Goal: Task Accomplishment & Management: Manage account settings

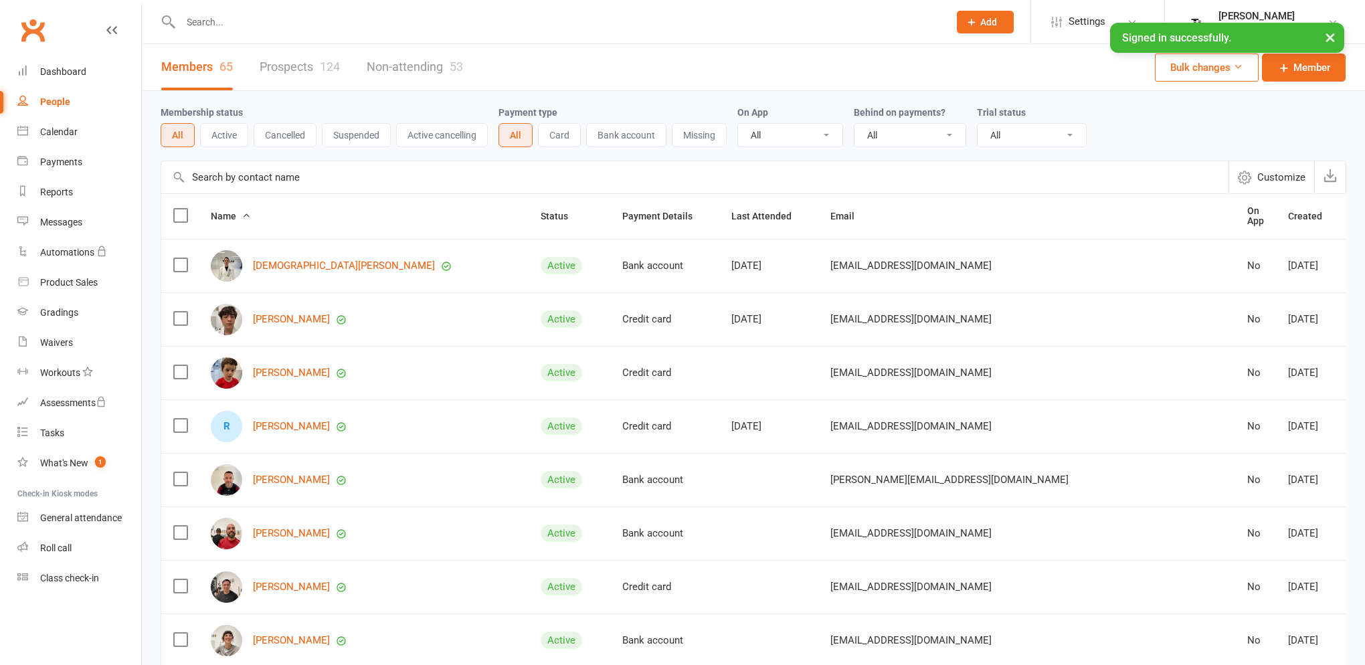
select select "100"
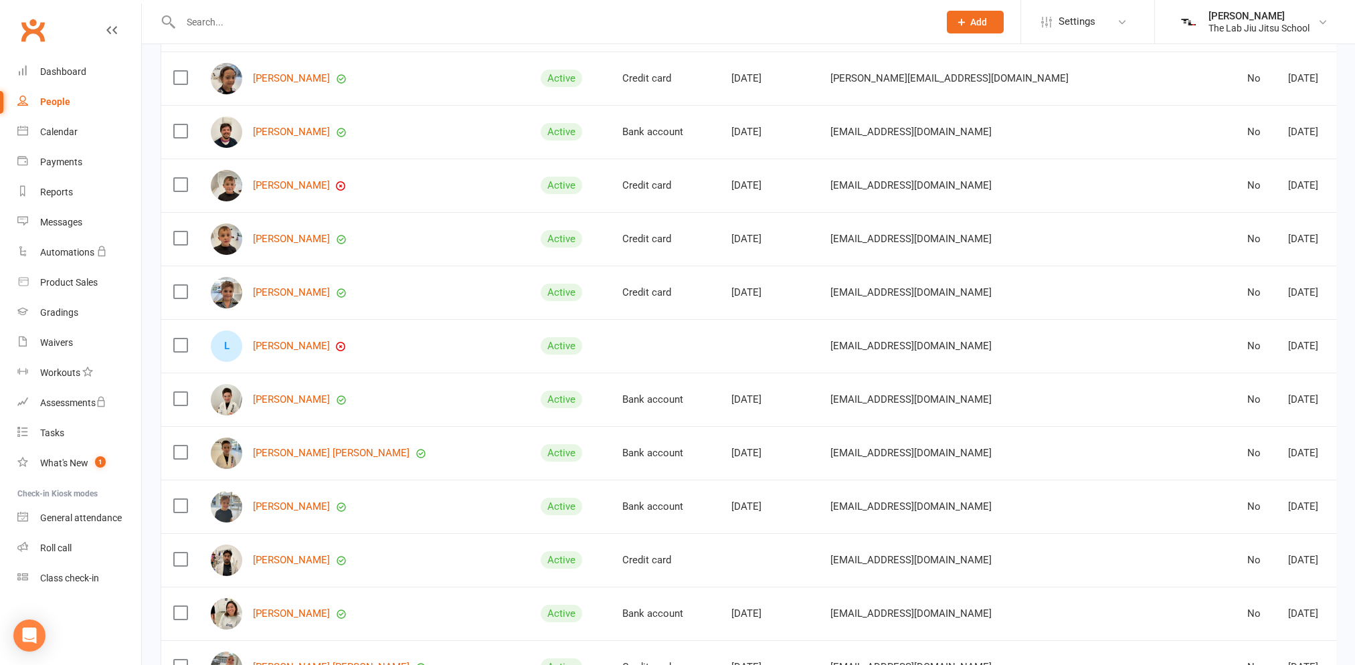
scroll to position [2074, 0]
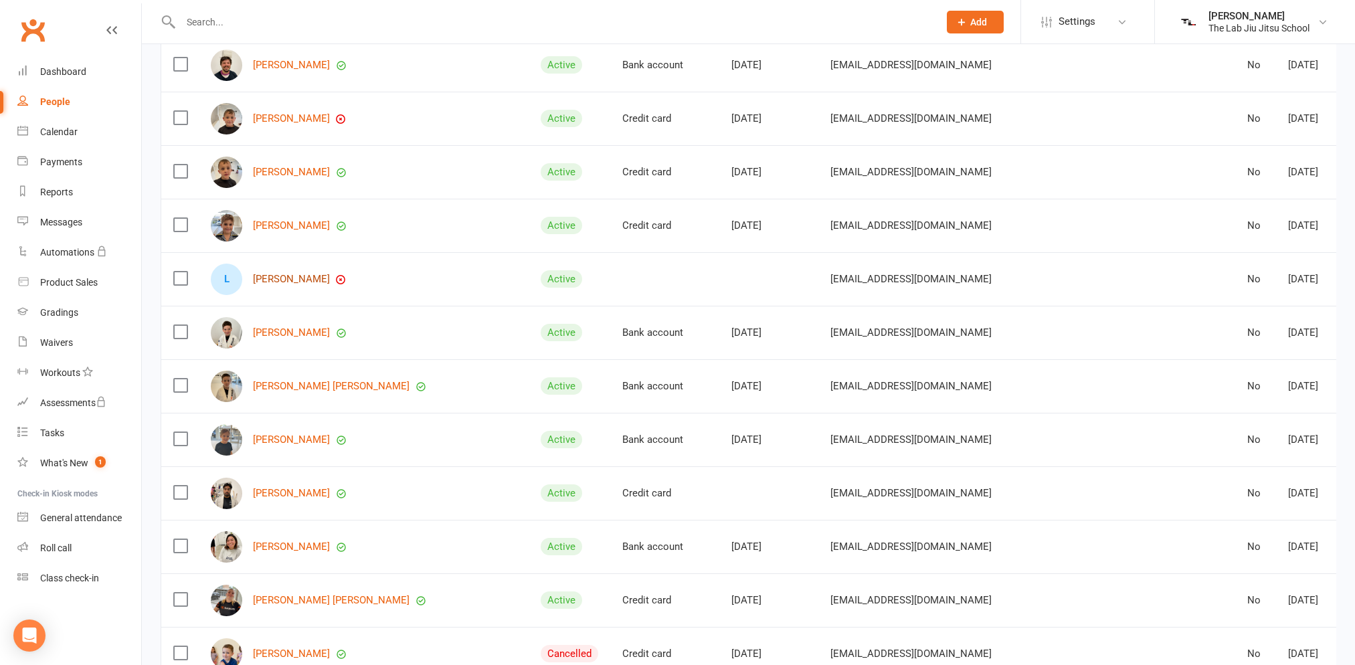
click at [290, 280] on link "[PERSON_NAME]" at bounding box center [291, 279] width 77 height 11
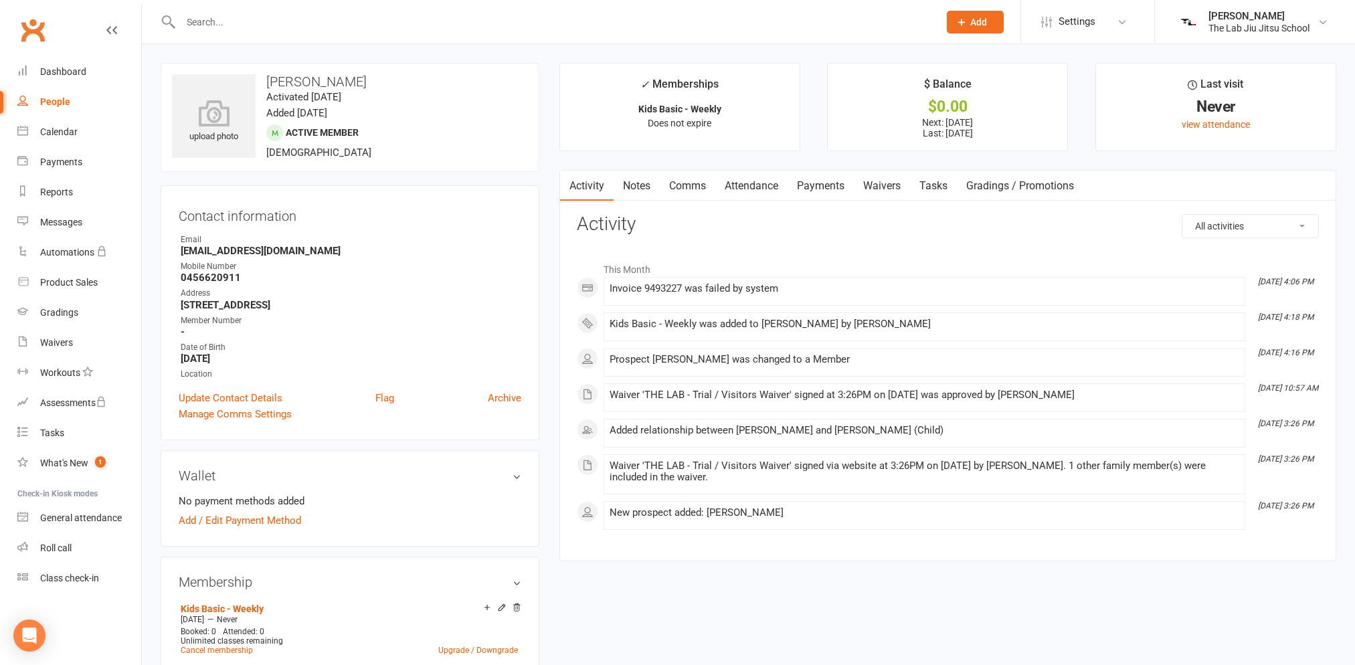
click at [818, 192] on link "Payments" at bounding box center [821, 186] width 66 height 31
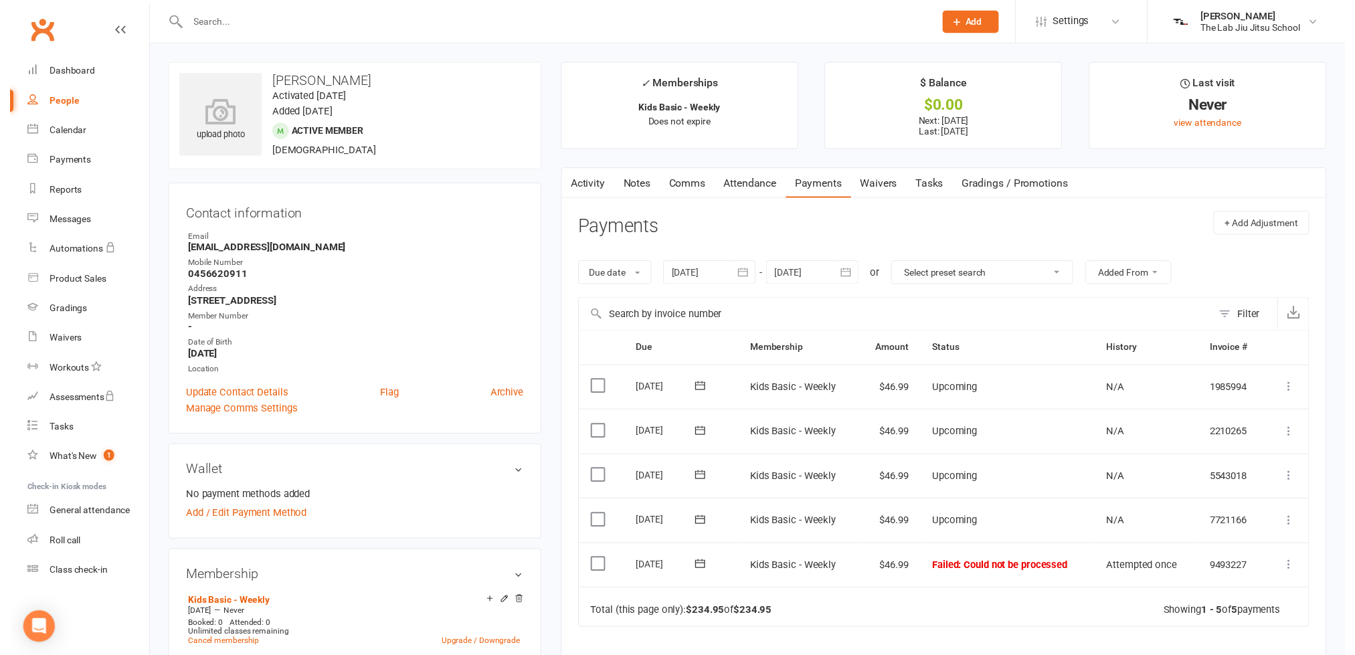
scroll to position [201, 0]
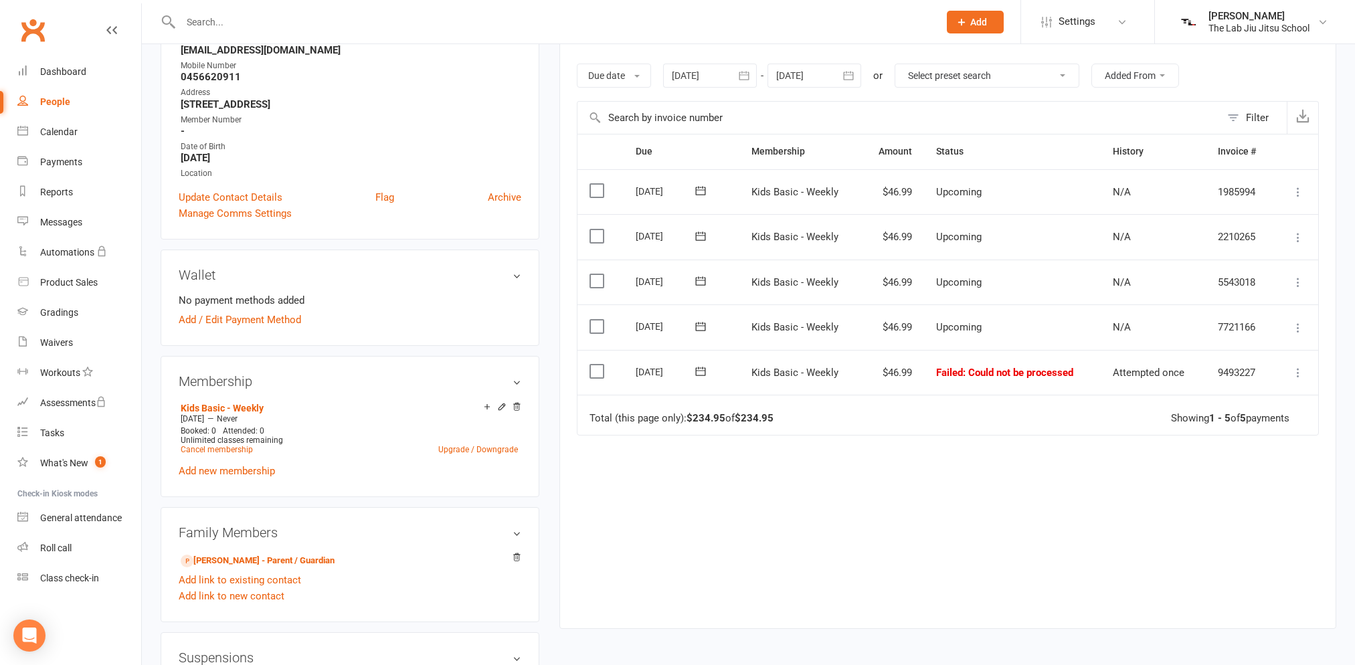
click at [1294, 369] on td "Mark as Paid (Cash) Mark as Paid (POS) Mark as Paid (Other) Skip Retry now More…" at bounding box center [1296, 373] width 44 height 46
click at [1294, 369] on icon at bounding box center [1297, 372] width 13 height 13
click at [596, 370] on label at bounding box center [599, 371] width 18 height 13
click at [596, 365] on input "checkbox" at bounding box center [594, 365] width 9 height 0
click at [1293, 373] on icon at bounding box center [1297, 372] width 13 height 13
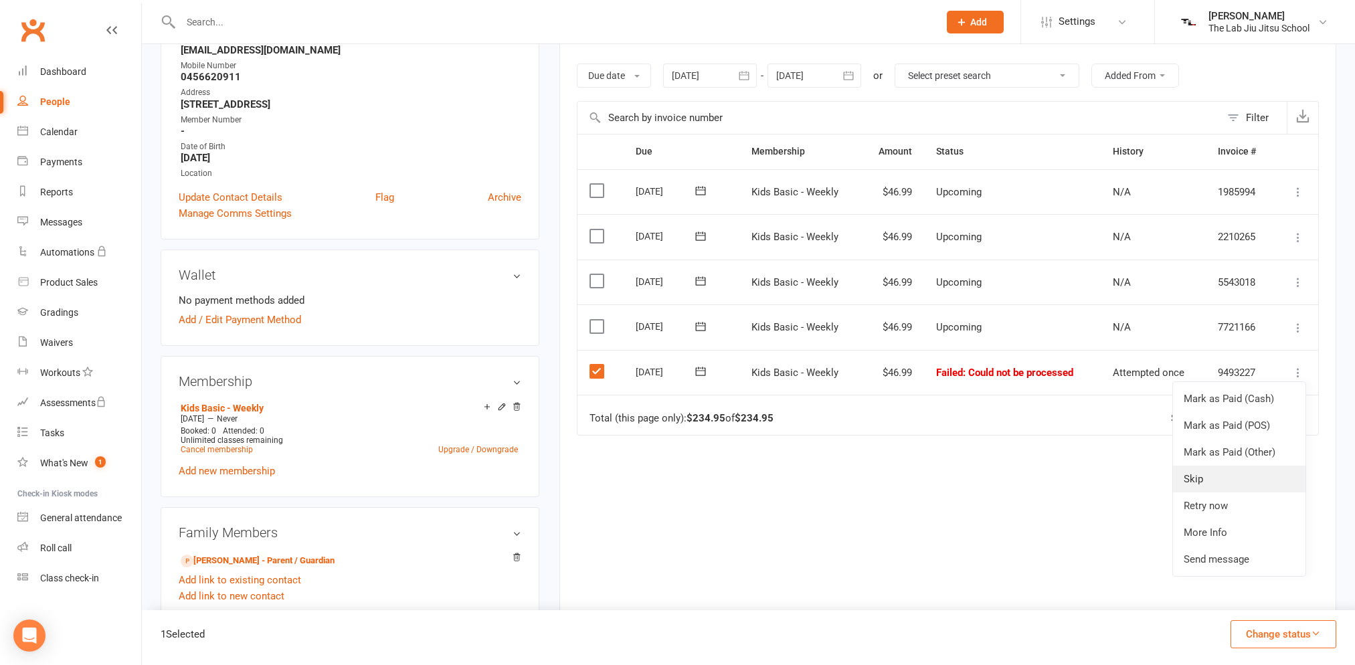
click at [1236, 487] on link "Skip" at bounding box center [1239, 479] width 132 height 27
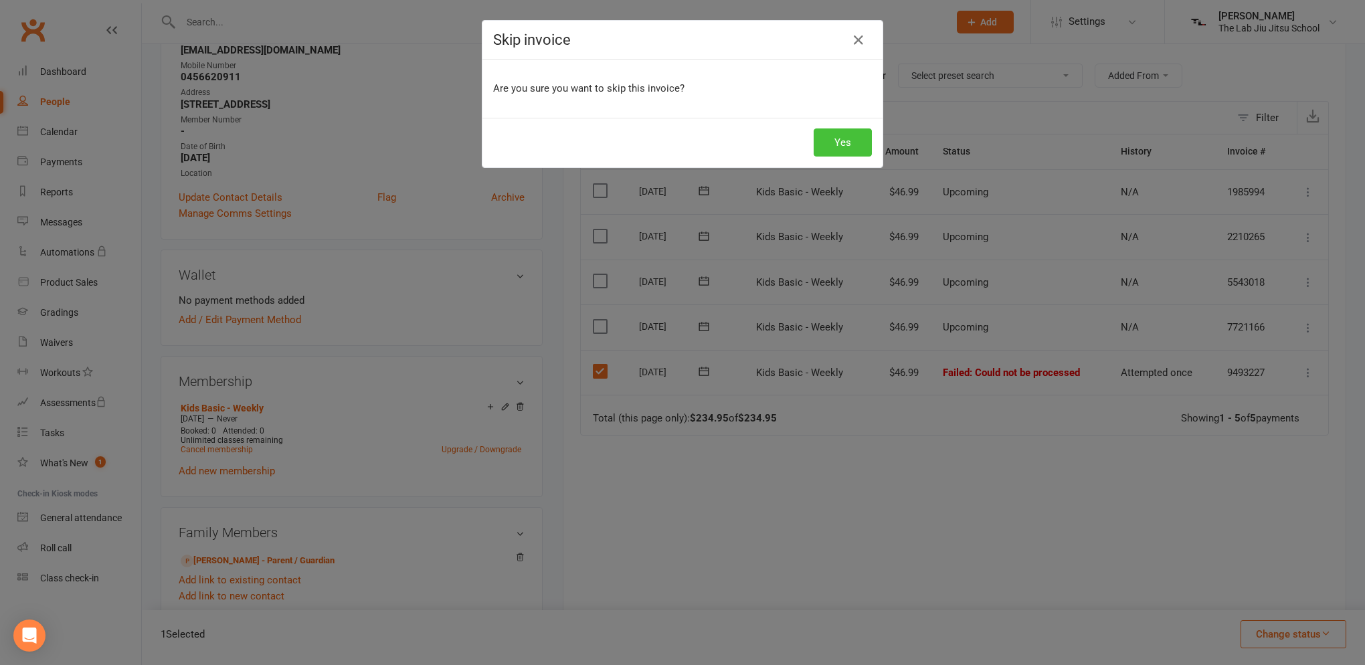
click at [857, 141] on button "Yes" at bounding box center [843, 142] width 58 height 28
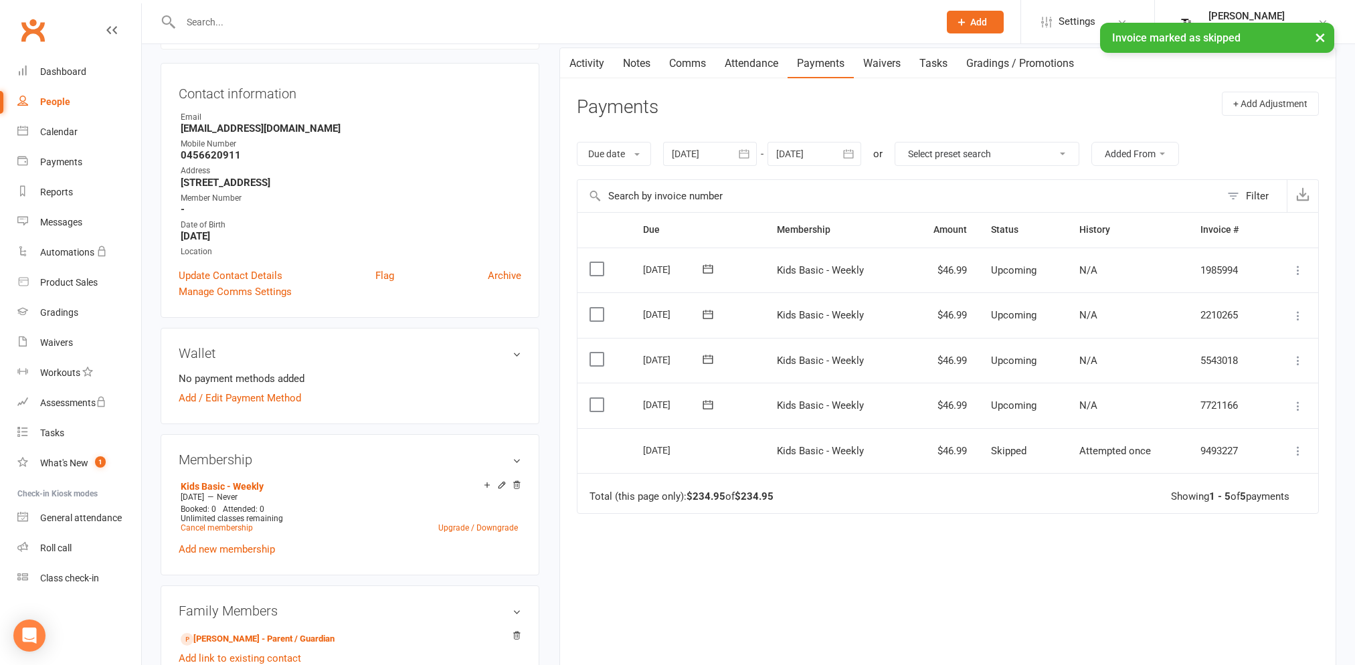
scroll to position [0, 0]
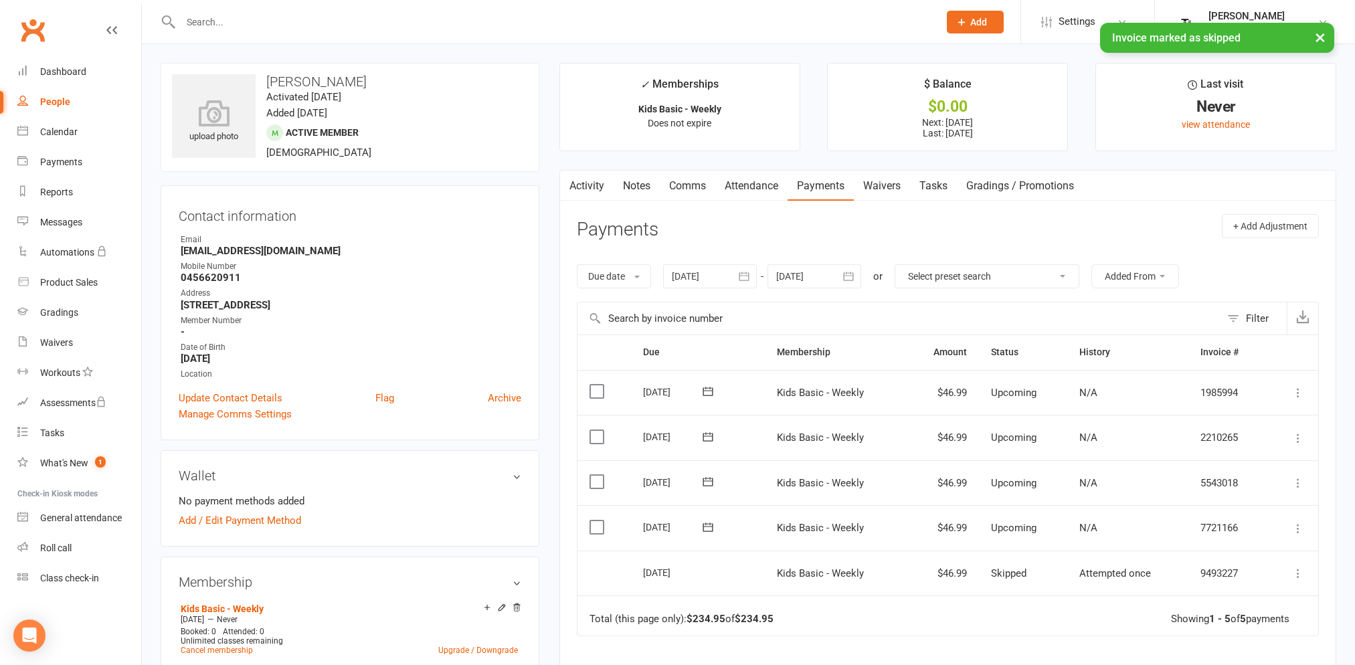
click at [66, 98] on div "People" at bounding box center [55, 101] width 30 height 11
select select "100"
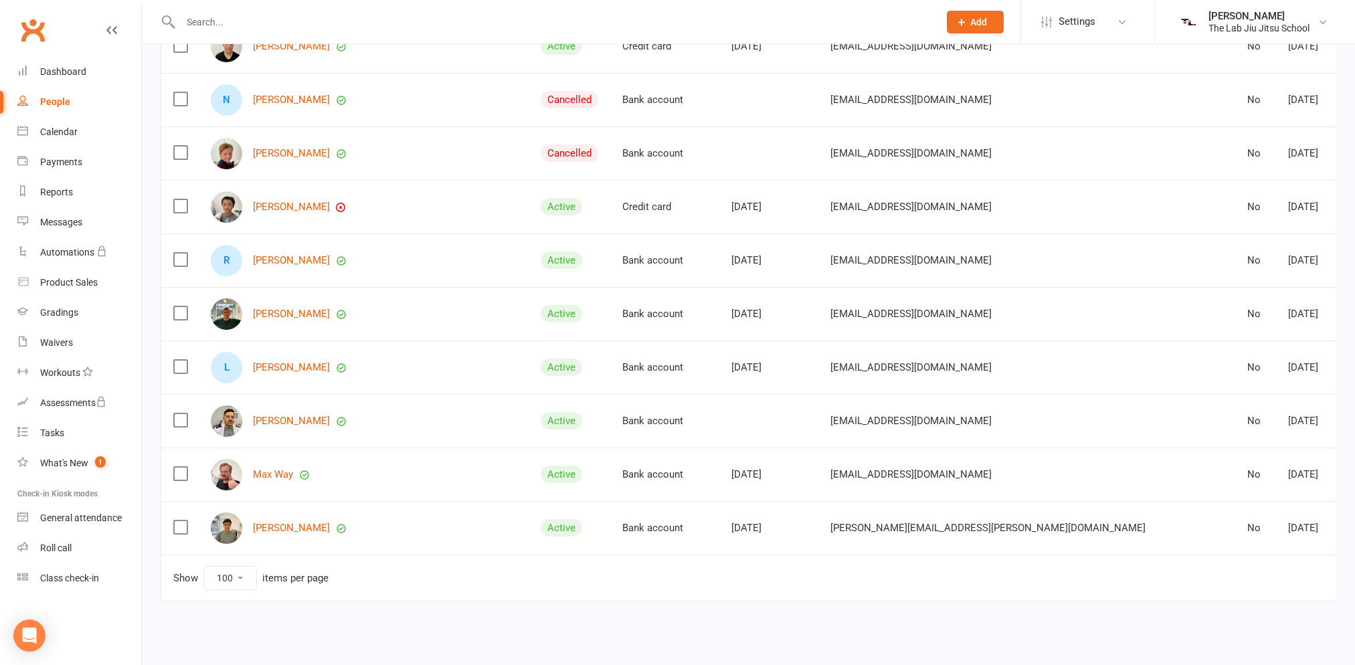
scroll to position [3168, 0]
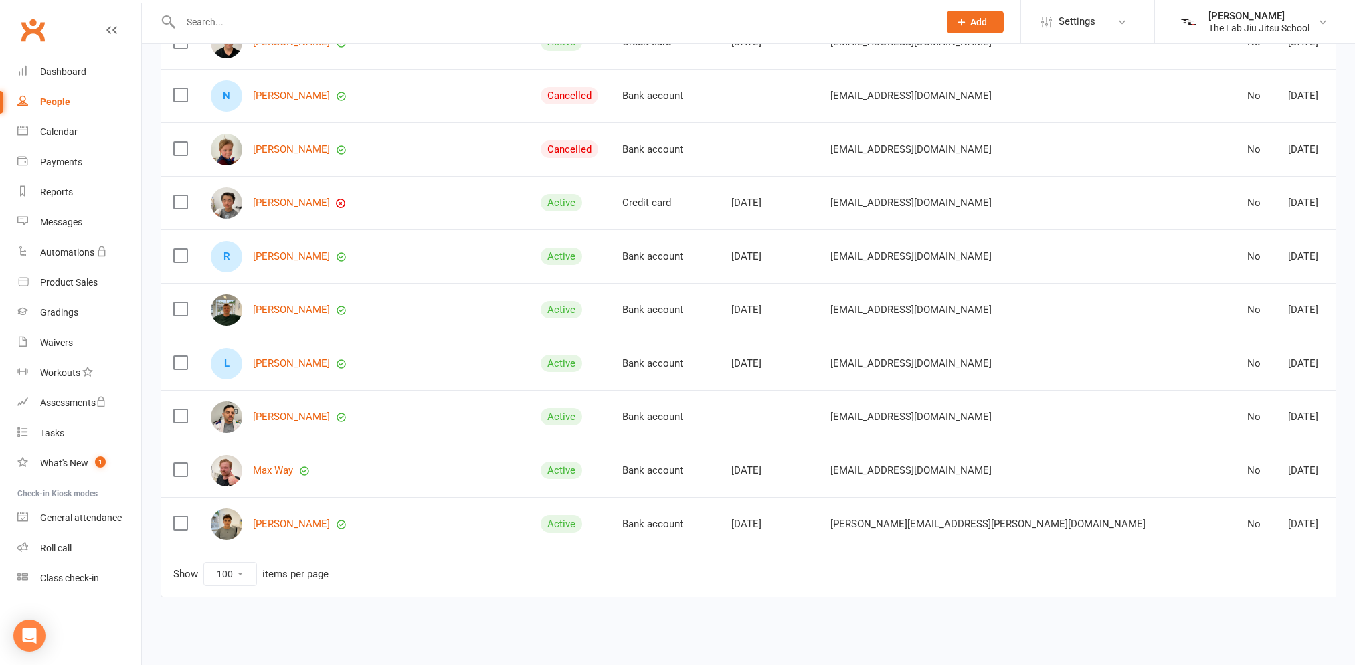
click at [306, 187] on div "[PERSON_NAME]" at bounding box center [364, 202] width 306 height 31
click at [308, 197] on link "[PERSON_NAME]" at bounding box center [291, 202] width 77 height 11
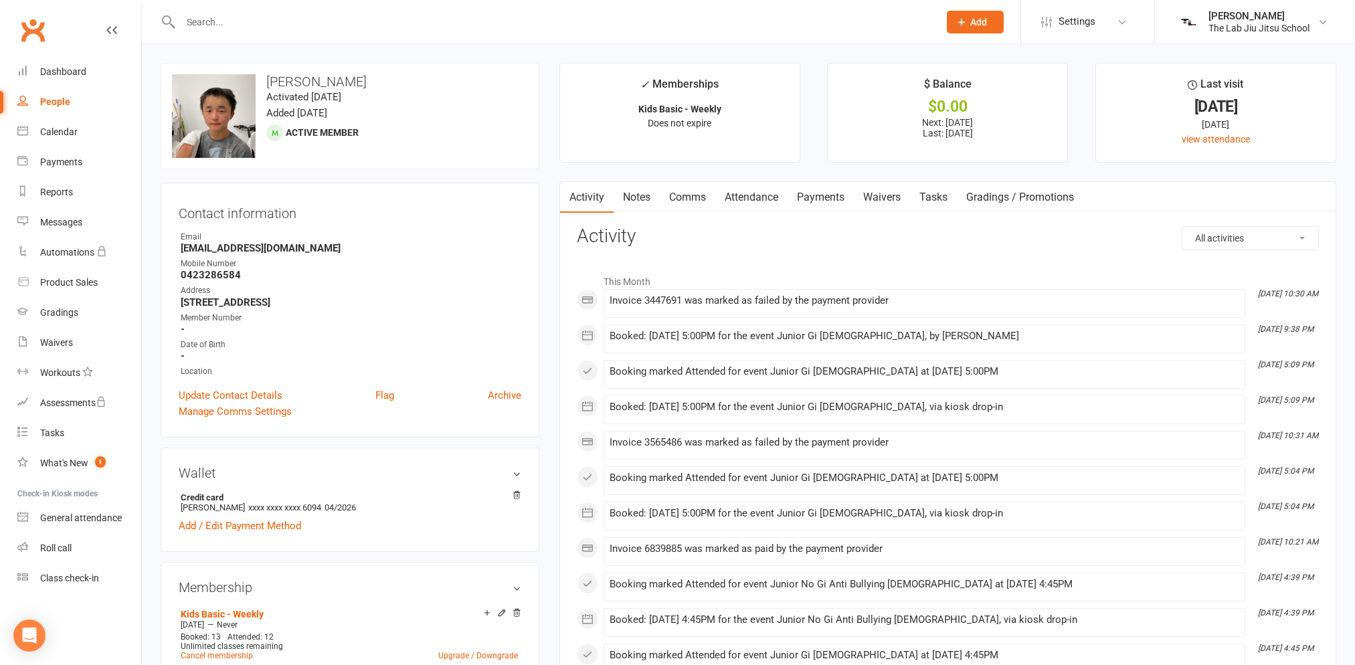
click at [822, 198] on link "Payments" at bounding box center [821, 197] width 66 height 31
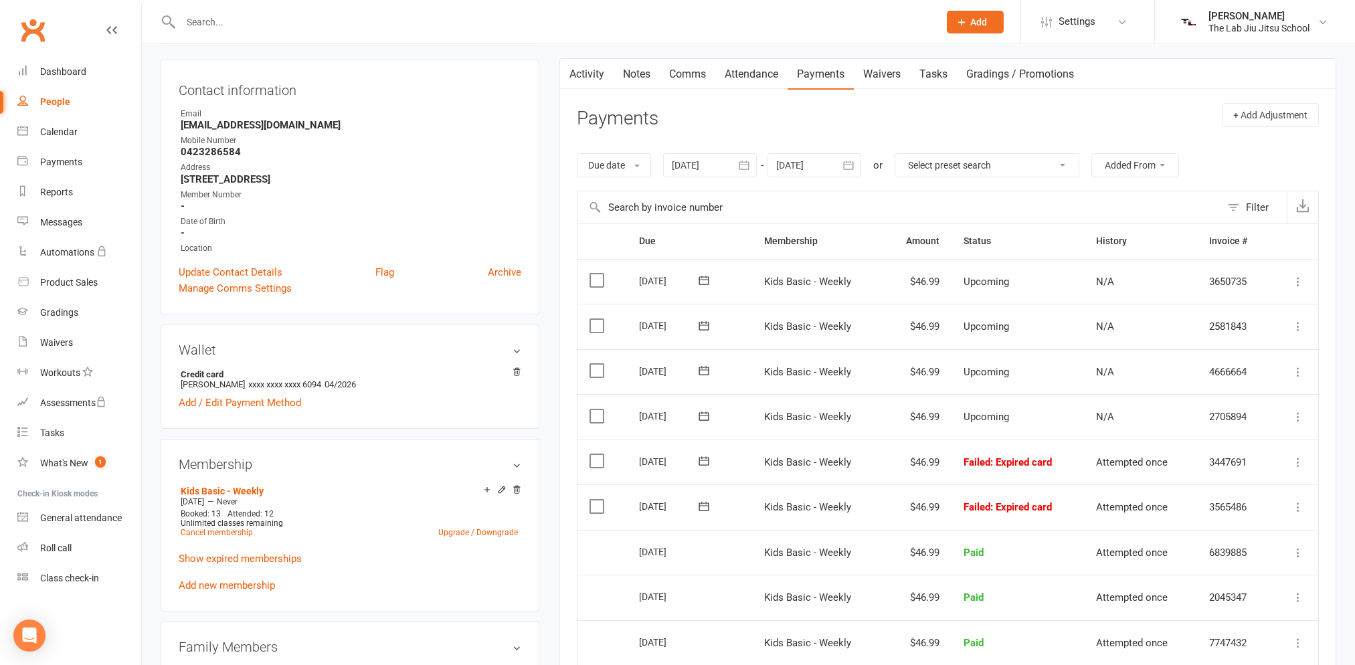
scroll to position [134, 0]
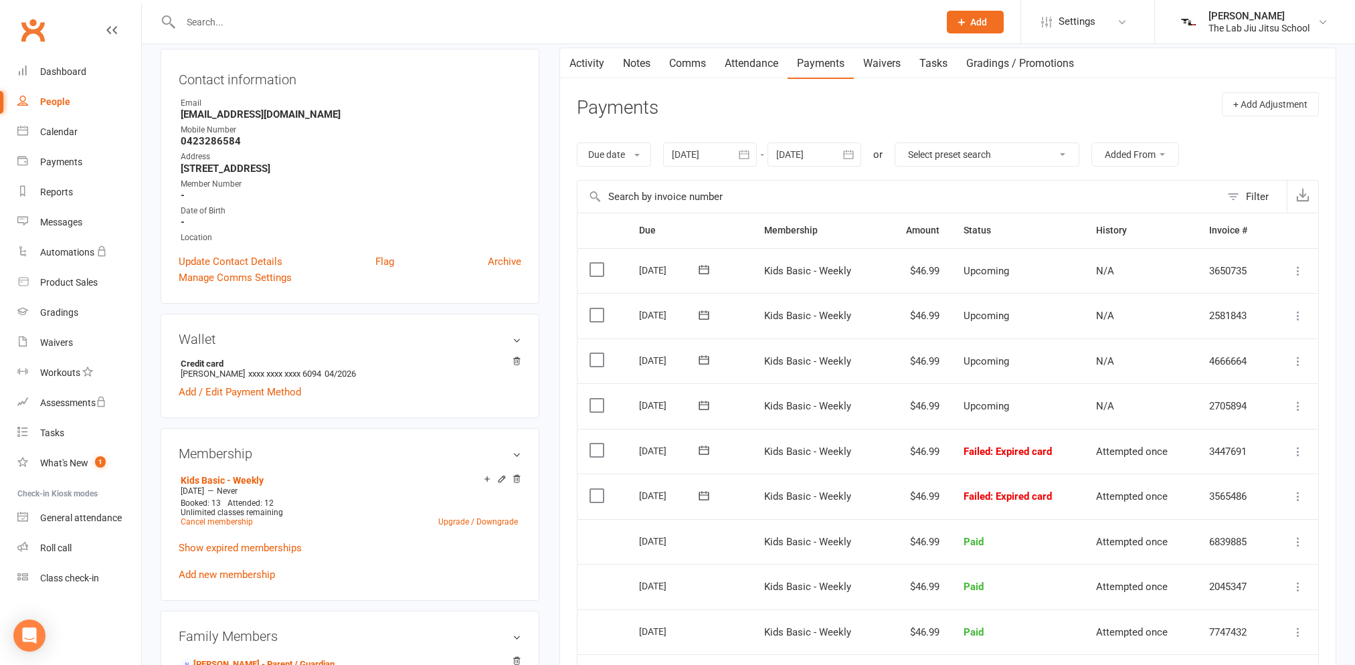
click at [600, 499] on label at bounding box center [599, 495] width 18 height 13
click at [598, 489] on input "checkbox" at bounding box center [594, 489] width 9 height 0
click at [1315, 639] on button "Change status" at bounding box center [1284, 634] width 106 height 28
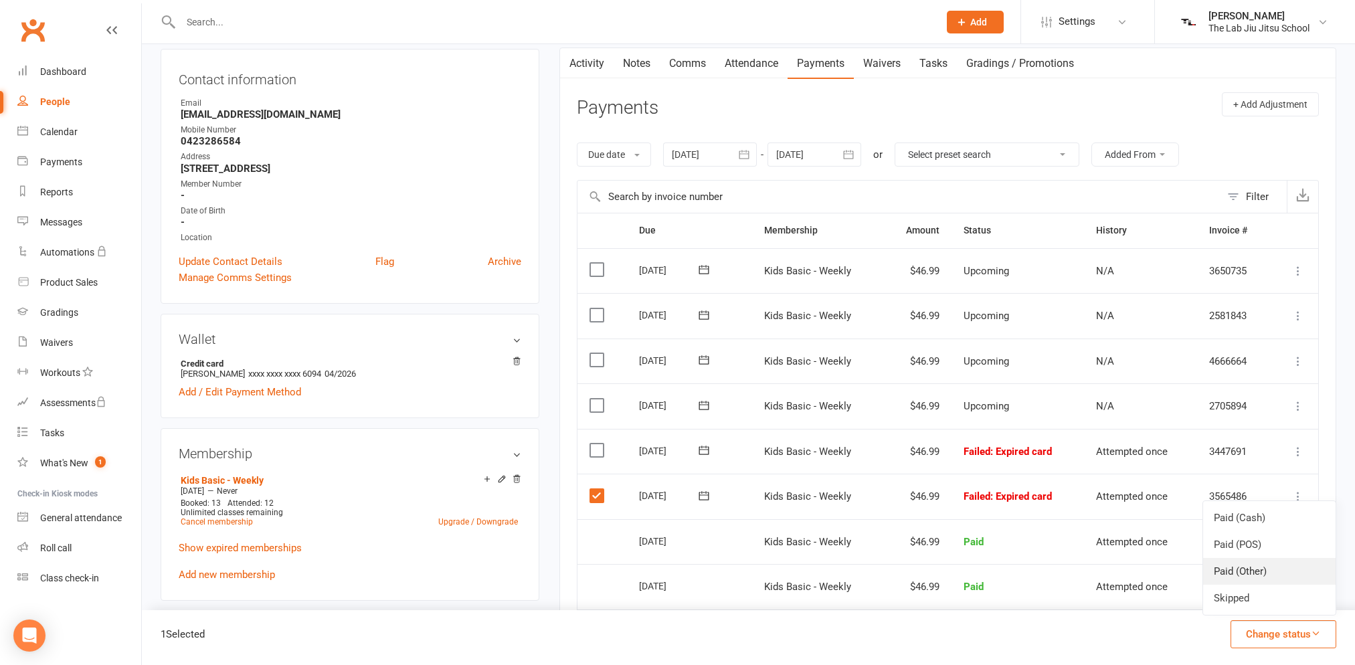
click at [1276, 580] on link "Paid (Other)" at bounding box center [1269, 571] width 132 height 27
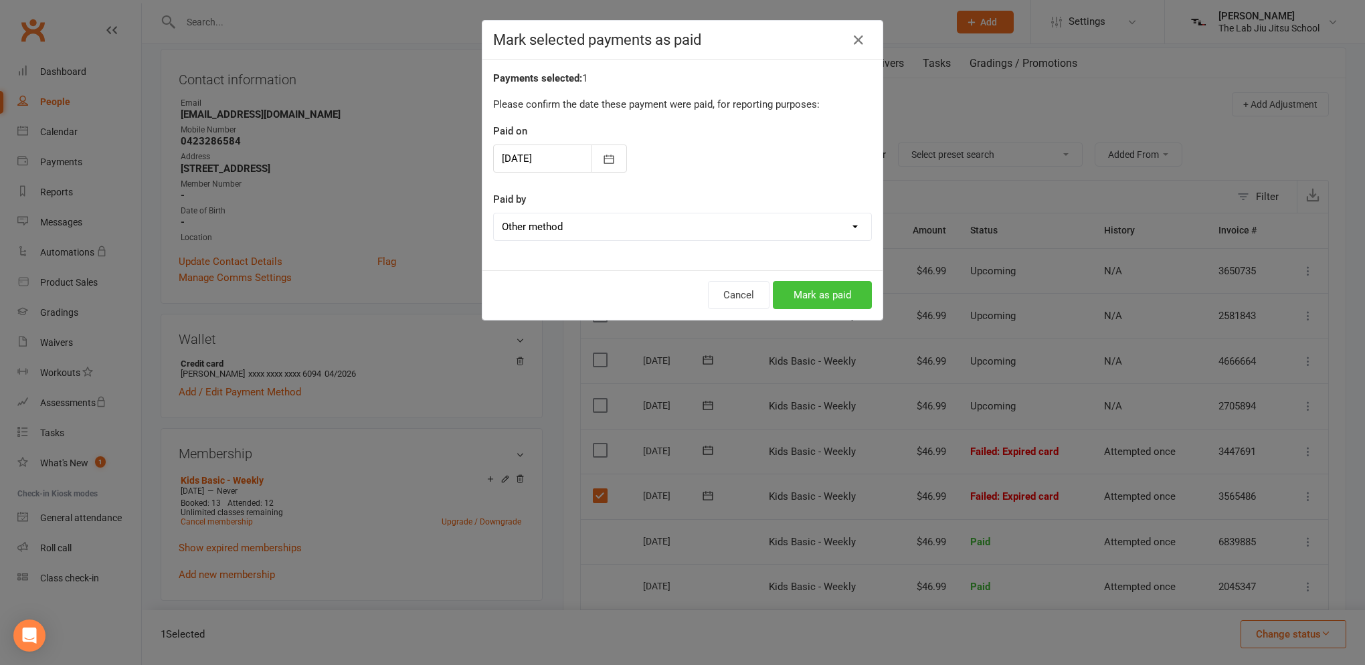
click at [820, 295] on button "Mark as paid" at bounding box center [822, 295] width 99 height 28
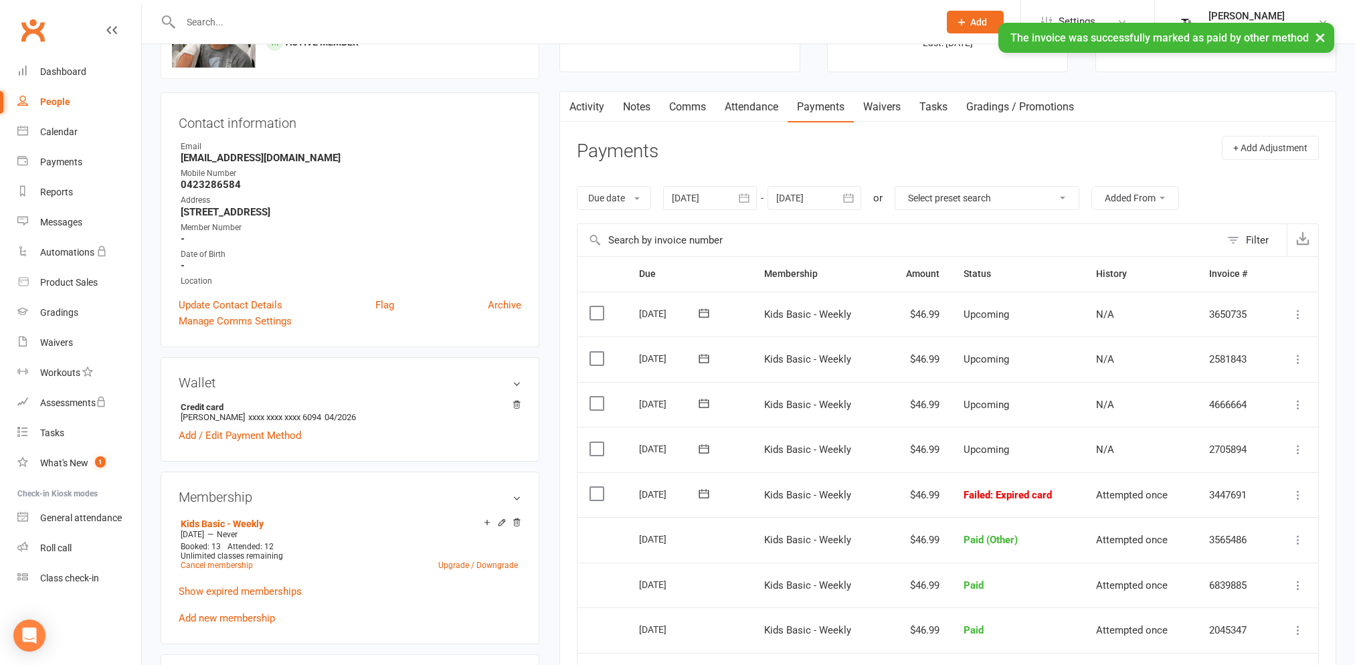
scroll to position [67, 0]
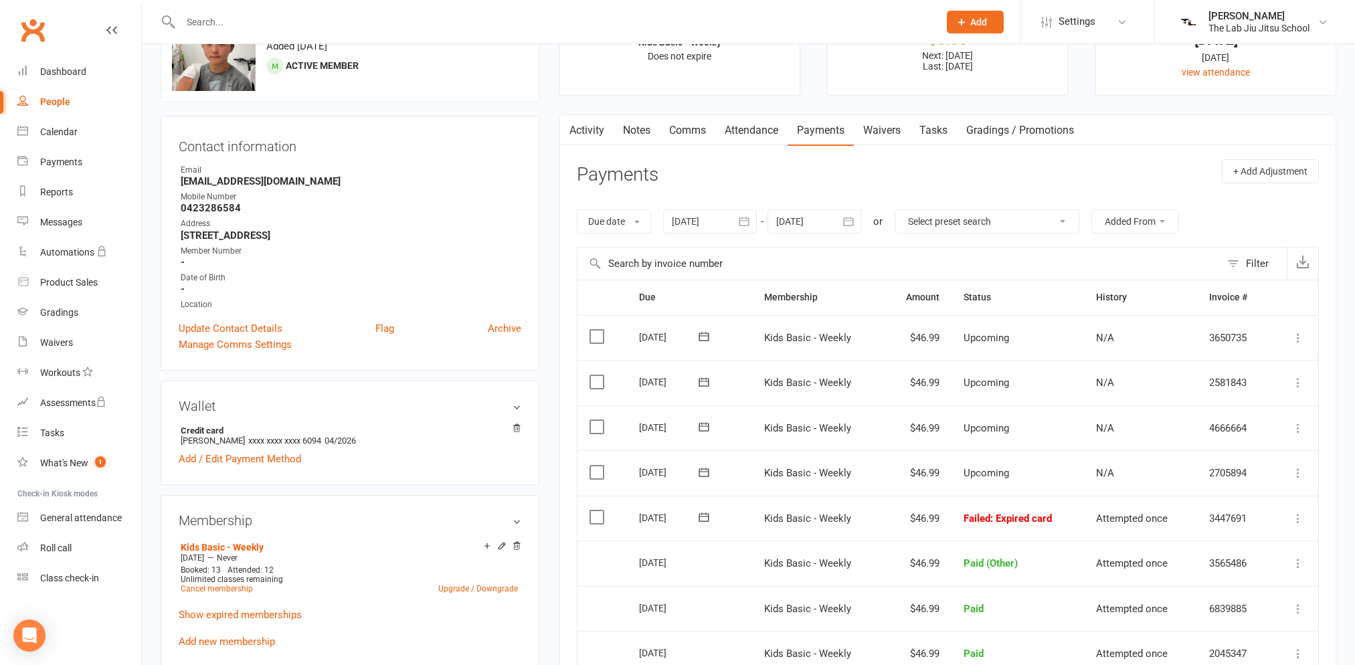
click at [54, 106] on div "People" at bounding box center [55, 101] width 30 height 11
select select "100"
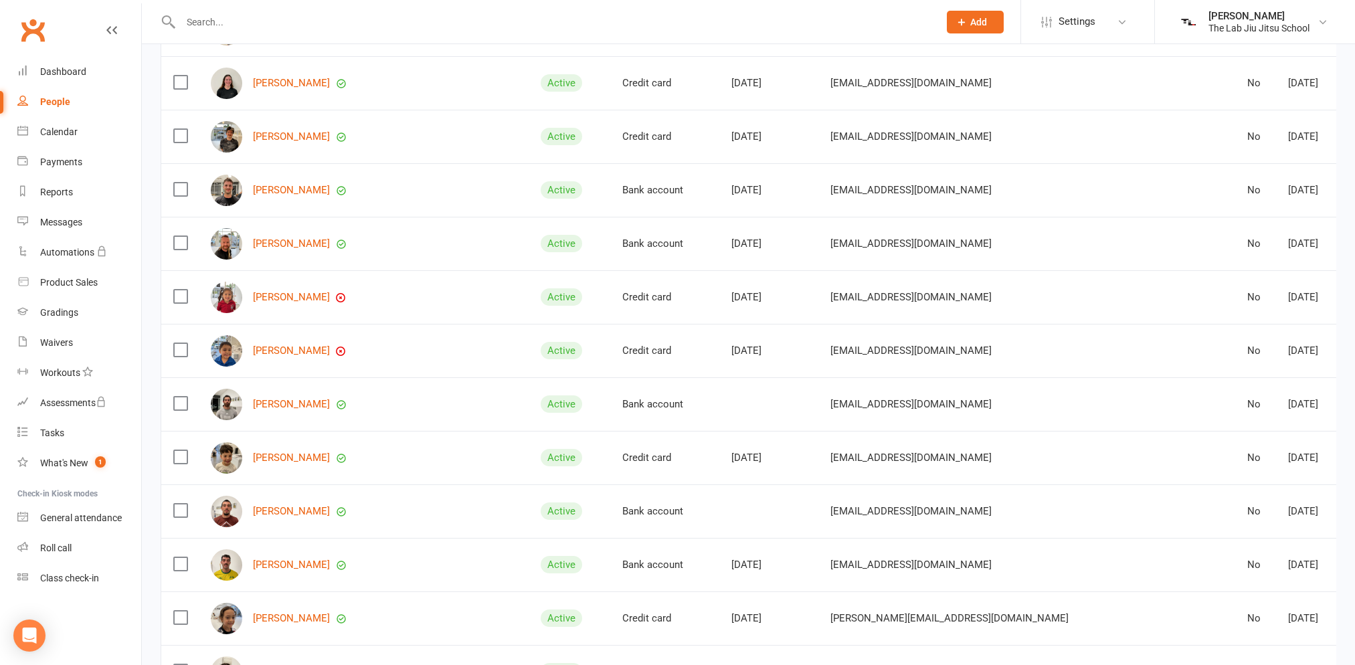
scroll to position [1472, 0]
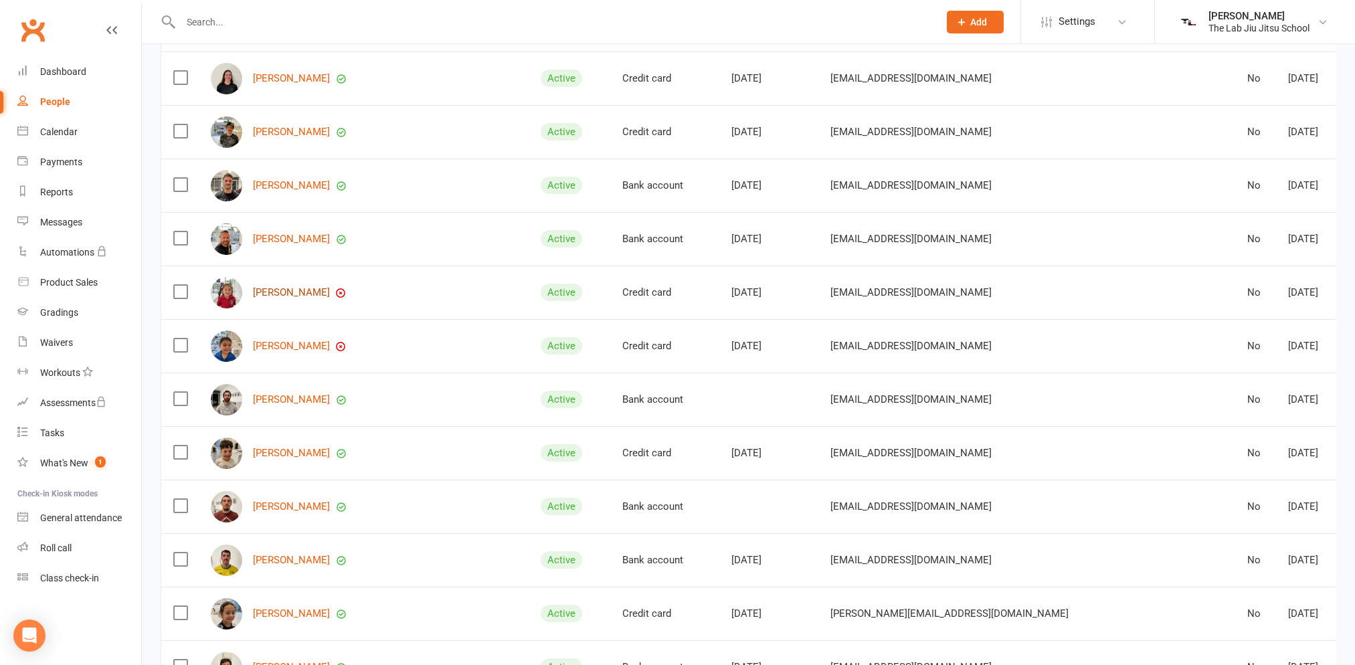
click at [293, 291] on link "[PERSON_NAME]" at bounding box center [291, 292] width 77 height 11
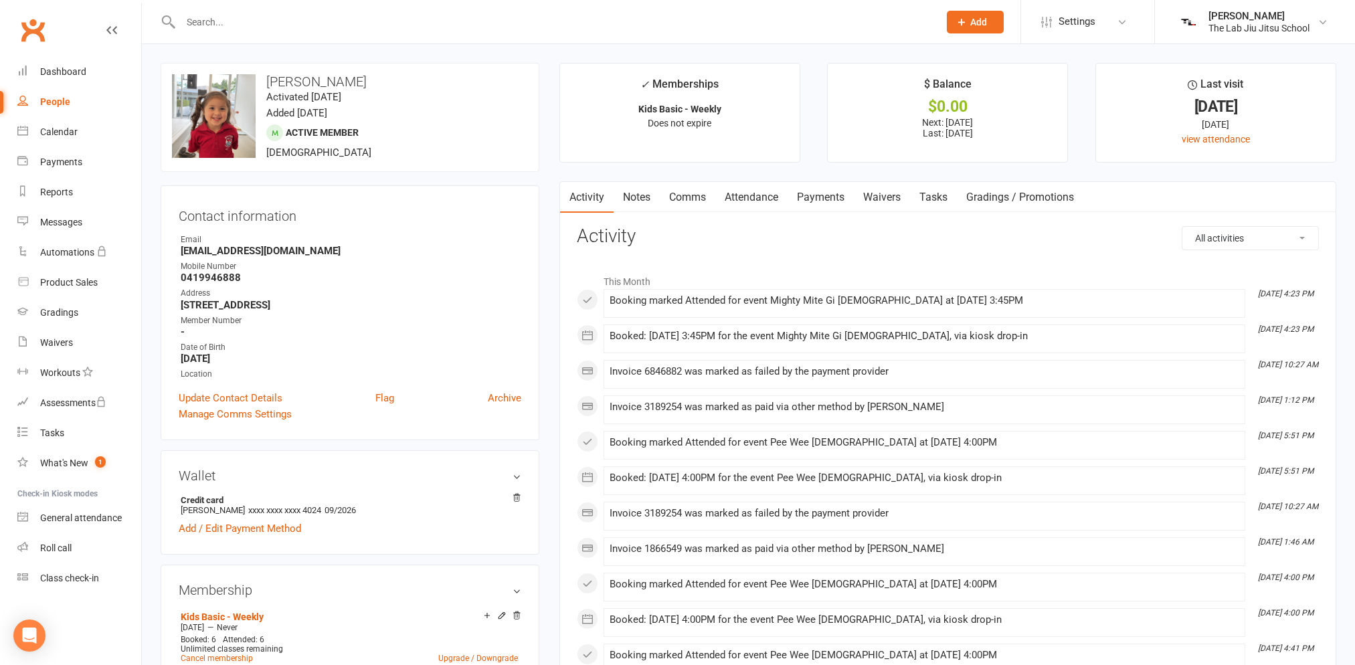
click at [846, 196] on link "Payments" at bounding box center [821, 197] width 66 height 31
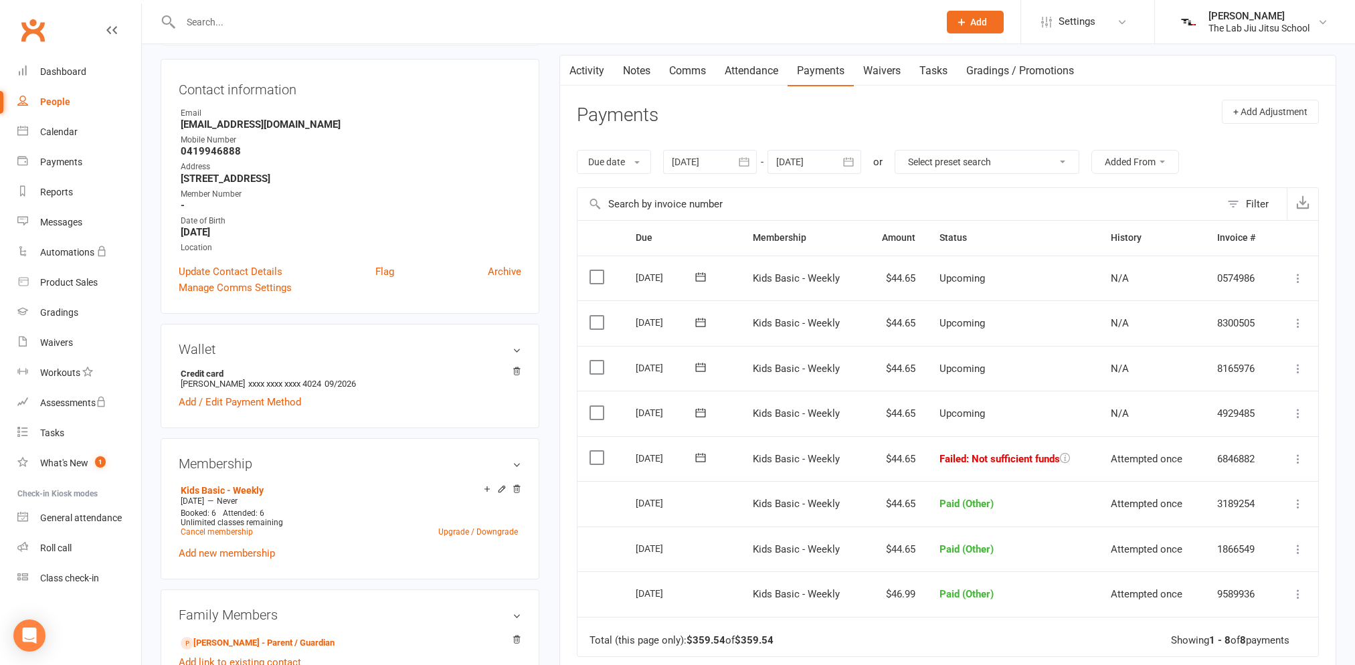
scroll to position [134, 0]
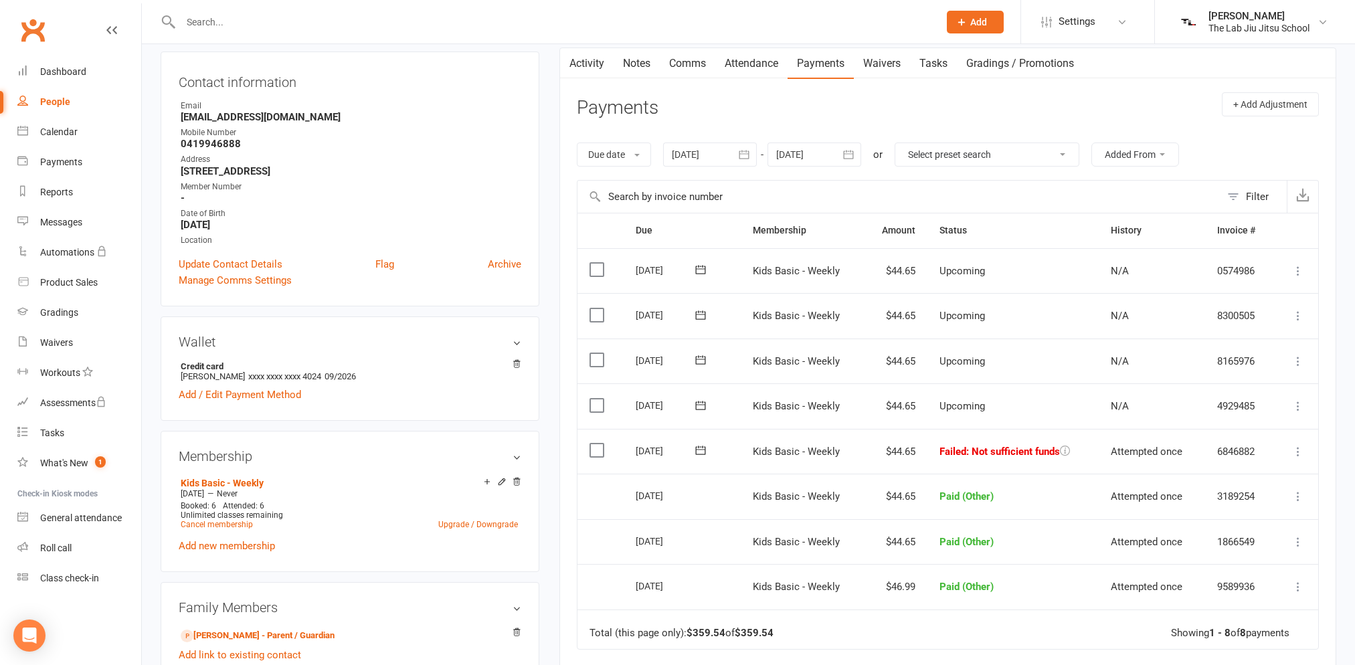
click at [27, 109] on link "People" at bounding box center [79, 102] width 124 height 30
select select "100"
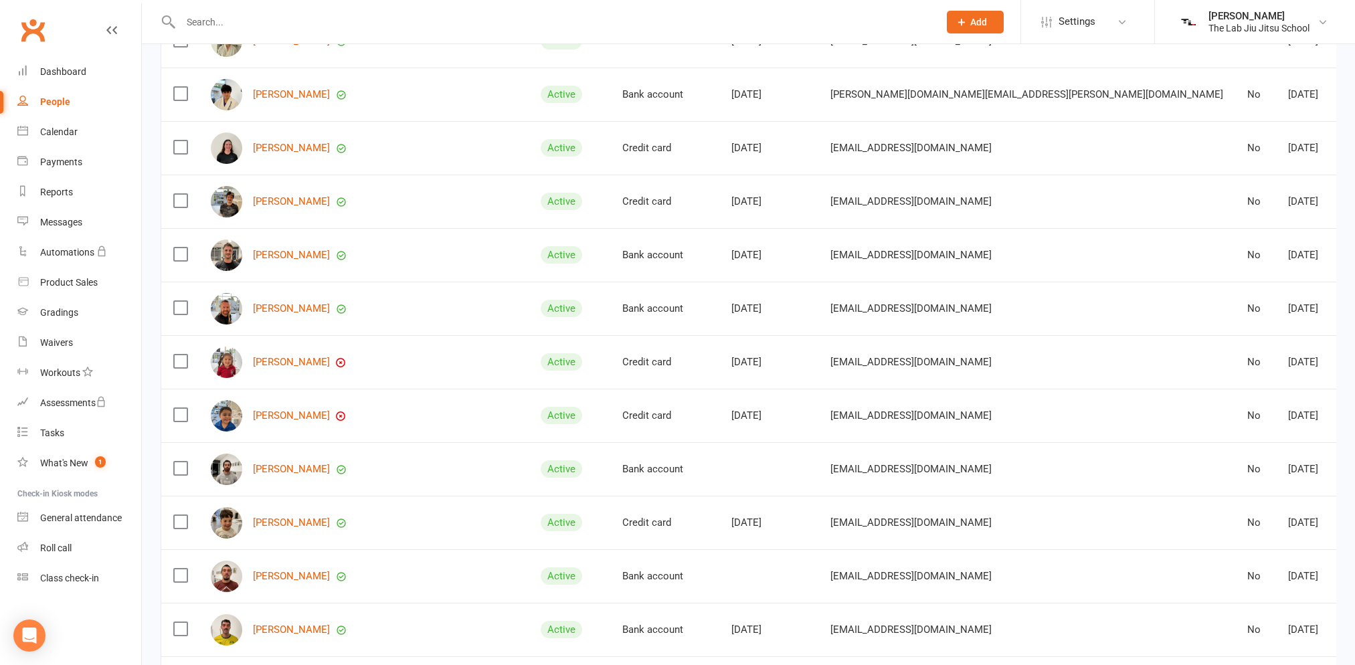
scroll to position [1405, 0]
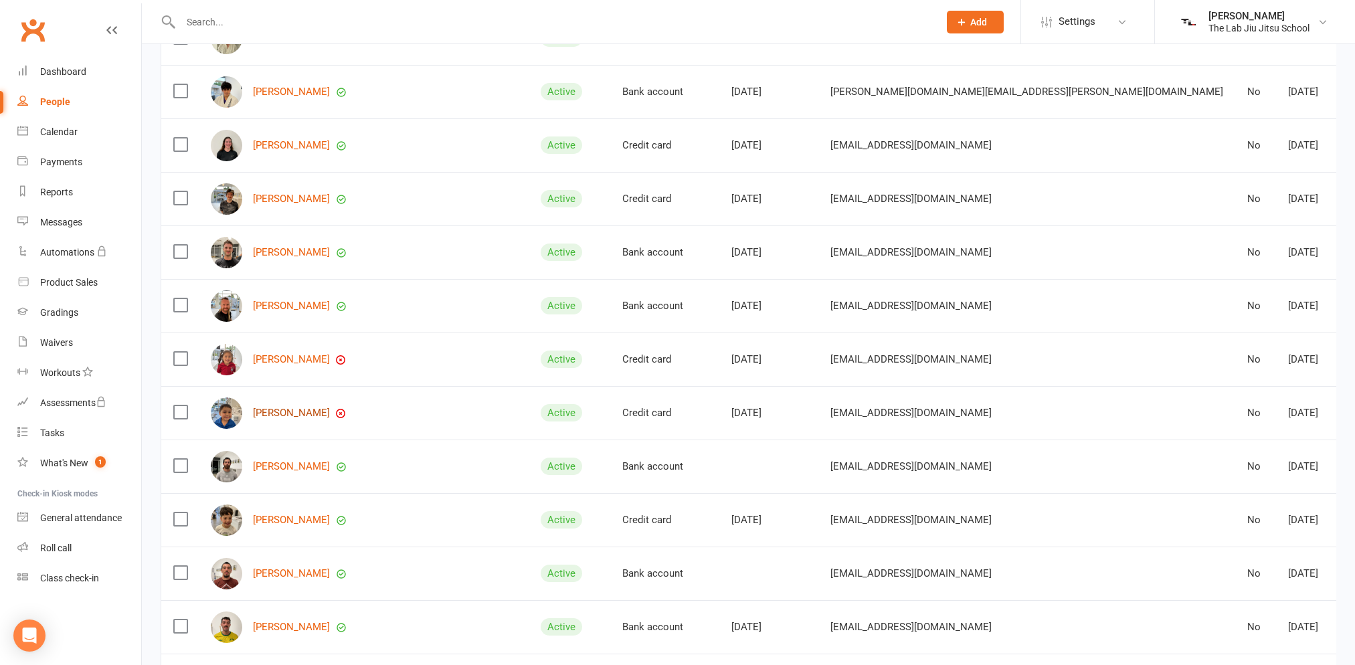
click at [272, 408] on link "[PERSON_NAME]" at bounding box center [291, 413] width 77 height 11
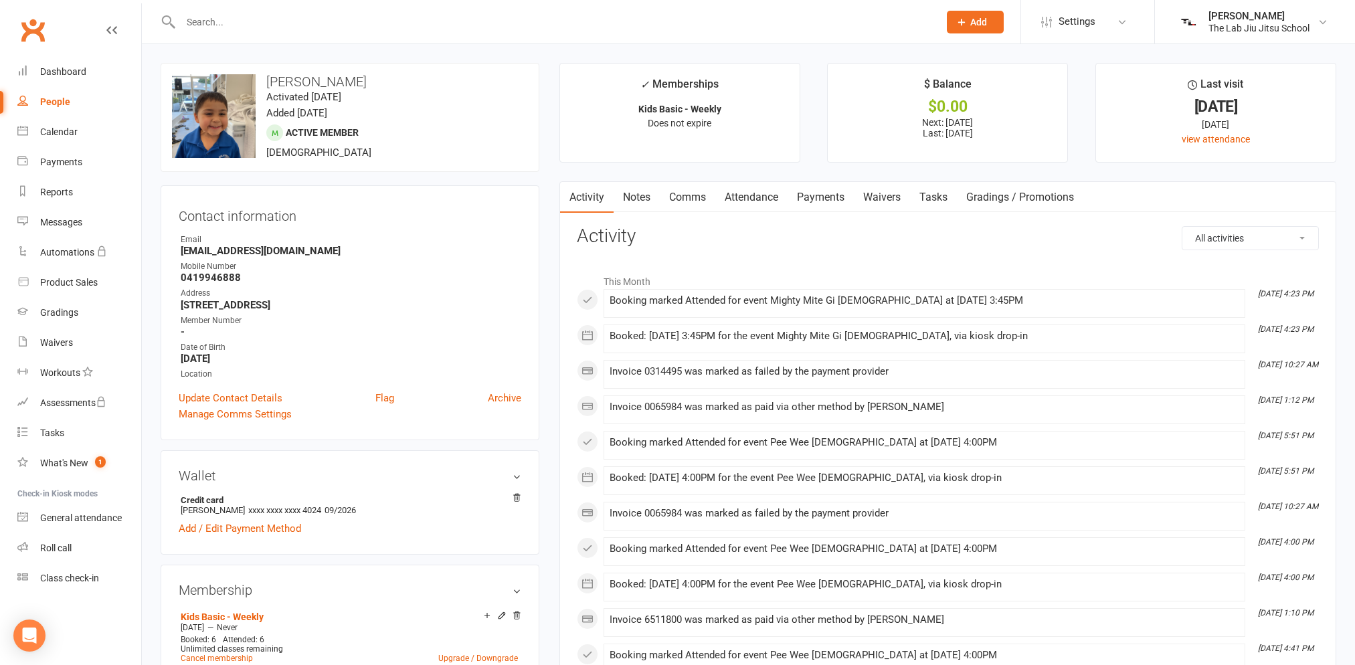
click at [825, 200] on link "Payments" at bounding box center [821, 197] width 66 height 31
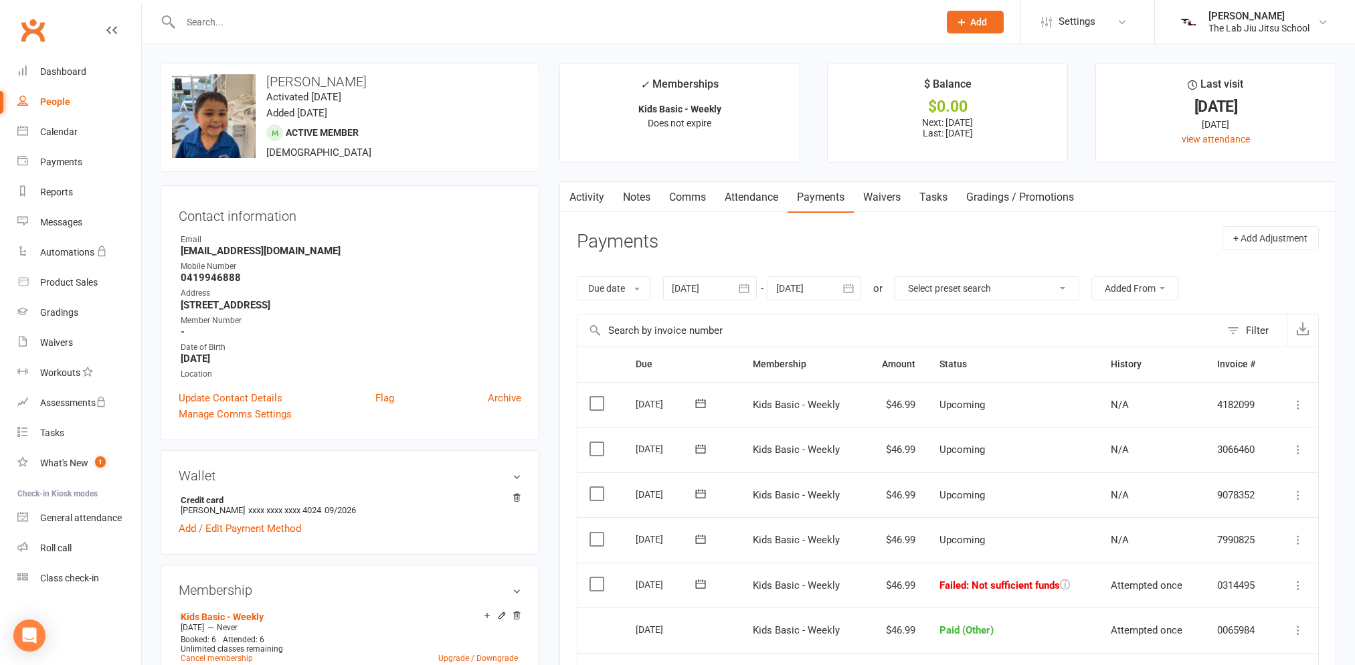
click at [62, 115] on link "People" at bounding box center [79, 102] width 124 height 30
select select "100"
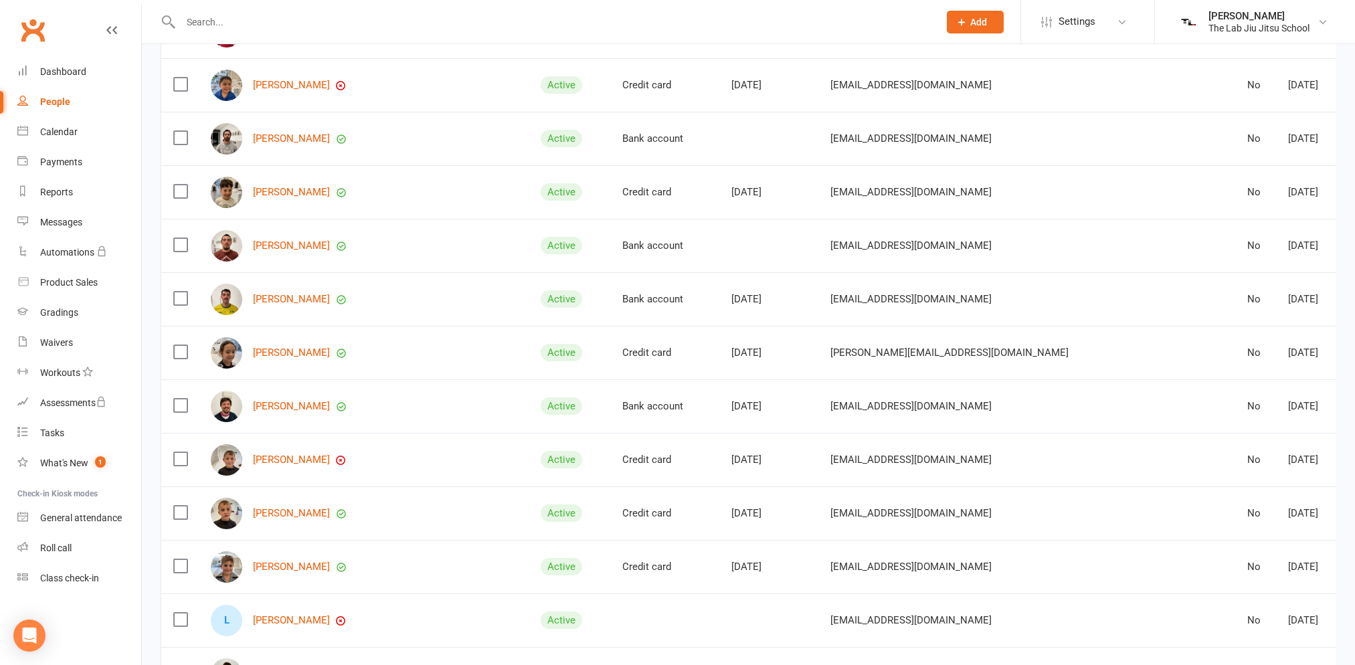
scroll to position [1740, 0]
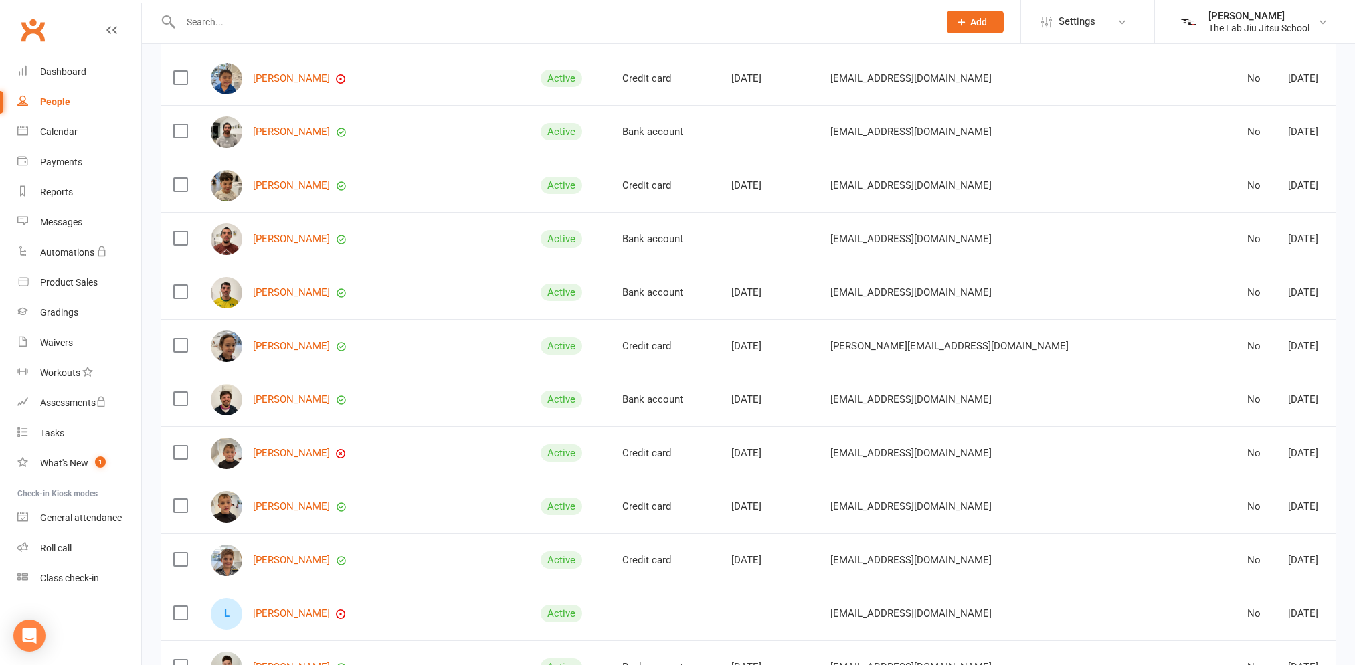
click at [298, 456] on div "[PERSON_NAME]" at bounding box center [364, 453] width 306 height 31
click at [300, 451] on link "[PERSON_NAME]" at bounding box center [291, 453] width 77 height 11
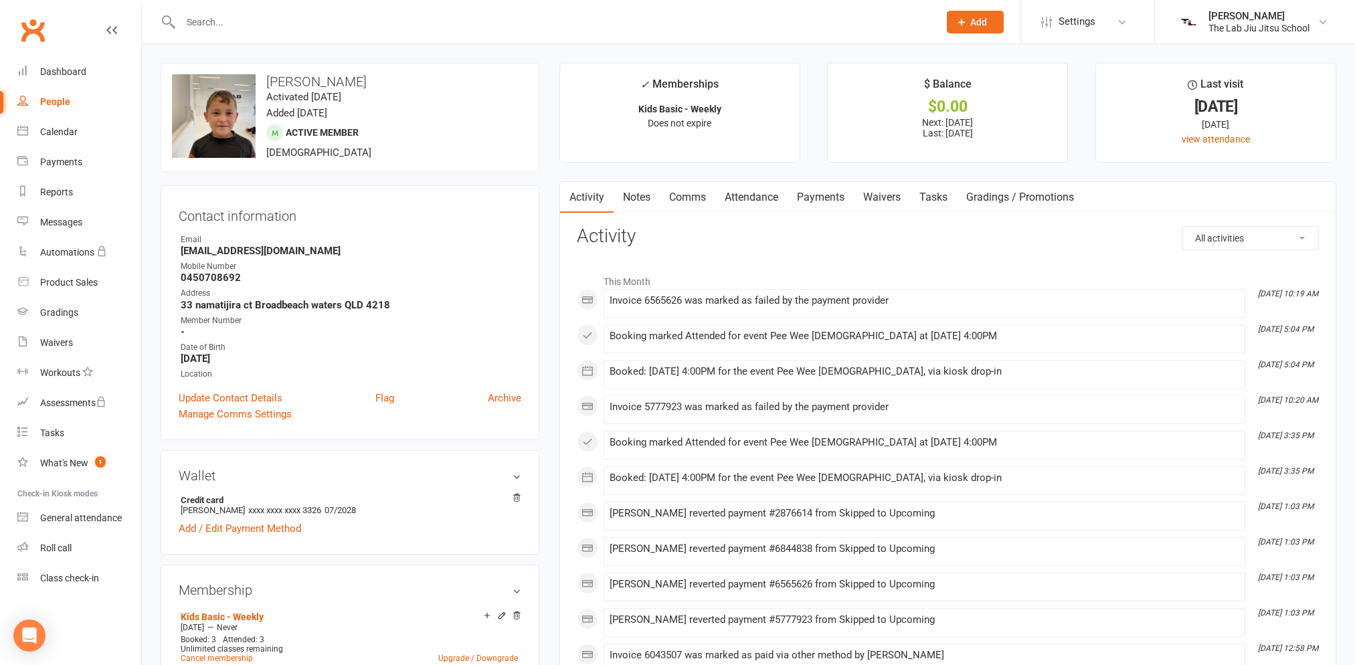
click at [822, 201] on link "Payments" at bounding box center [821, 197] width 66 height 31
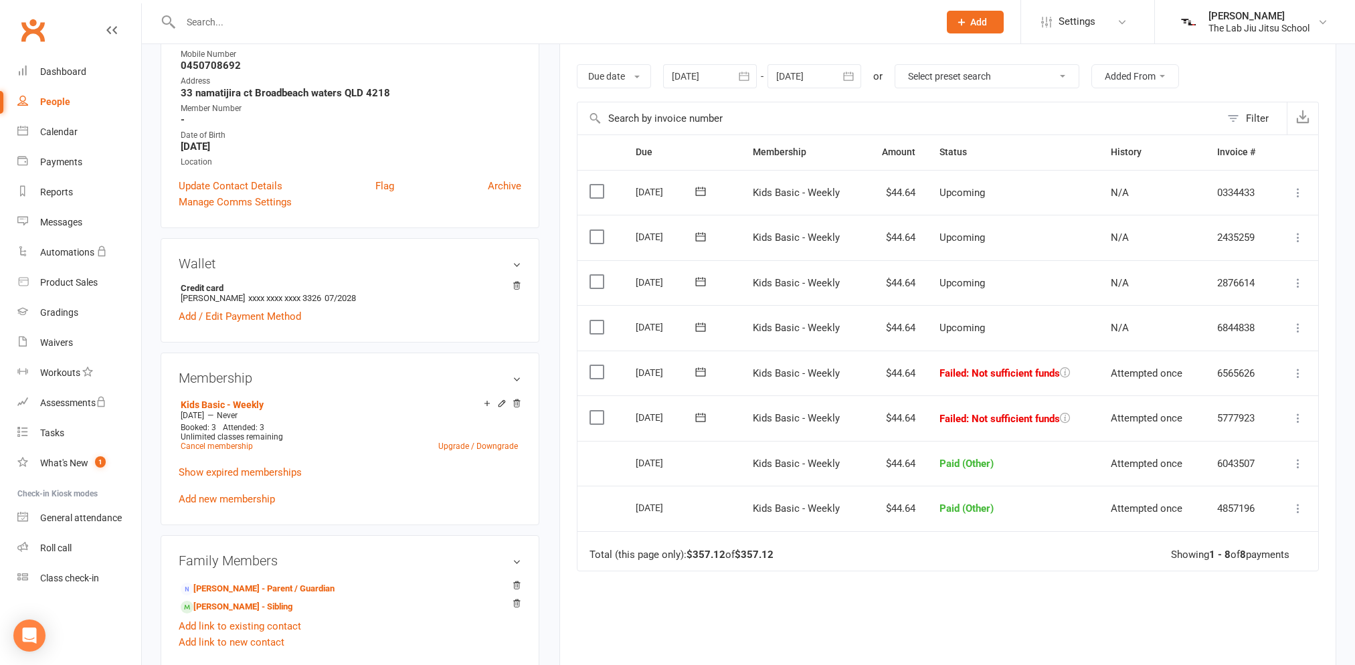
scroll to position [268, 0]
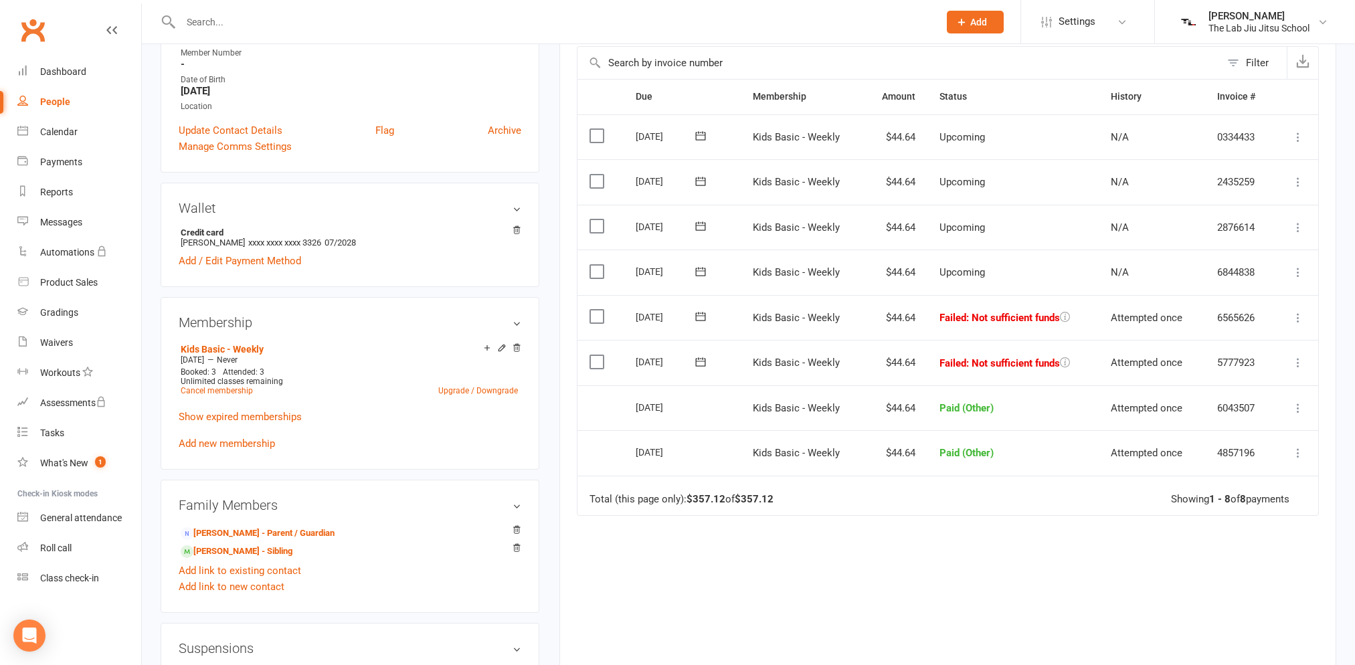
click at [1296, 359] on icon at bounding box center [1297, 362] width 13 height 13
click at [1263, 432] on link "Mark as Paid (Other)" at bounding box center [1239, 442] width 132 height 27
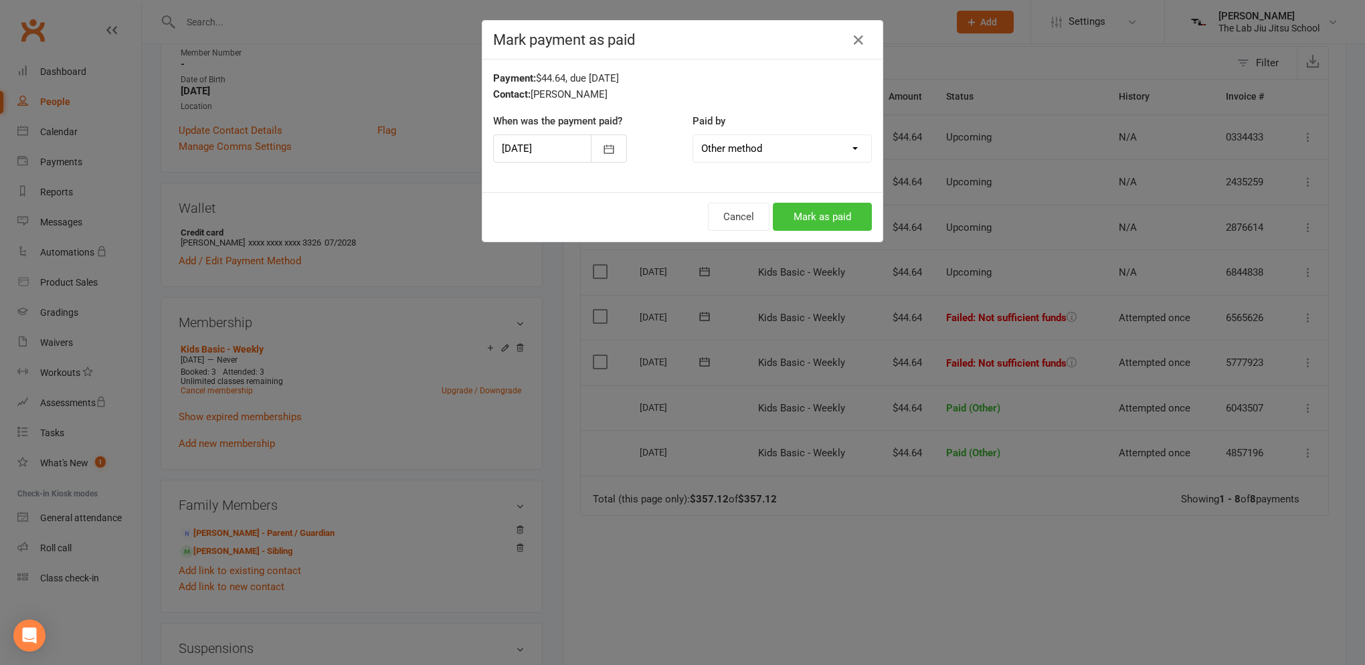
drag, startPoint x: 810, startPoint y: 219, endPoint x: 625, endPoint y: 159, distance: 194.5
click at [653, 167] on div "Mark payment as paid Payment: $44.64, due [DATE] Contact: [PERSON_NAME] When wa…" at bounding box center [682, 131] width 401 height 222
click at [604, 153] on icon "button" at bounding box center [609, 149] width 10 height 9
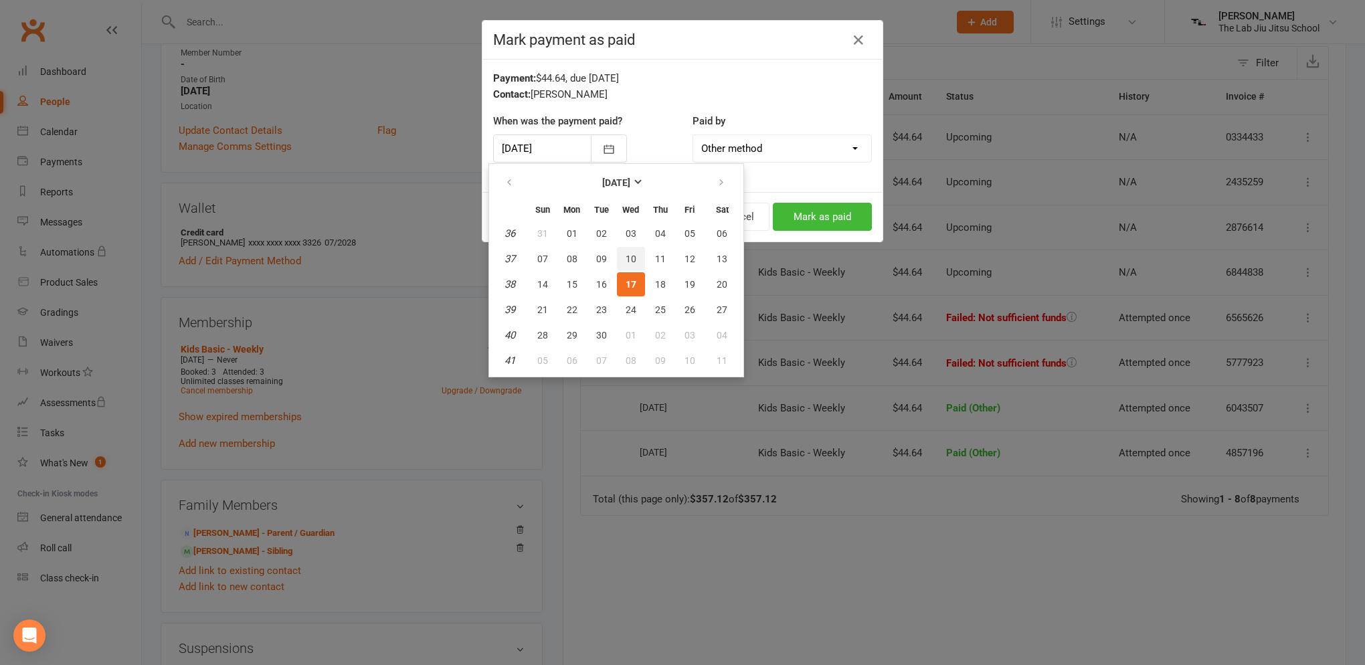
click at [621, 262] on button "10" at bounding box center [631, 259] width 28 height 24
type input "[DATE]"
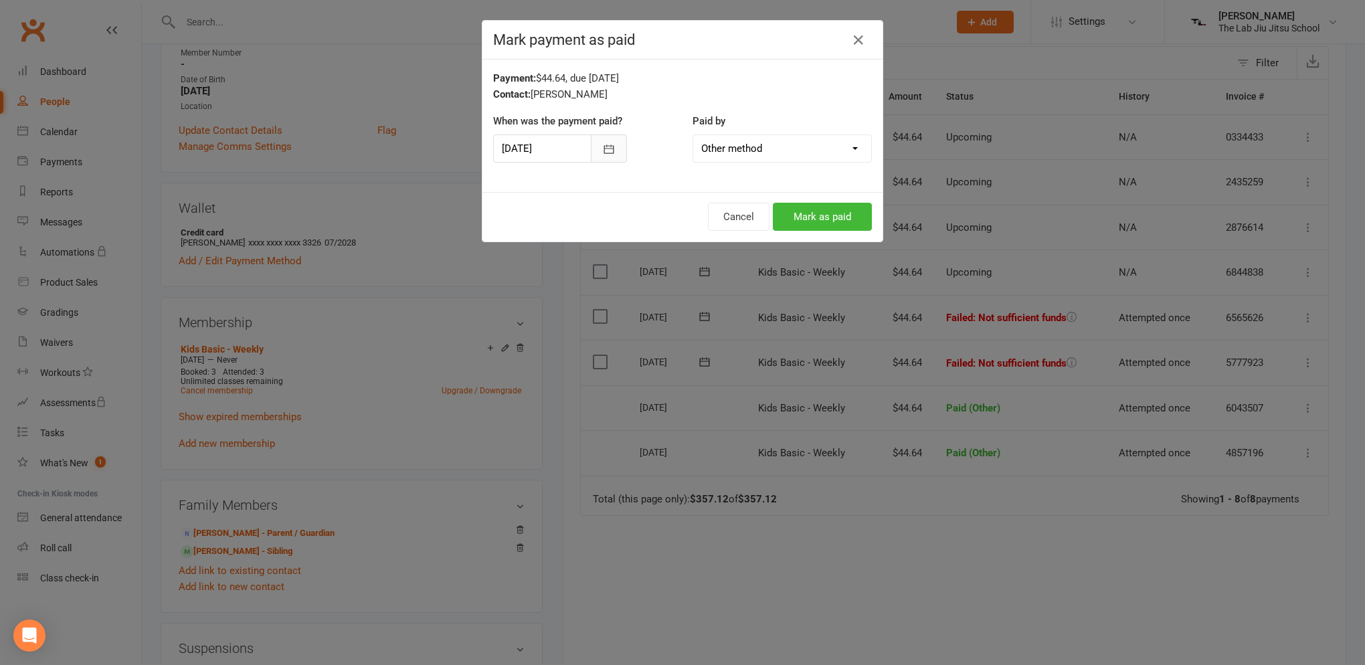
click at [602, 153] on icon "button" at bounding box center [608, 149] width 13 height 13
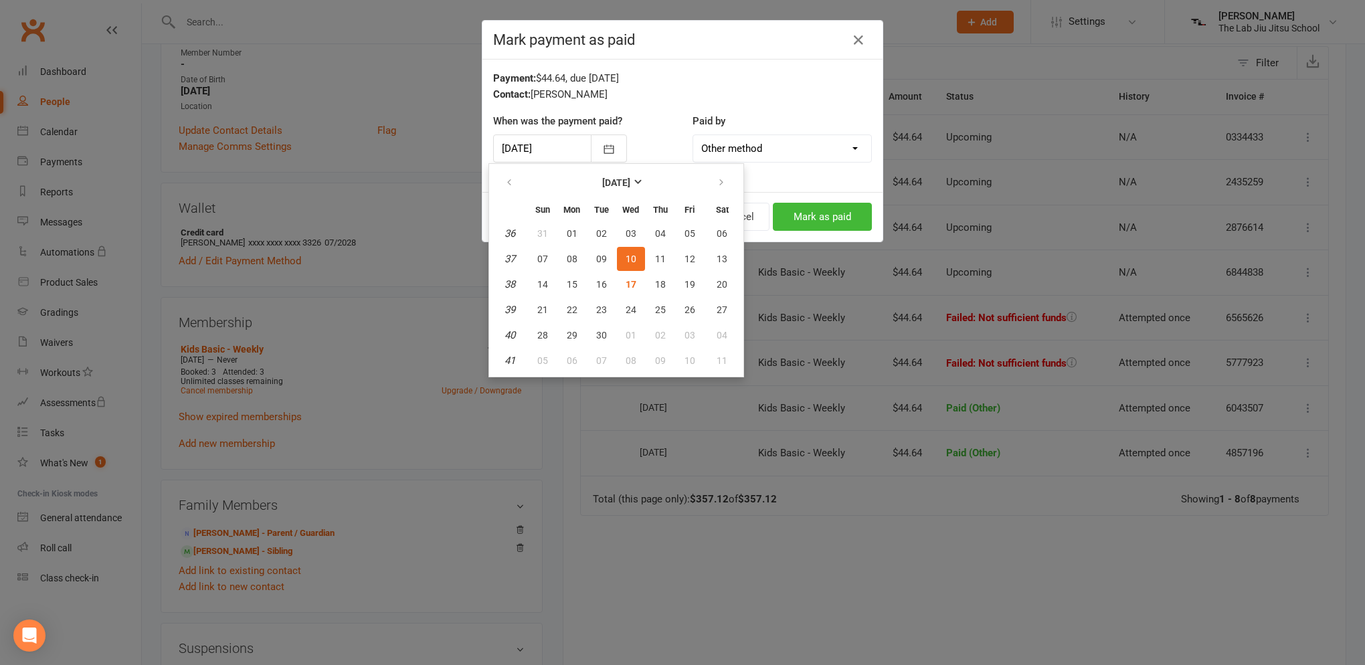
click at [778, 175] on div "When was the payment paid? [DATE] Paid by Cash POS Other method" at bounding box center [682, 147] width 399 height 68
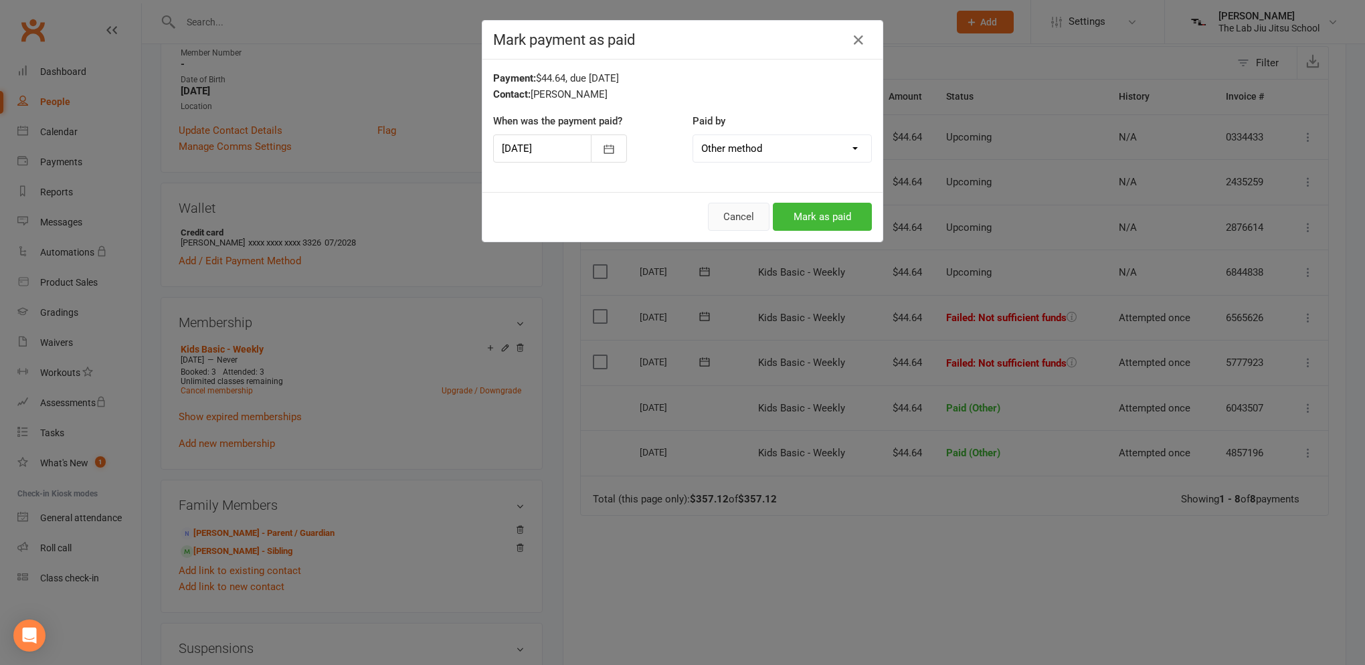
click at [742, 213] on button "Cancel" at bounding box center [739, 217] width 62 height 28
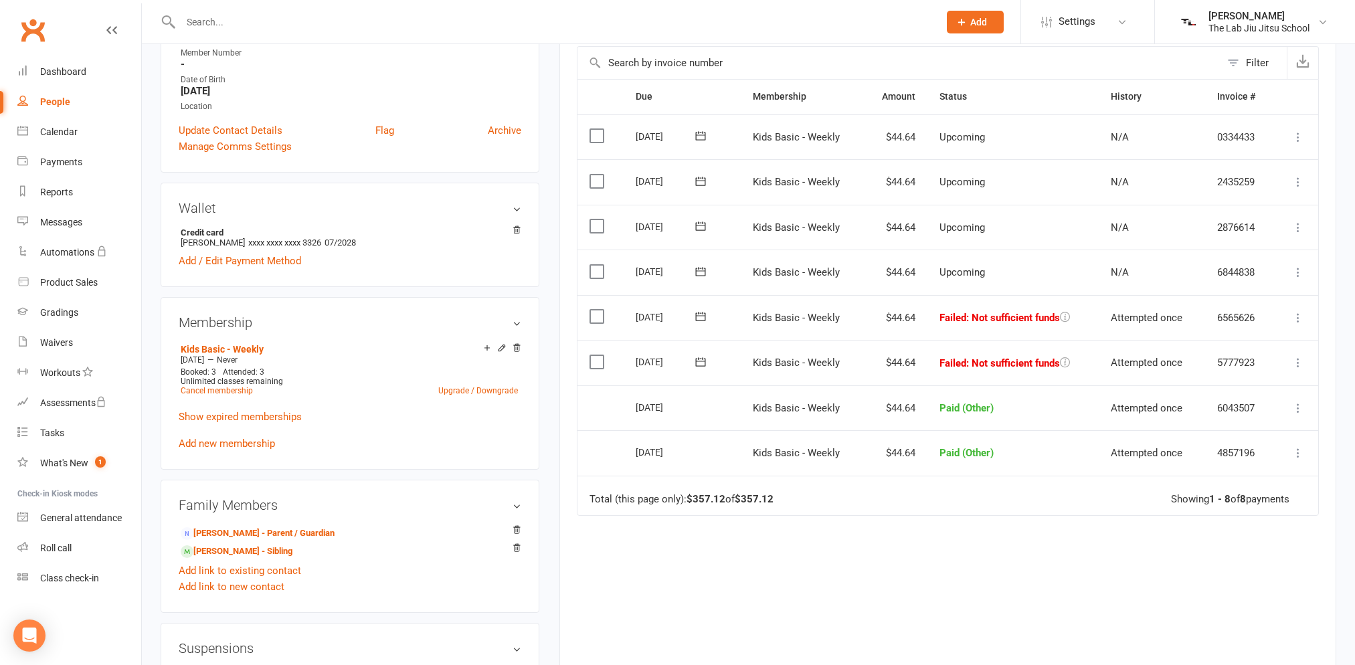
drag, startPoint x: 48, startPoint y: 96, endPoint x: 74, endPoint y: 110, distance: 29.3
click at [48, 97] on div "People" at bounding box center [55, 101] width 30 height 11
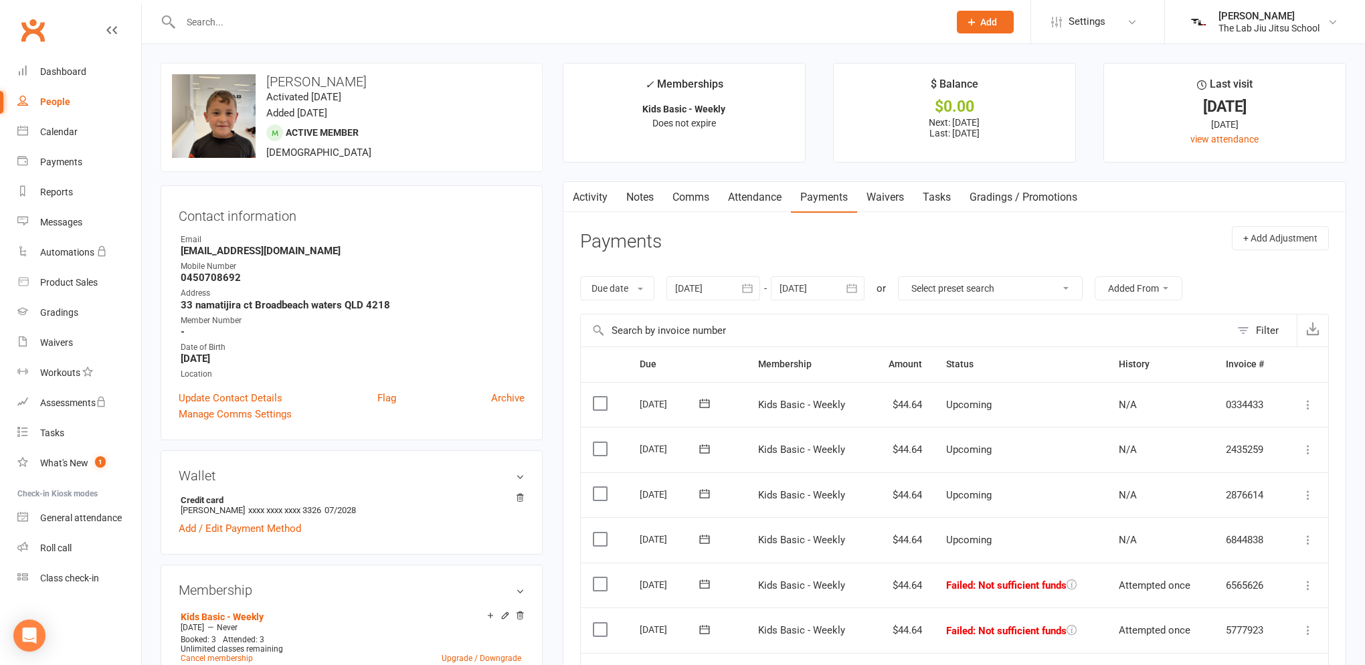
select select "100"
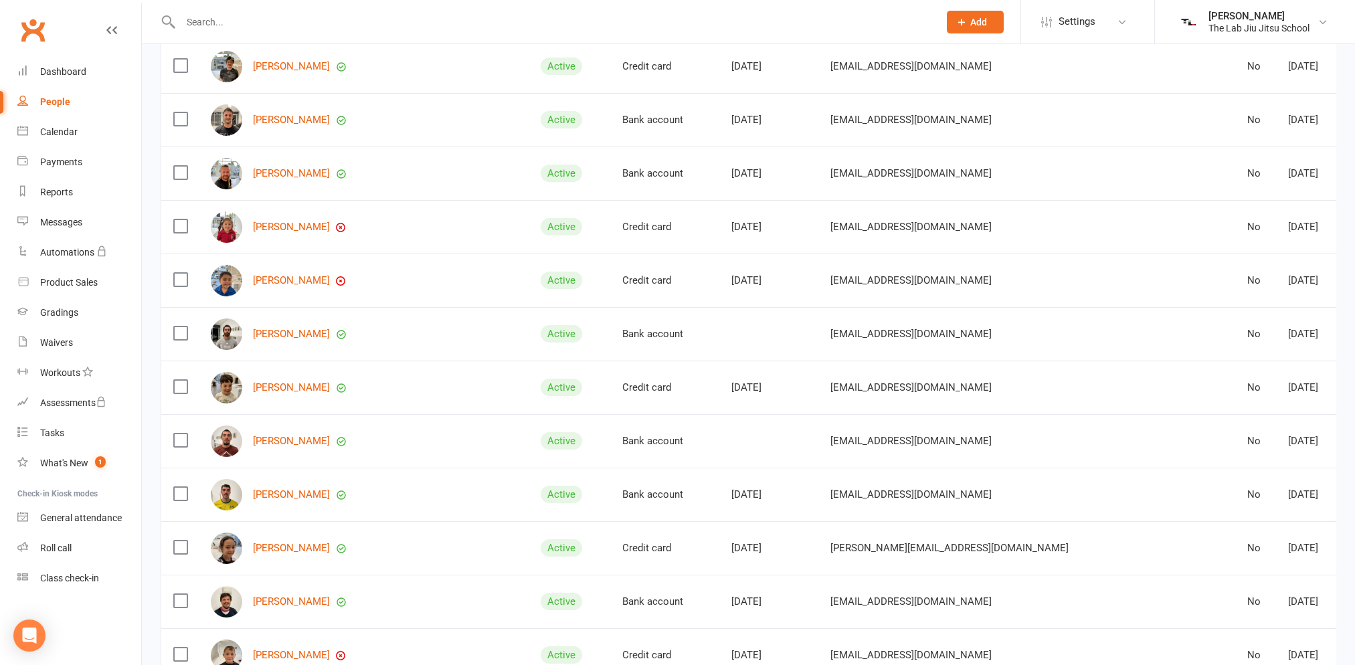
scroll to position [1539, 0]
click at [300, 230] on div "[PERSON_NAME]" at bounding box center [364, 225] width 306 height 31
click at [304, 213] on div "[PERSON_NAME]" at bounding box center [364, 225] width 306 height 31
click at [301, 221] on link "[PERSON_NAME]" at bounding box center [291, 225] width 77 height 11
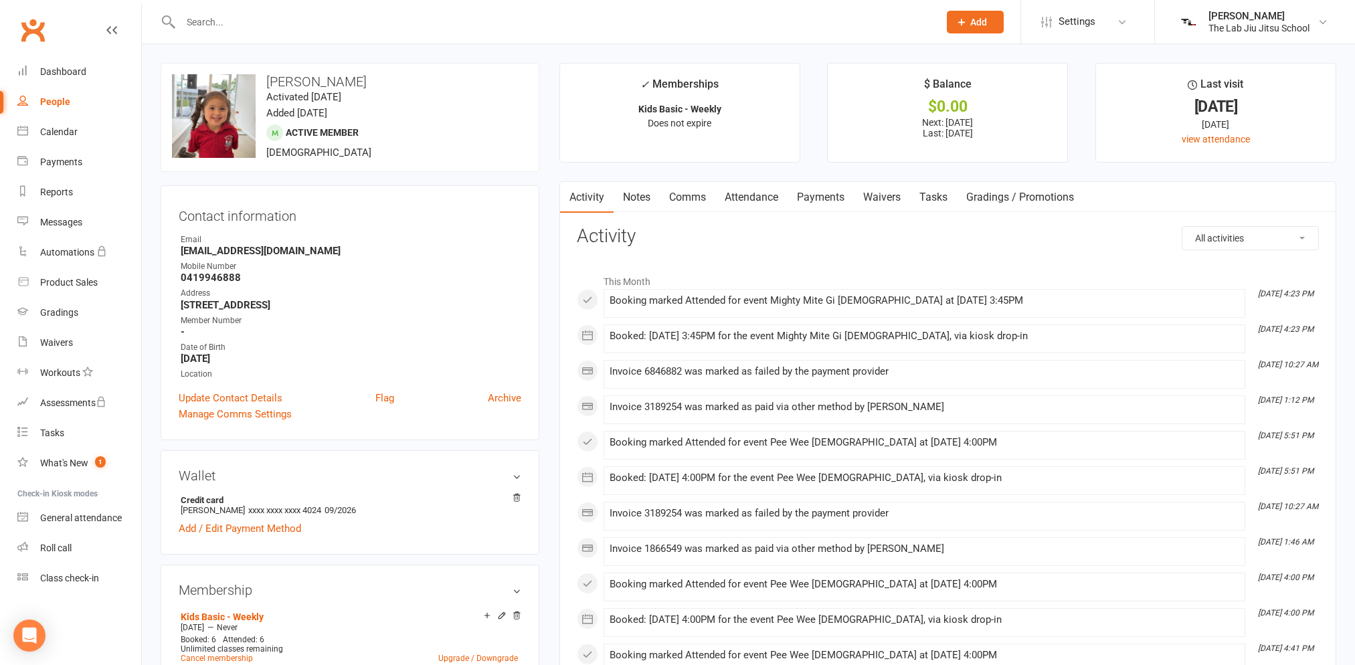
click at [831, 201] on link "Payments" at bounding box center [821, 197] width 66 height 31
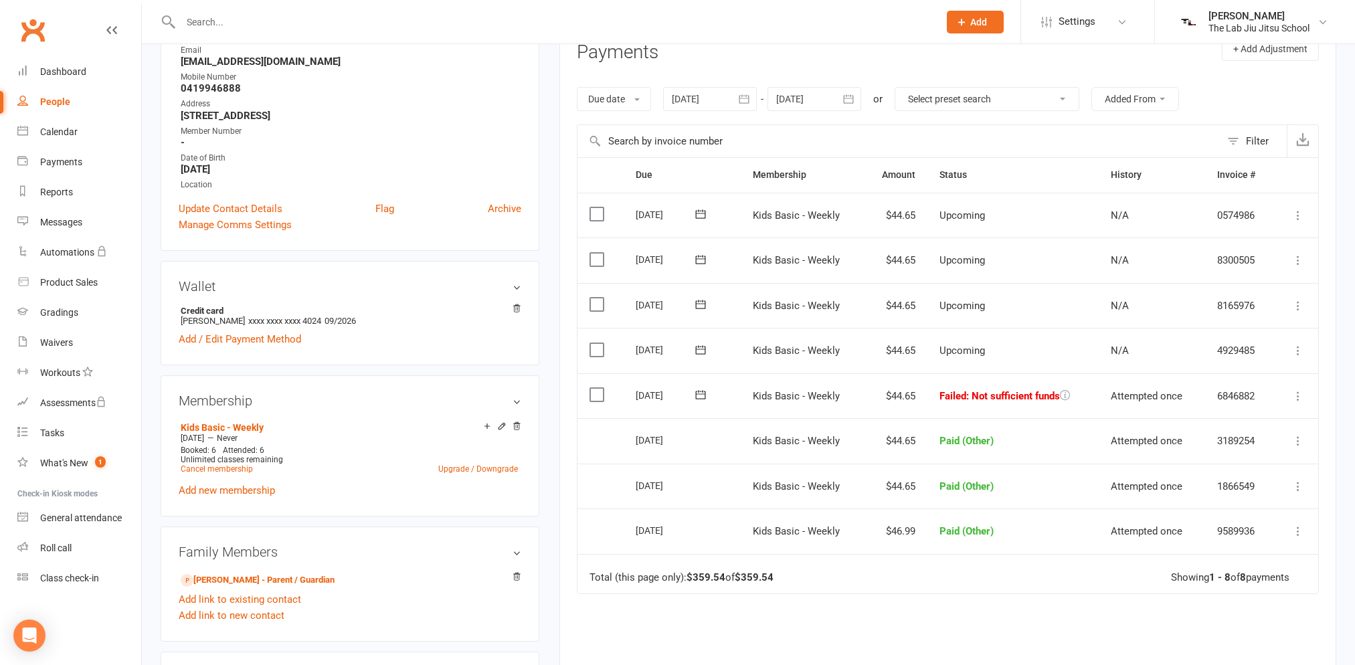
scroll to position [201, 0]
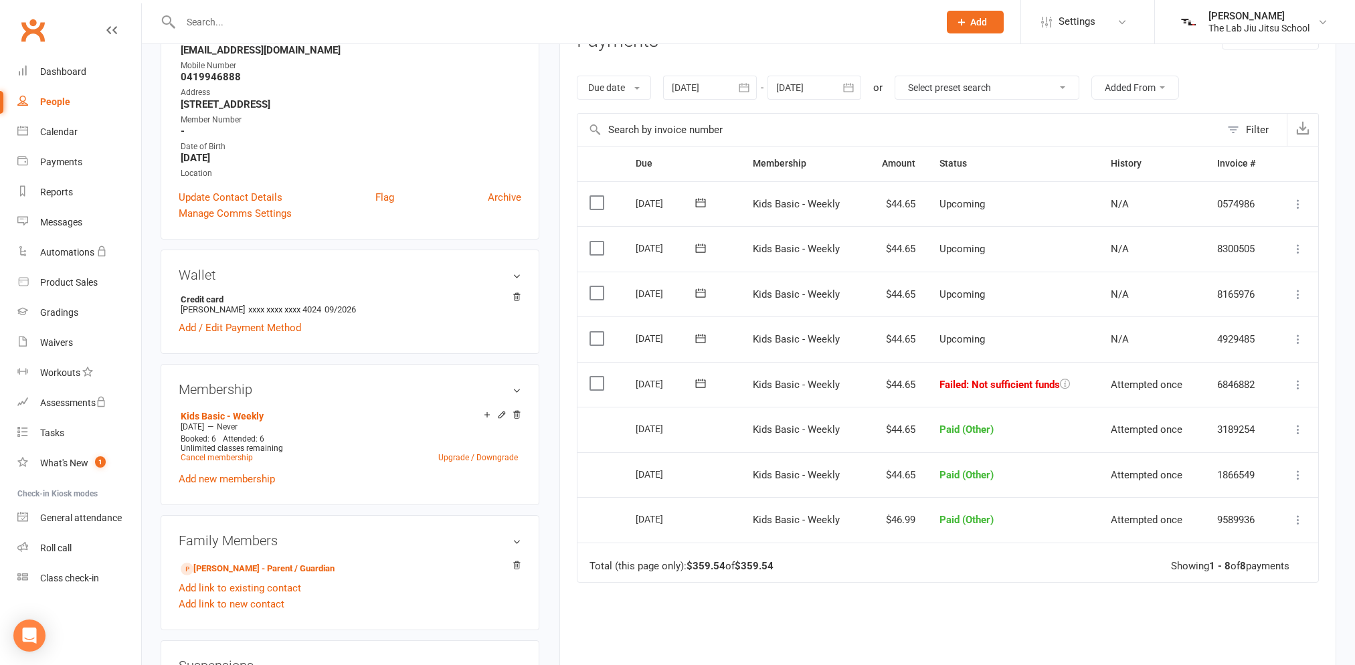
click at [39, 99] on link "People" at bounding box center [79, 102] width 124 height 30
select select "100"
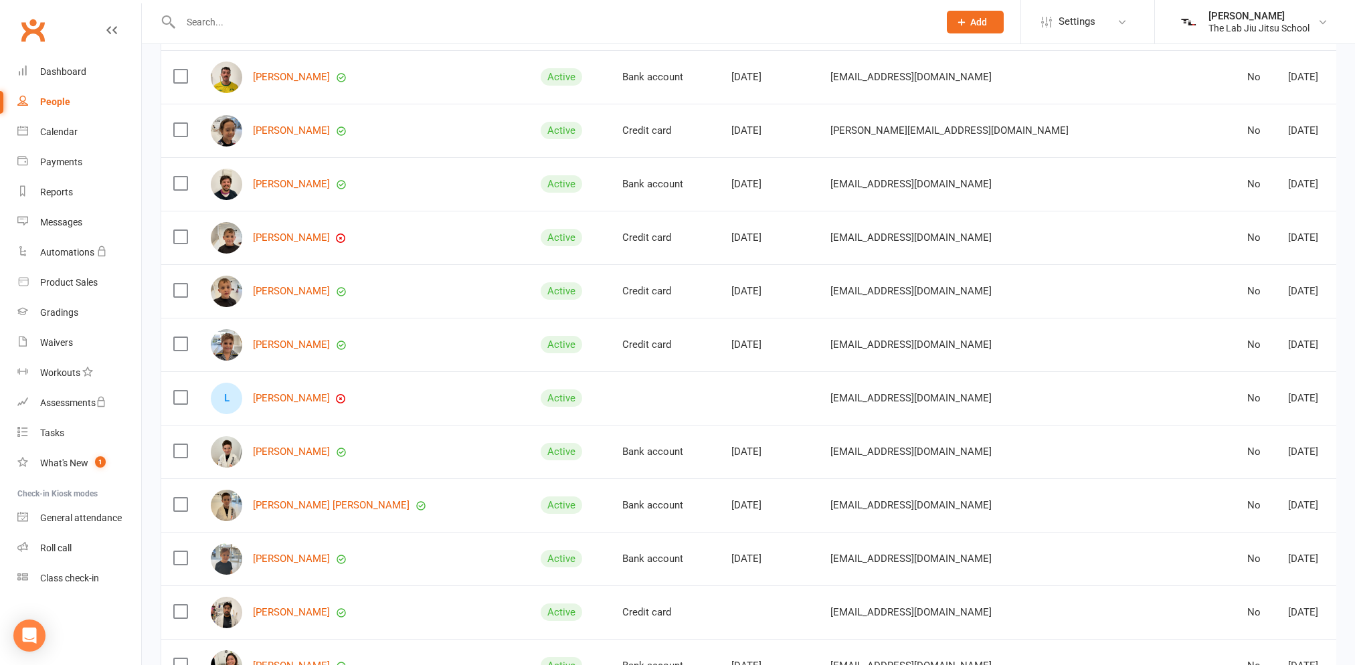
scroll to position [2007, 0]
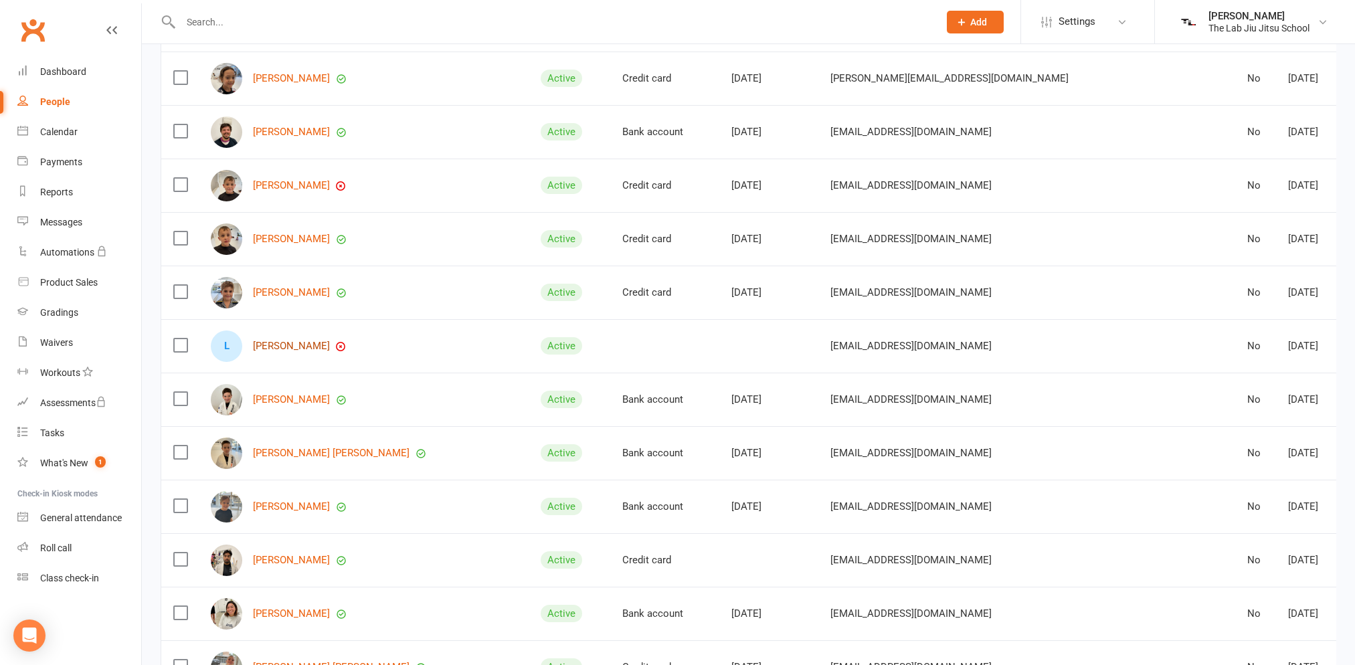
drag, startPoint x: 298, startPoint y: 347, endPoint x: 308, endPoint y: 342, distance: 11.4
click at [299, 347] on link "[PERSON_NAME]" at bounding box center [291, 346] width 77 height 11
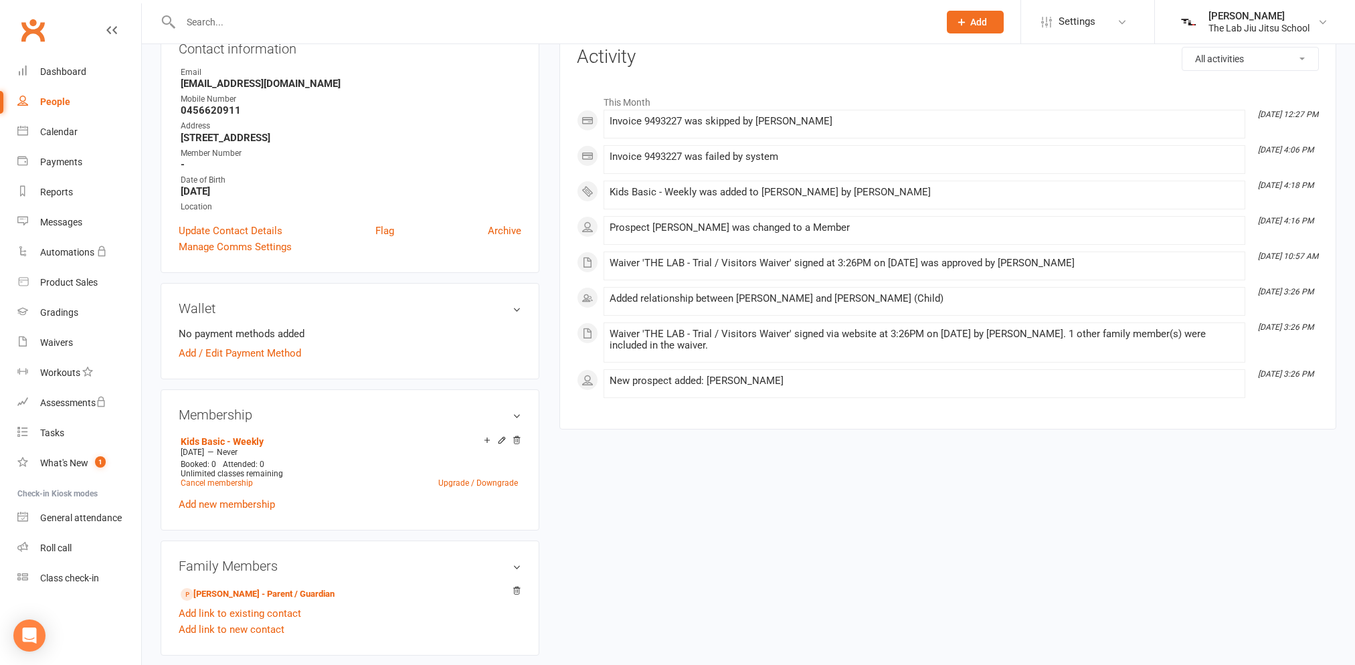
scroll to position [268, 0]
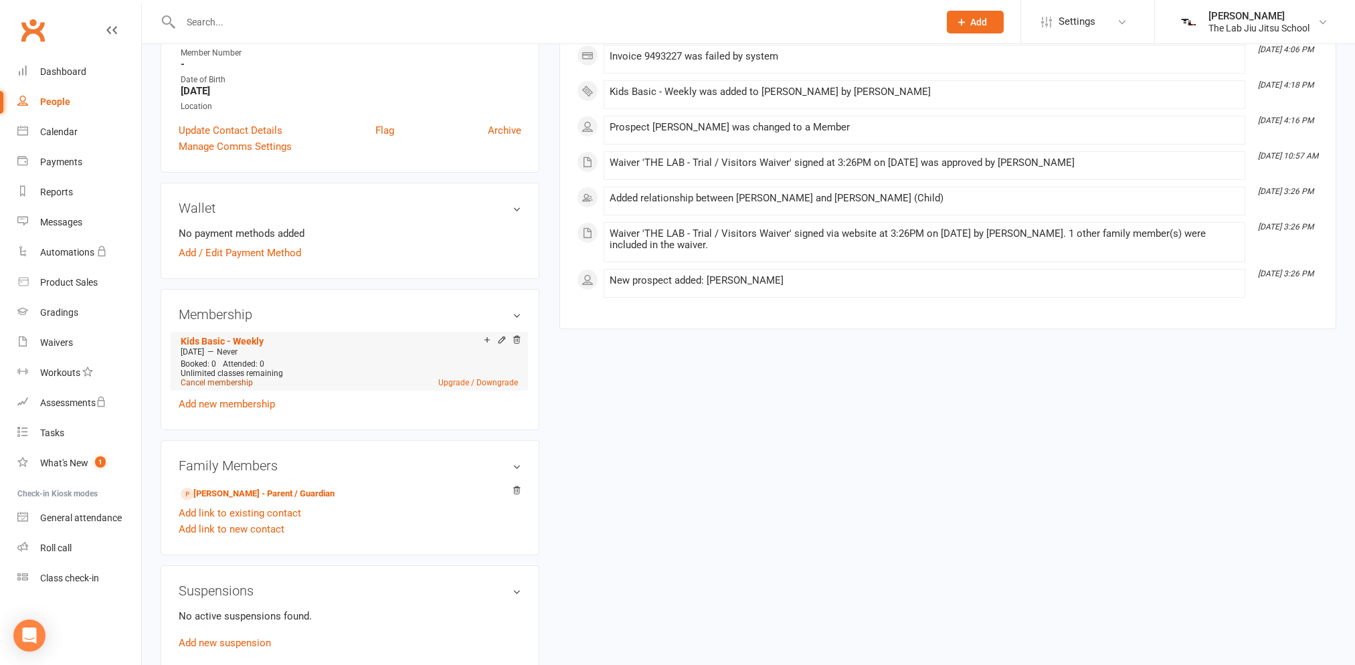
click at [198, 380] on link "Cancel membership" at bounding box center [217, 382] width 72 height 9
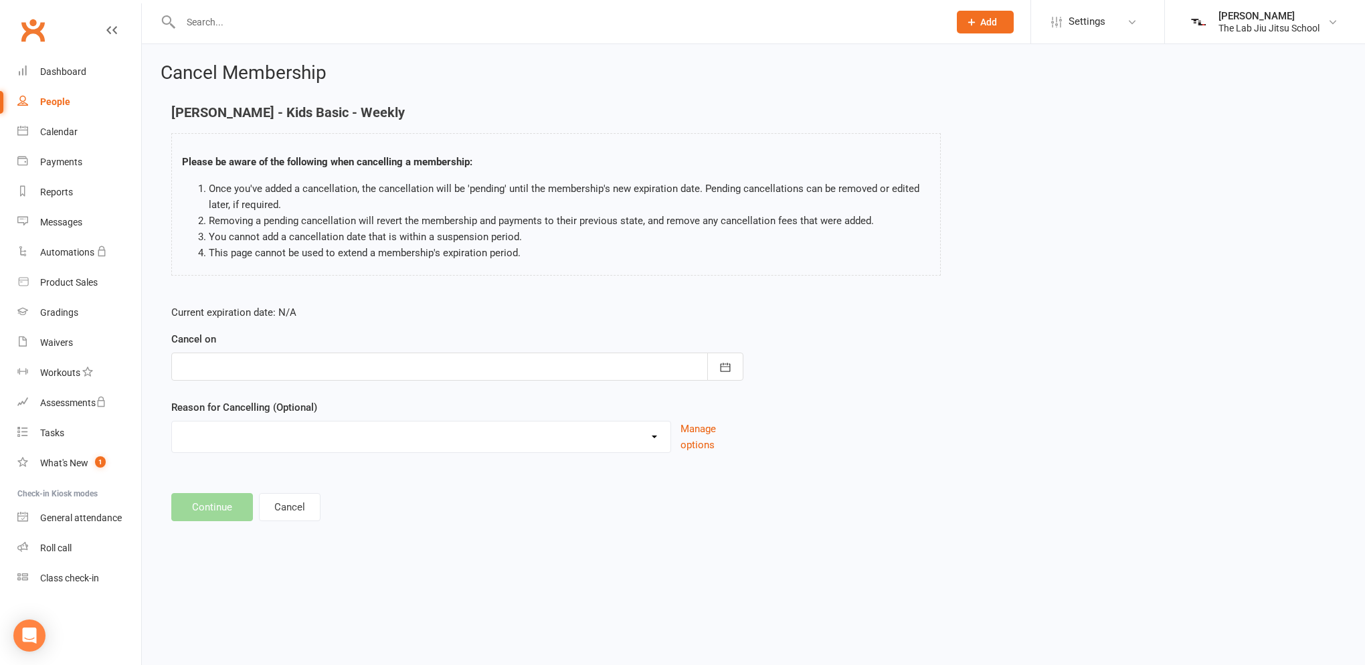
click at [435, 376] on div at bounding box center [457, 367] width 572 height 28
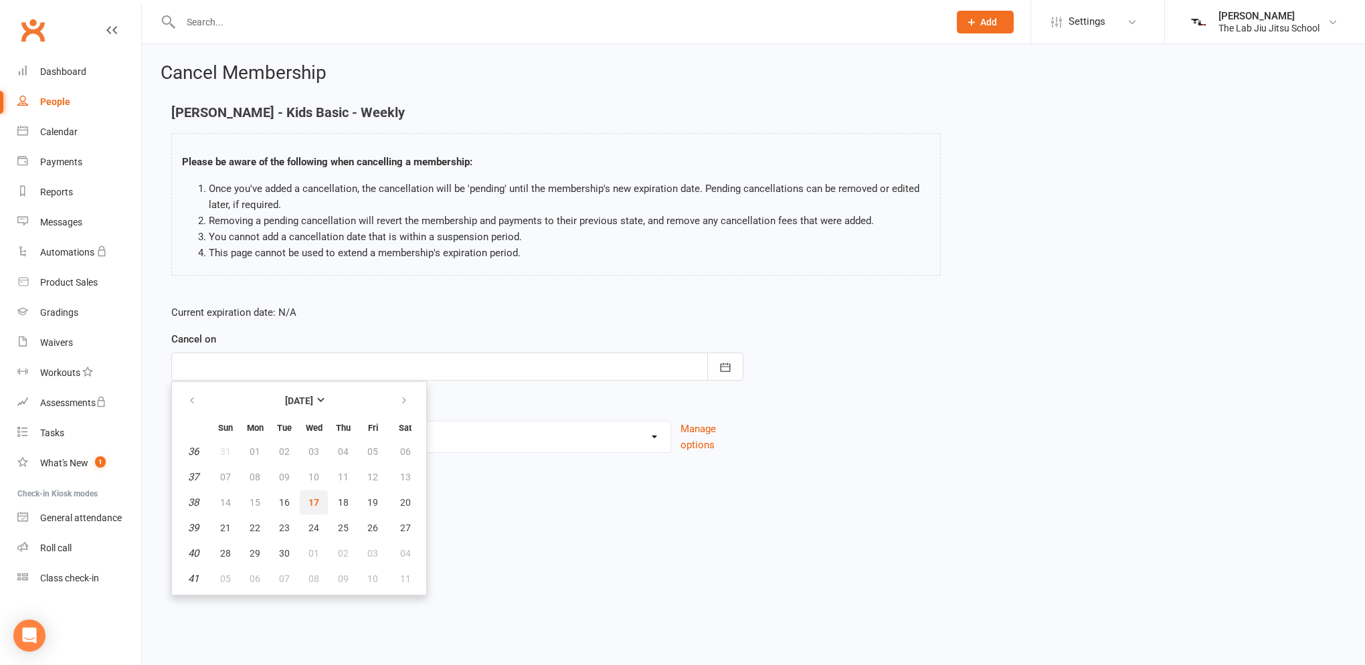
click at [314, 507] on span "17" at bounding box center [313, 502] width 11 height 11
type input "[DATE]"
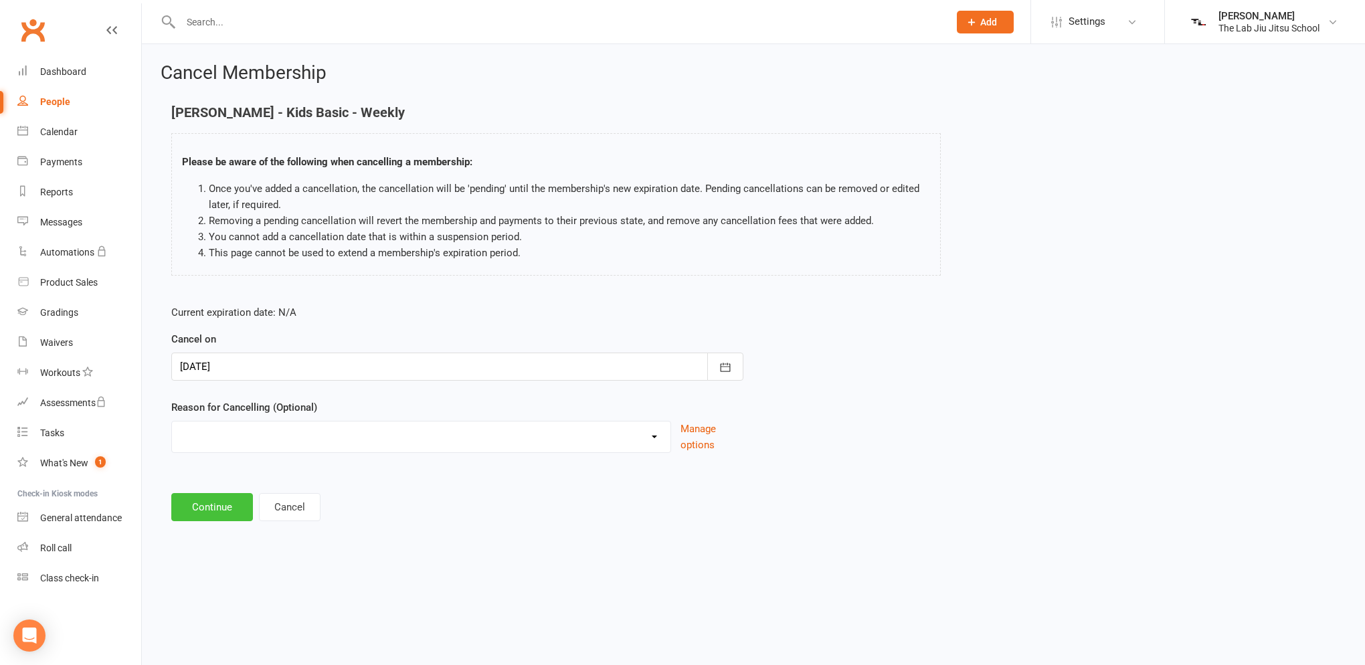
click at [214, 507] on button "Continue" at bounding box center [212, 507] width 82 height 28
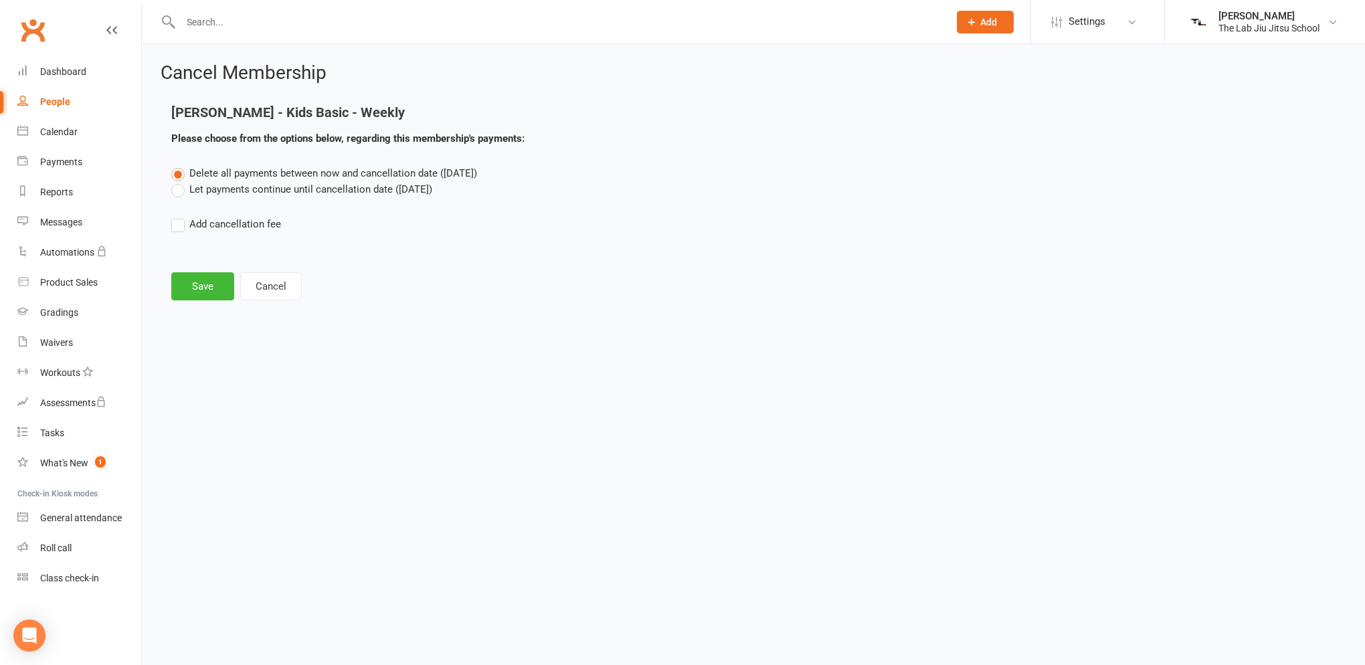
click at [191, 252] on main "[PERSON_NAME] - Kids Basic - Weekly Please choose from the options below, regar…" at bounding box center [754, 202] width 1186 height 195
click at [188, 271] on main "[PERSON_NAME] - Kids Basic - Weekly Please choose from the options below, regar…" at bounding box center [754, 202] width 1186 height 195
click at [188, 284] on button "Save" at bounding box center [202, 286] width 63 height 28
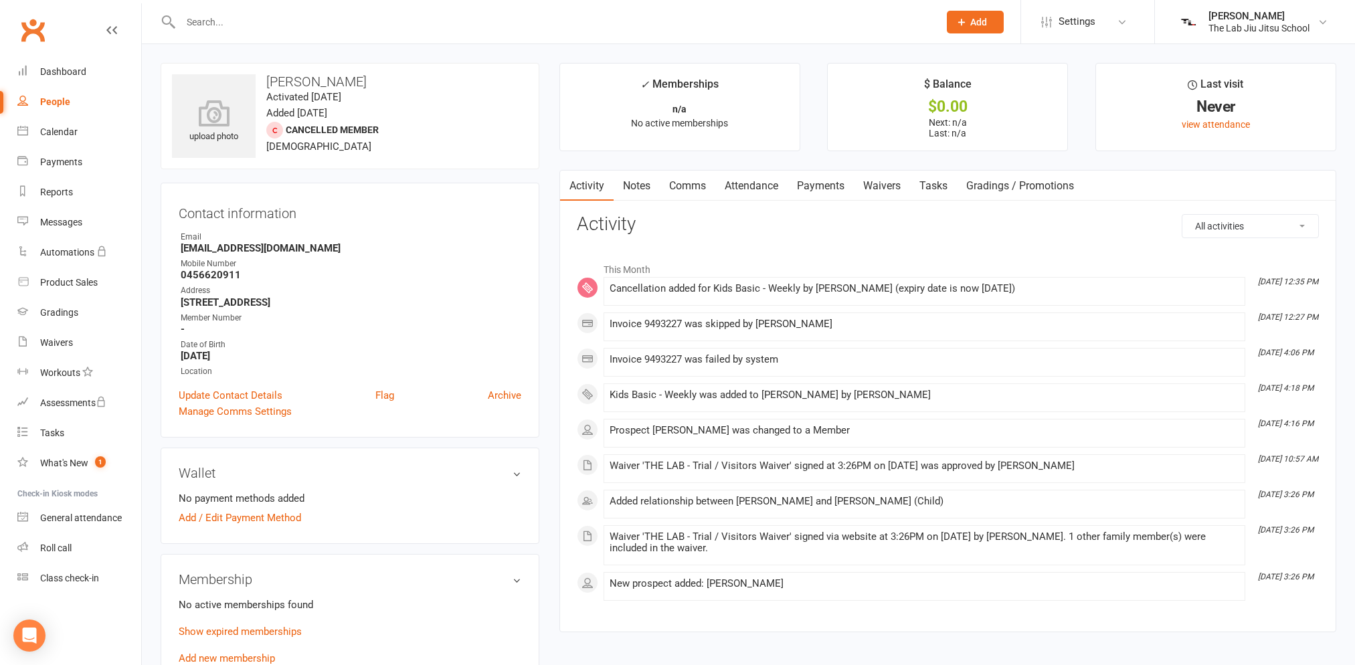
click at [66, 102] on div "People" at bounding box center [55, 101] width 30 height 11
select select "100"
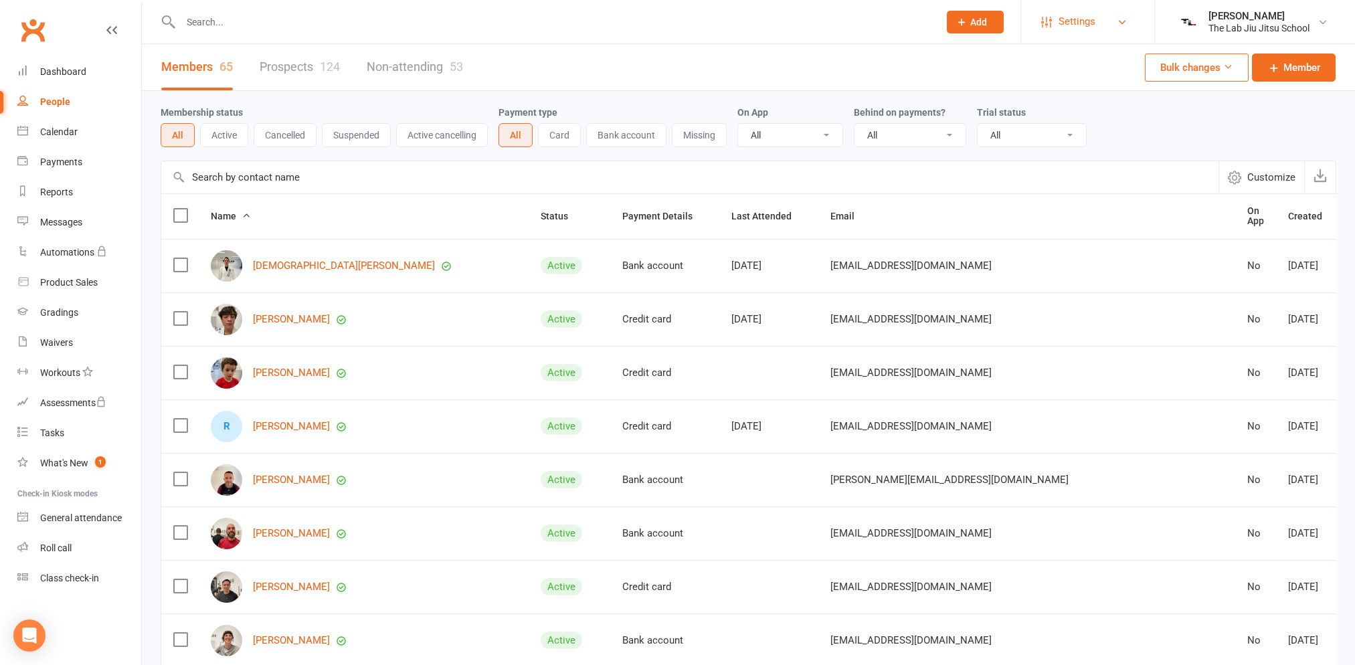
click at [1058, 36] on li "Settings Membership Plans Event Templates Appointment Types Mobile App Website …" at bounding box center [1087, 21] width 134 height 43
click at [1058, 36] on link "Settings" at bounding box center [1087, 22] width 93 height 30
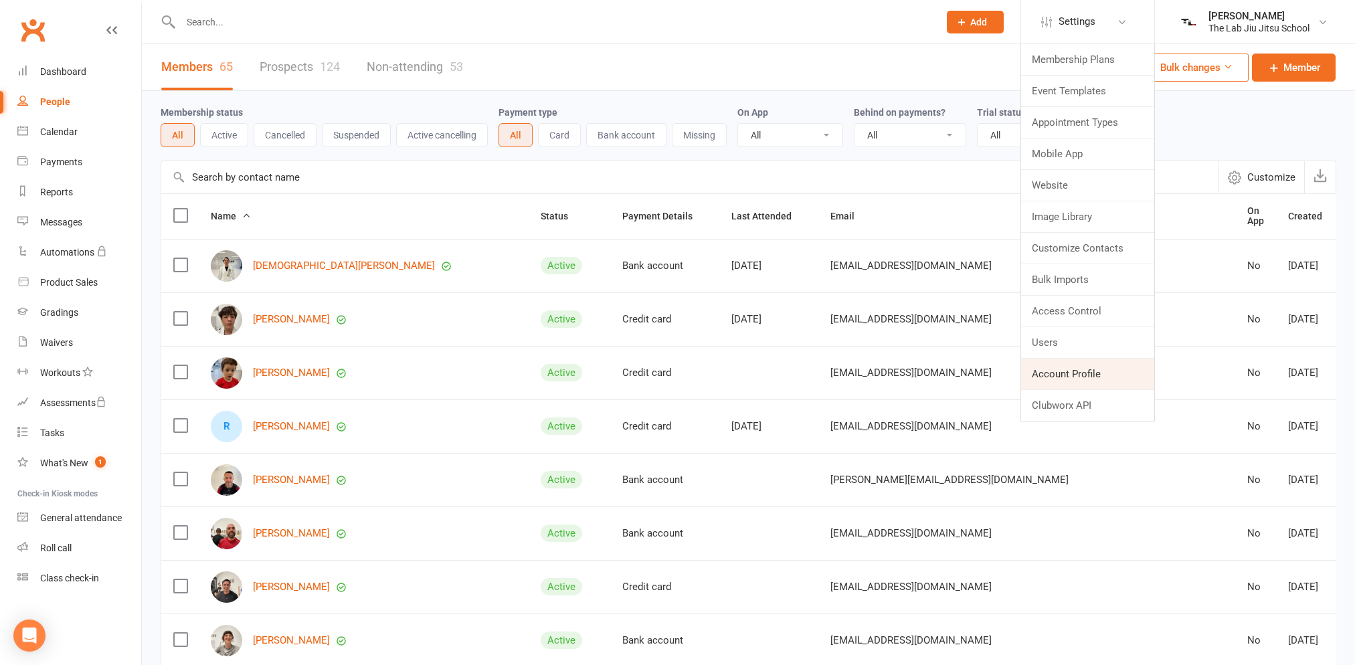
click at [1064, 369] on link "Account Profile" at bounding box center [1087, 374] width 133 height 31
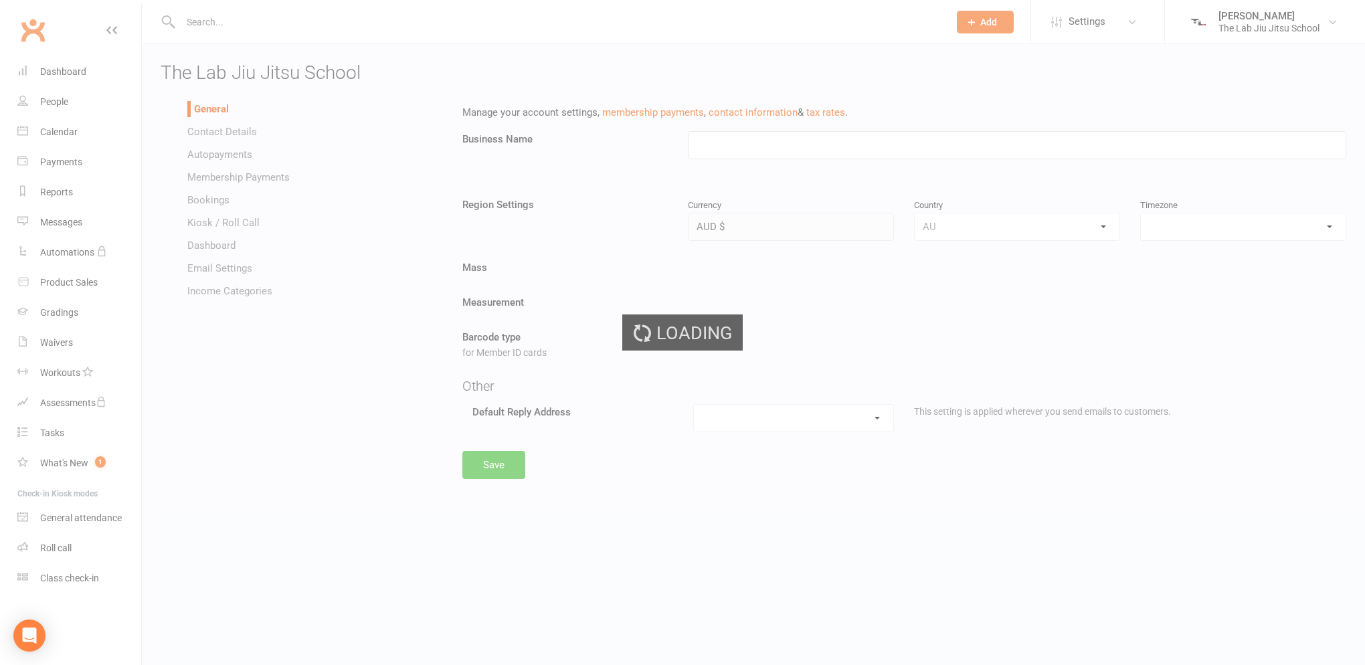
type input "The Lab Jiu Jitsu School"
select select "[GEOGRAPHIC_DATA]/[GEOGRAPHIC_DATA]"
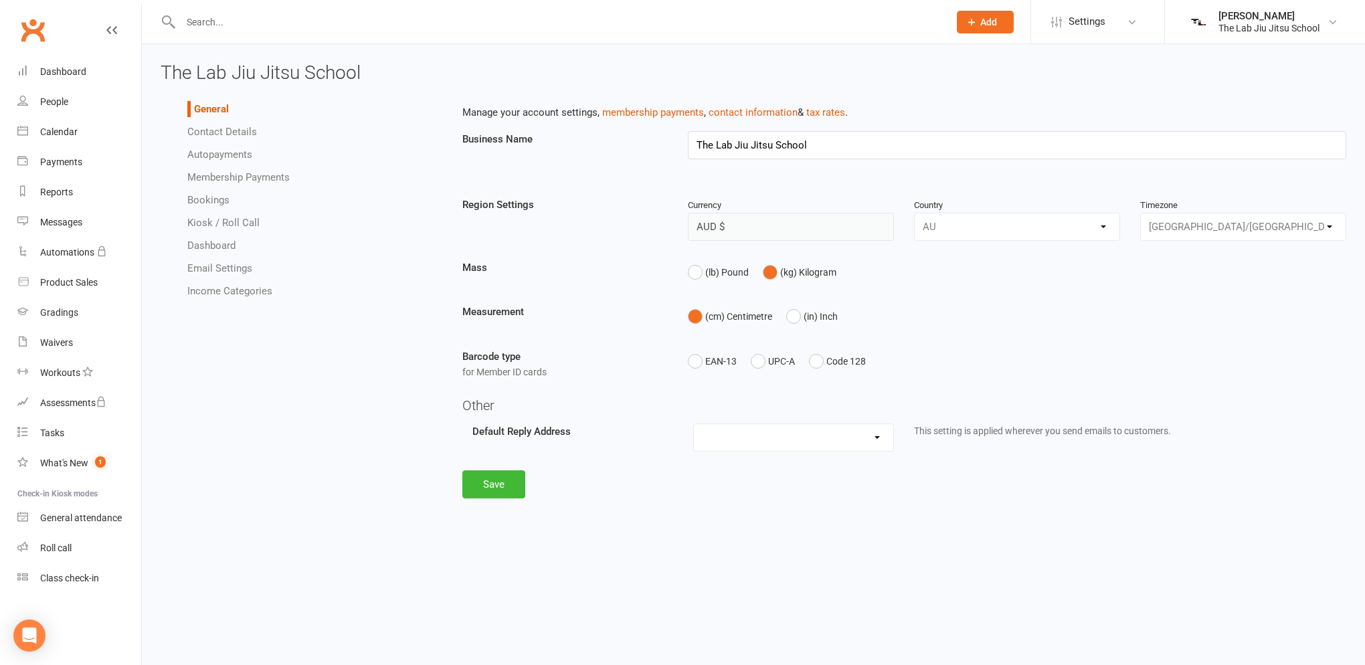
click at [238, 133] on link "Contact Details" at bounding box center [222, 132] width 70 height 12
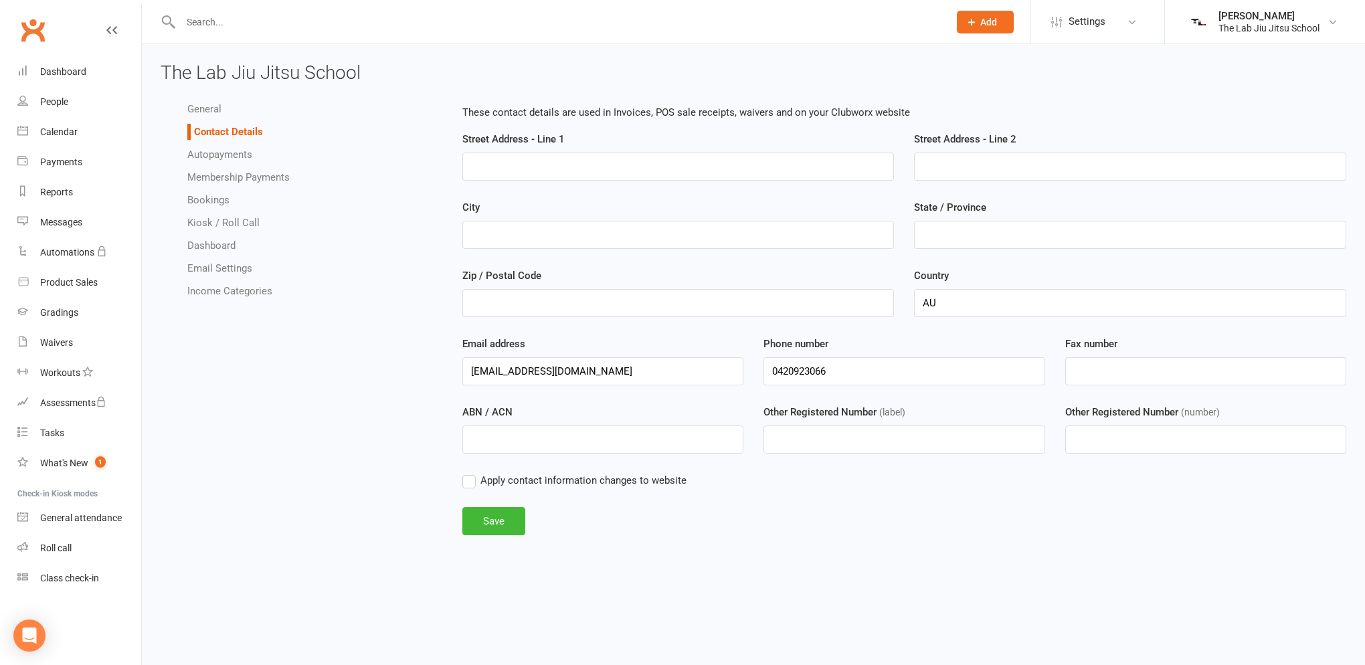
click at [241, 176] on link "Membership Payments" at bounding box center [238, 177] width 102 height 12
select select "expire_class_packs_on_booking_creation"
select select "allow_make_up_classes_for_expired_memberships_up_to_90d"
select select "reactivate_if_cancelled_yesterday_or_earlier"
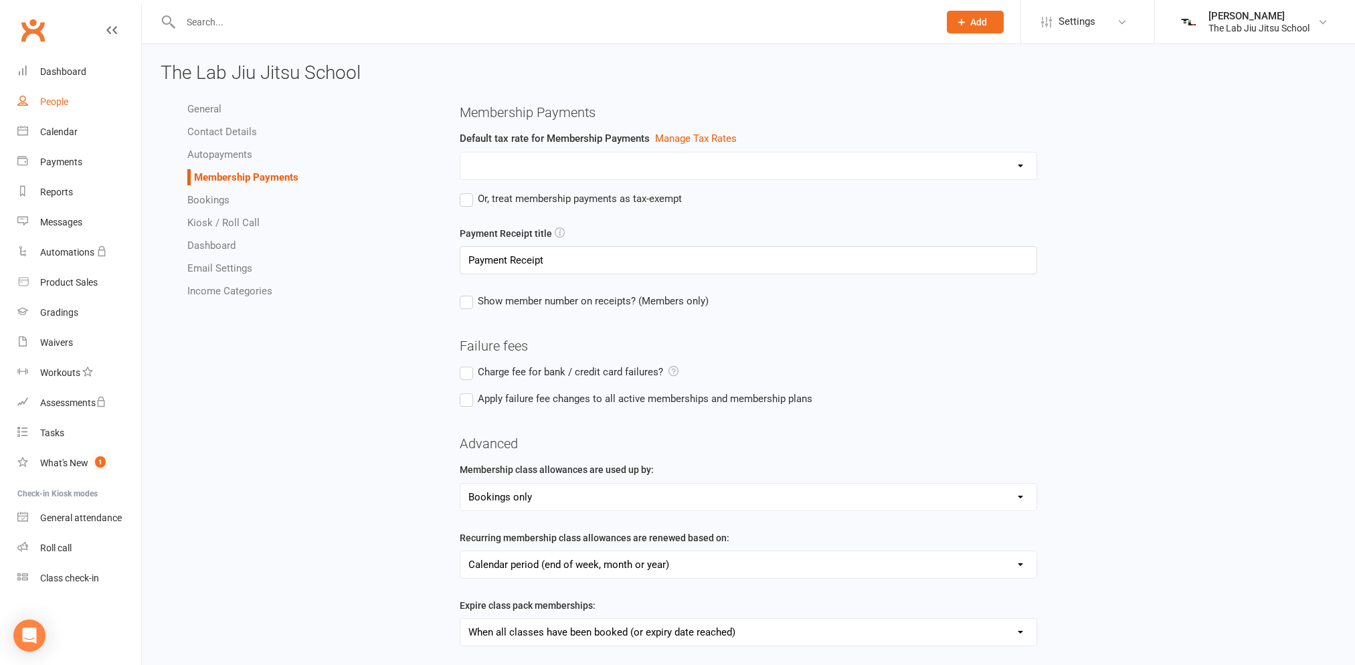
click at [54, 99] on div "People" at bounding box center [54, 101] width 28 height 11
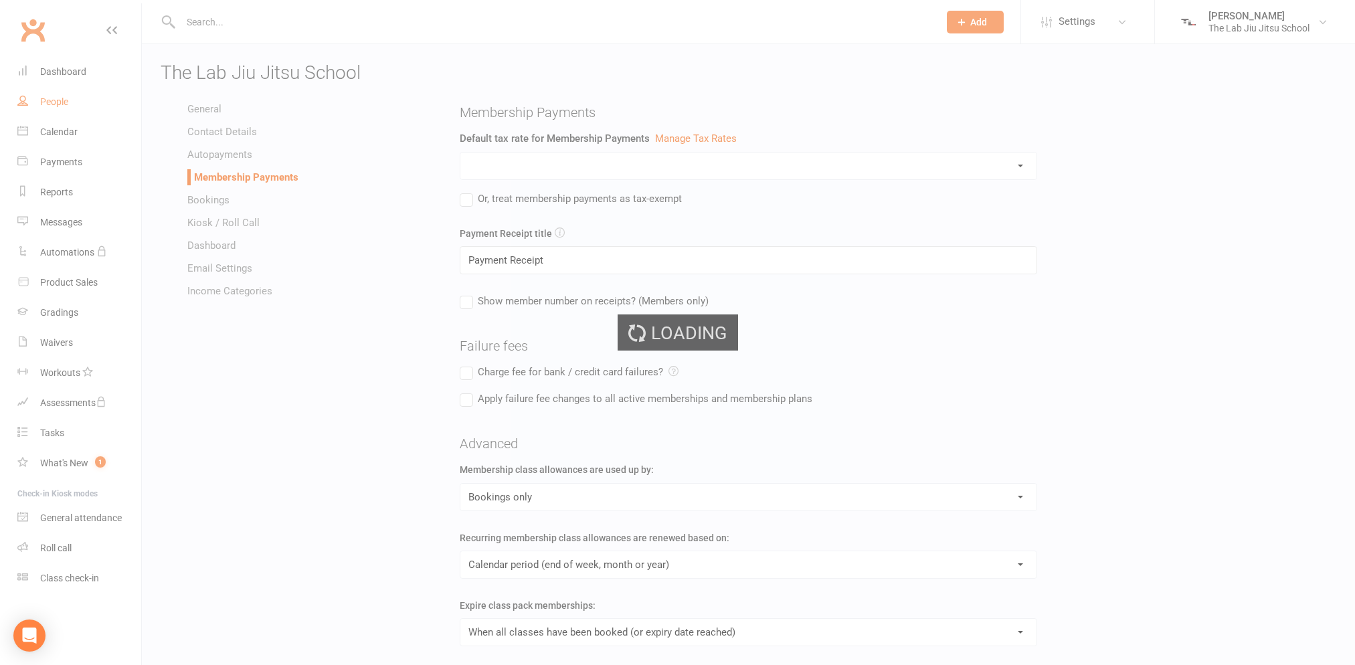
select select "100"
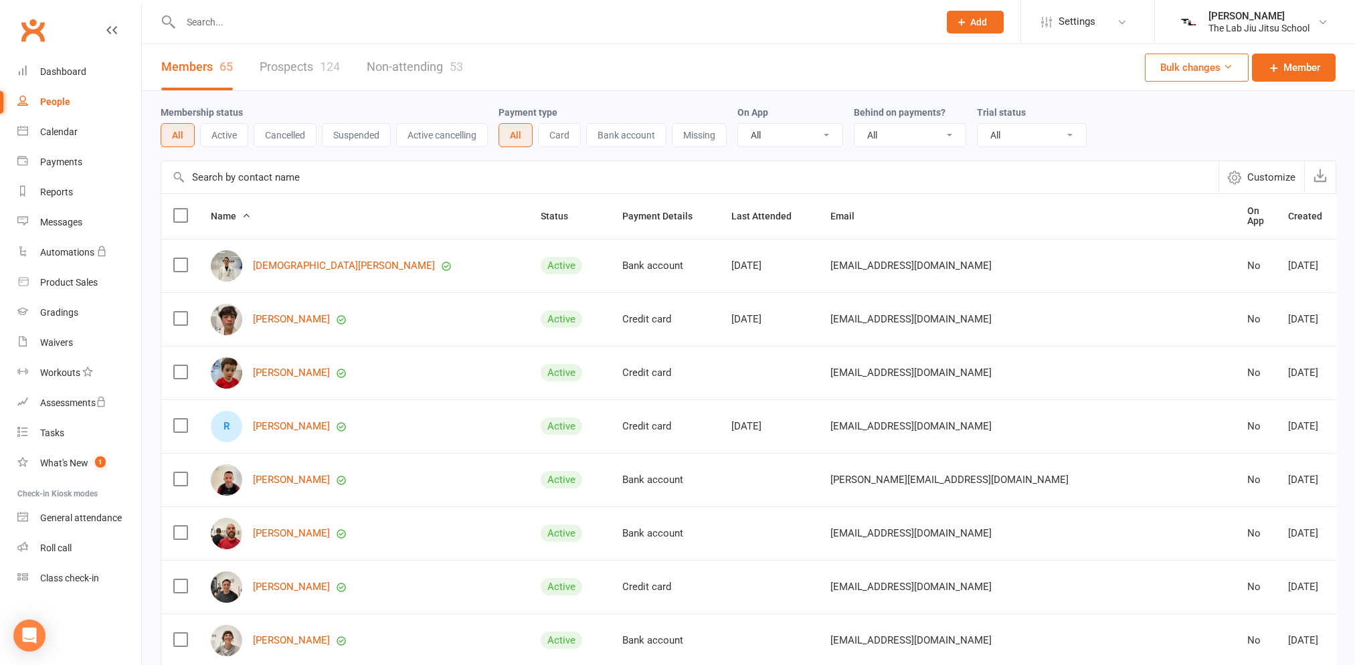
drag, startPoint x: 184, startPoint y: 66, endPoint x: 155, endPoint y: 91, distance: 38.0
click at [397, 69] on link "Non-attending 53" at bounding box center [415, 67] width 96 height 46
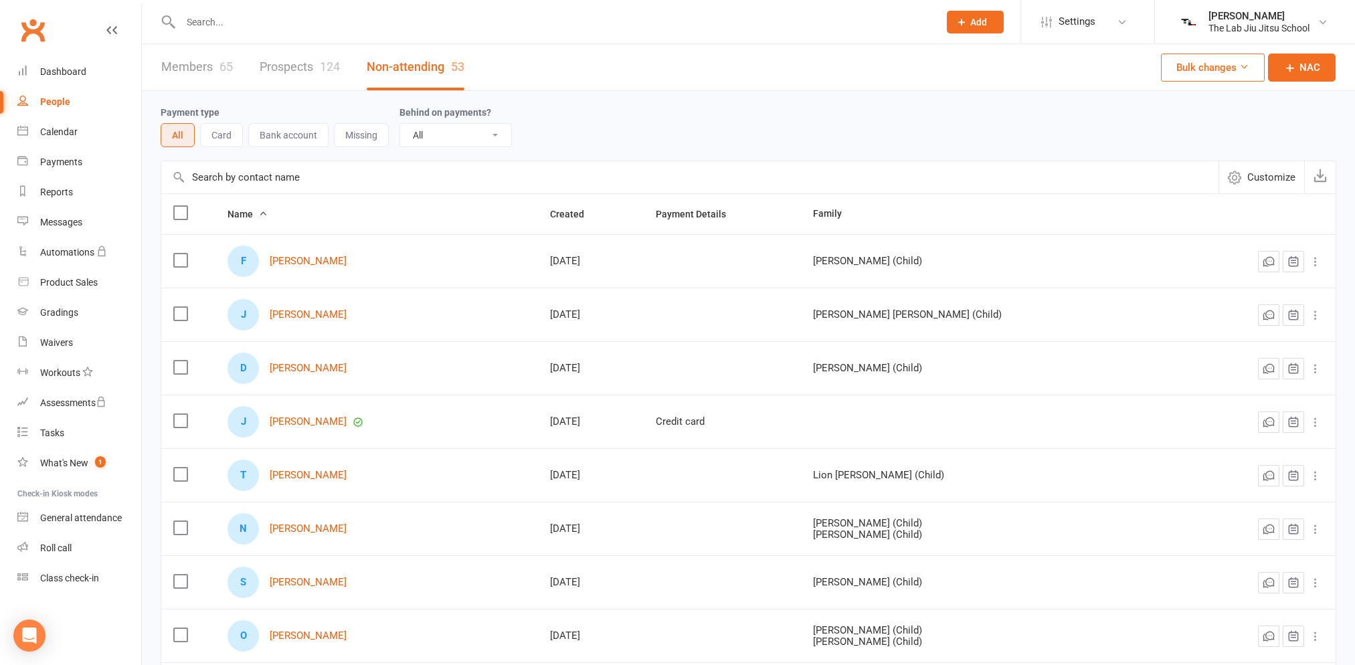
click at [206, 67] on link "Members 65" at bounding box center [197, 67] width 72 height 46
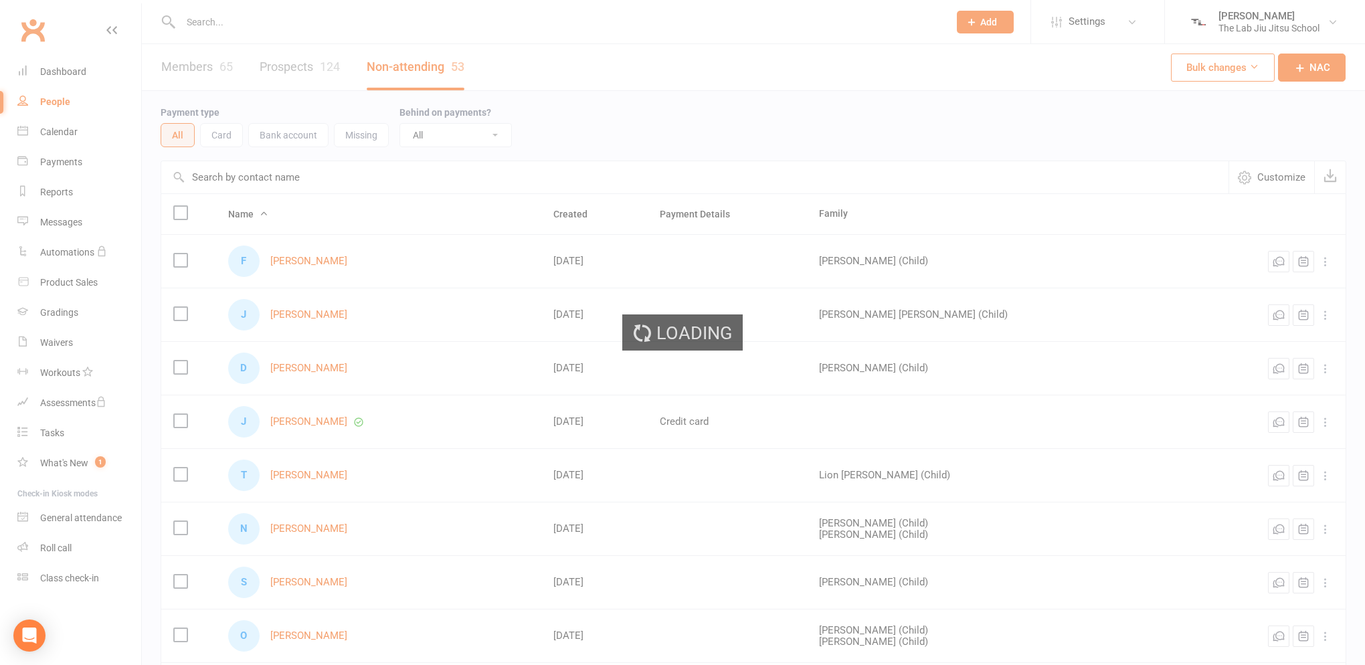
select select "100"
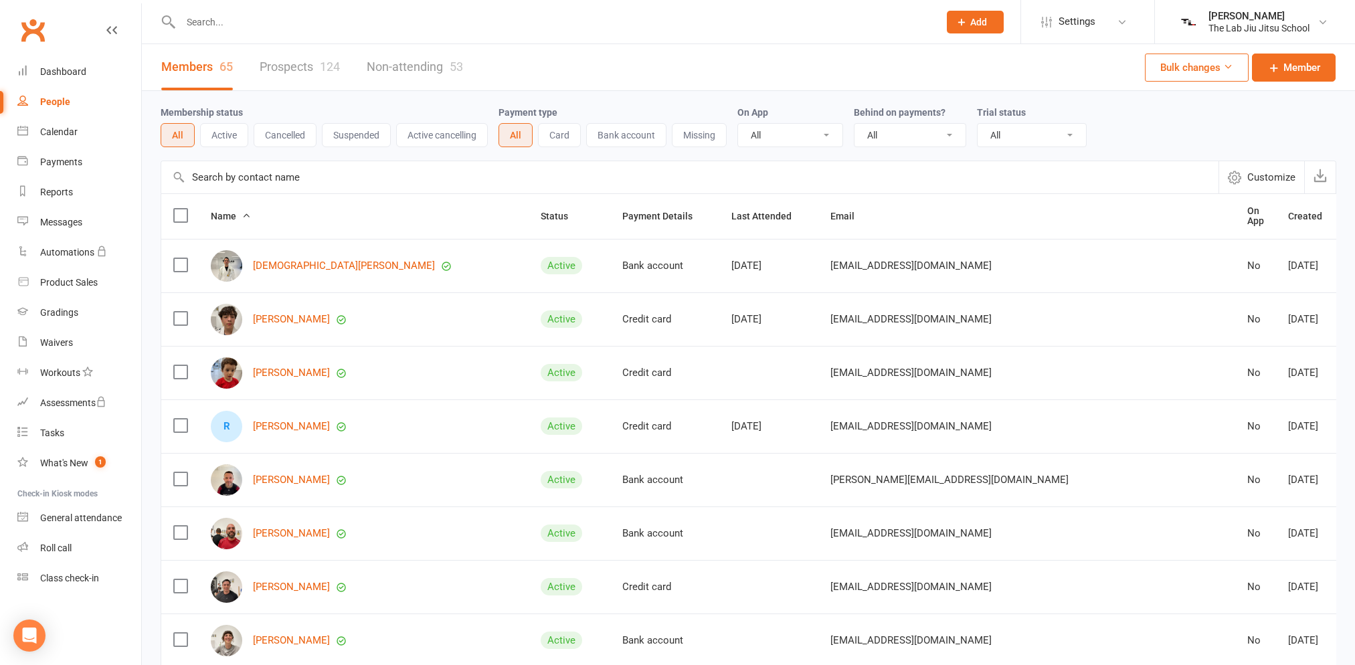
click at [414, 65] on link "Non-attending 53" at bounding box center [415, 67] width 96 height 46
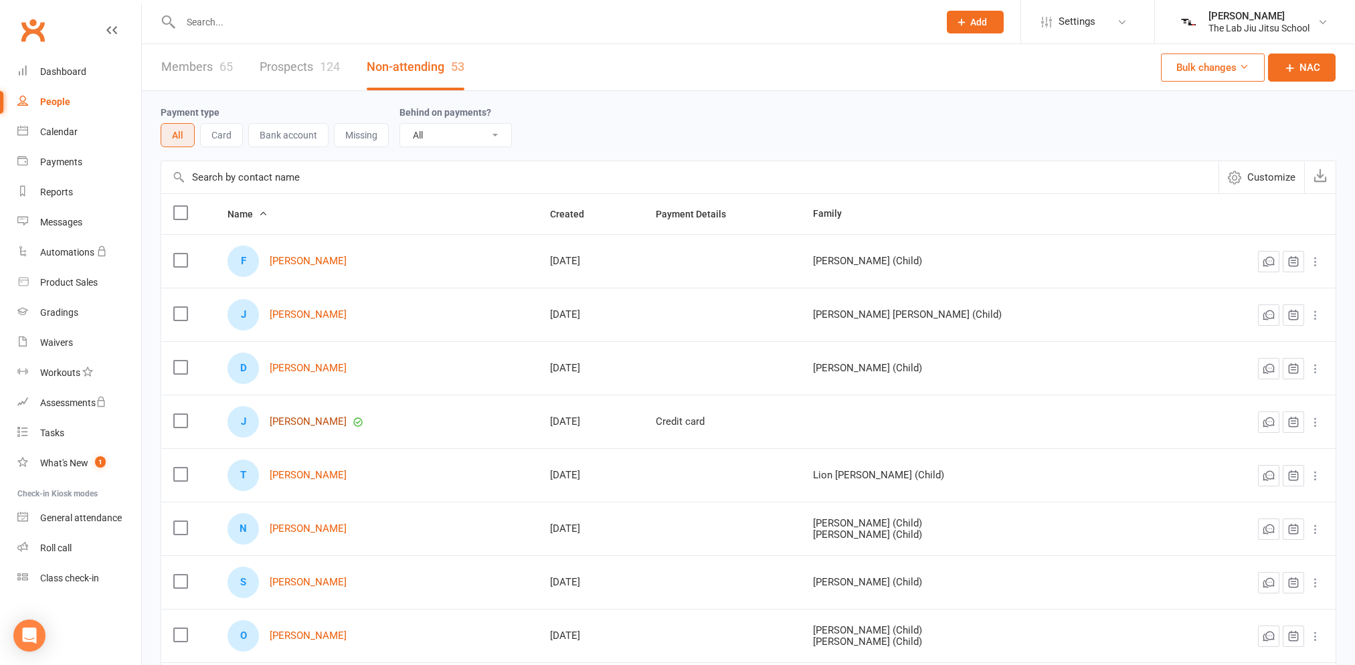
click at [334, 418] on link "[PERSON_NAME]" at bounding box center [308, 421] width 77 height 11
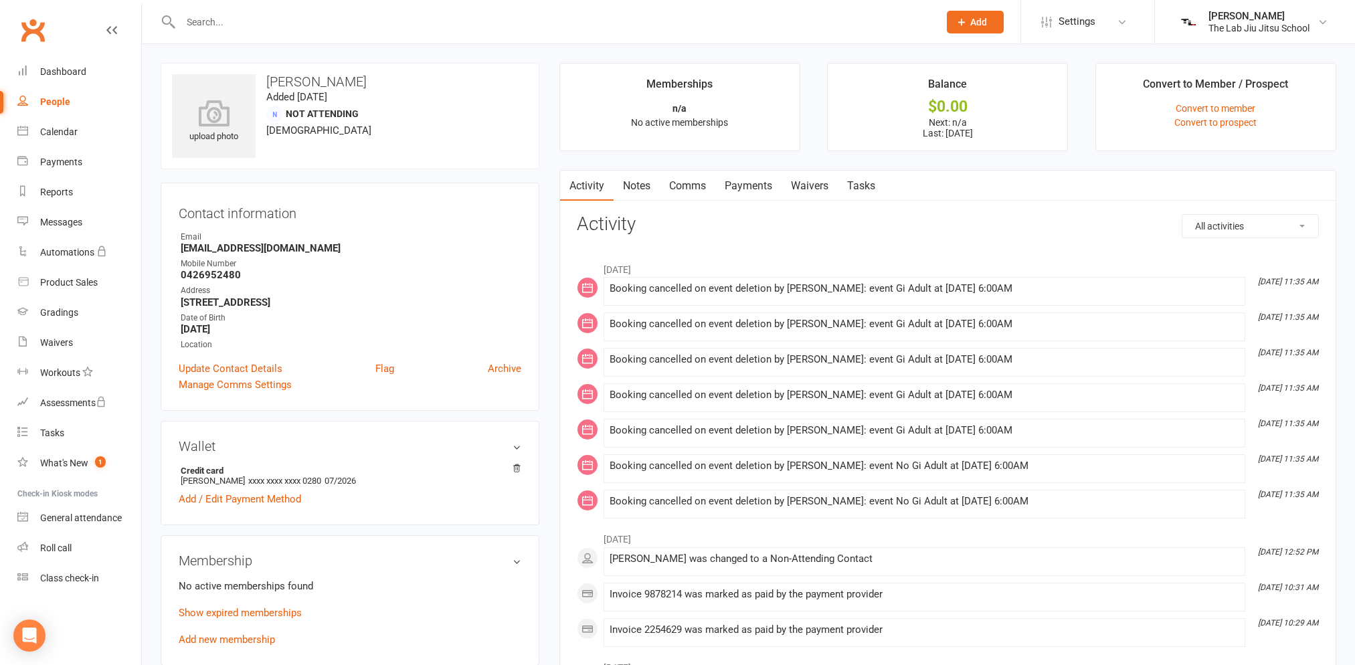
click at [59, 106] on div "People" at bounding box center [55, 101] width 30 height 11
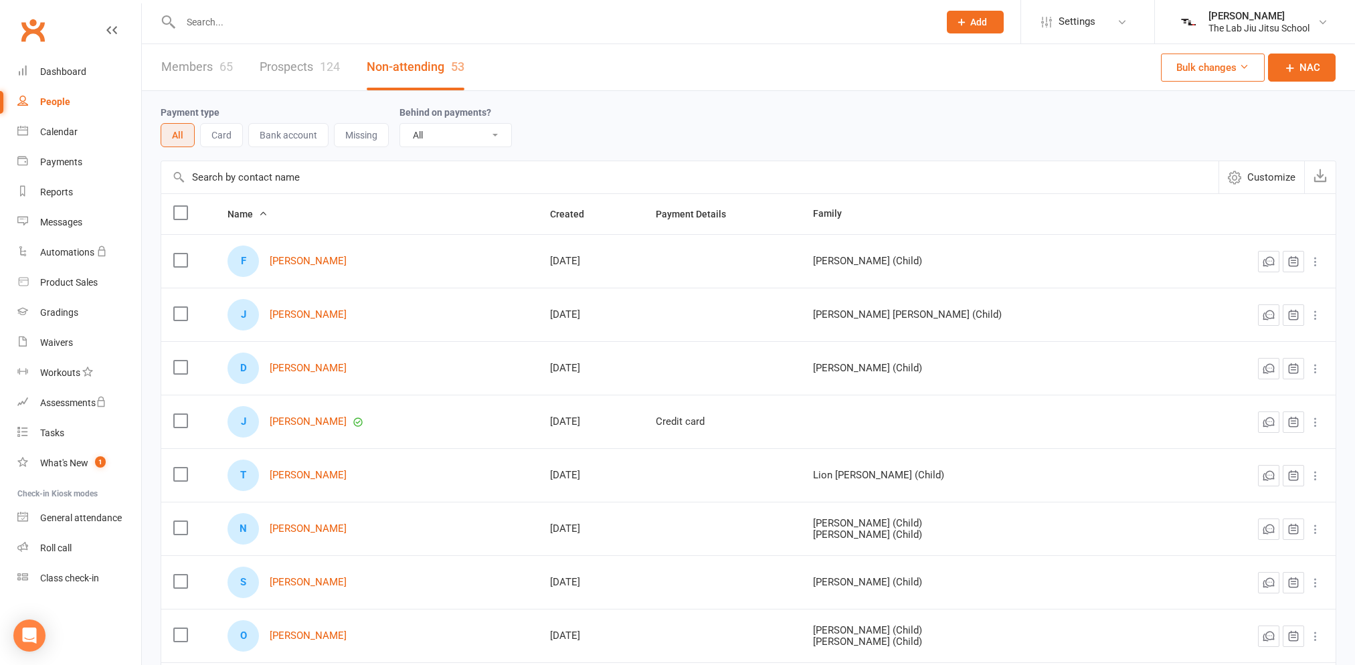
click at [179, 65] on link "Members 65" at bounding box center [197, 67] width 72 height 46
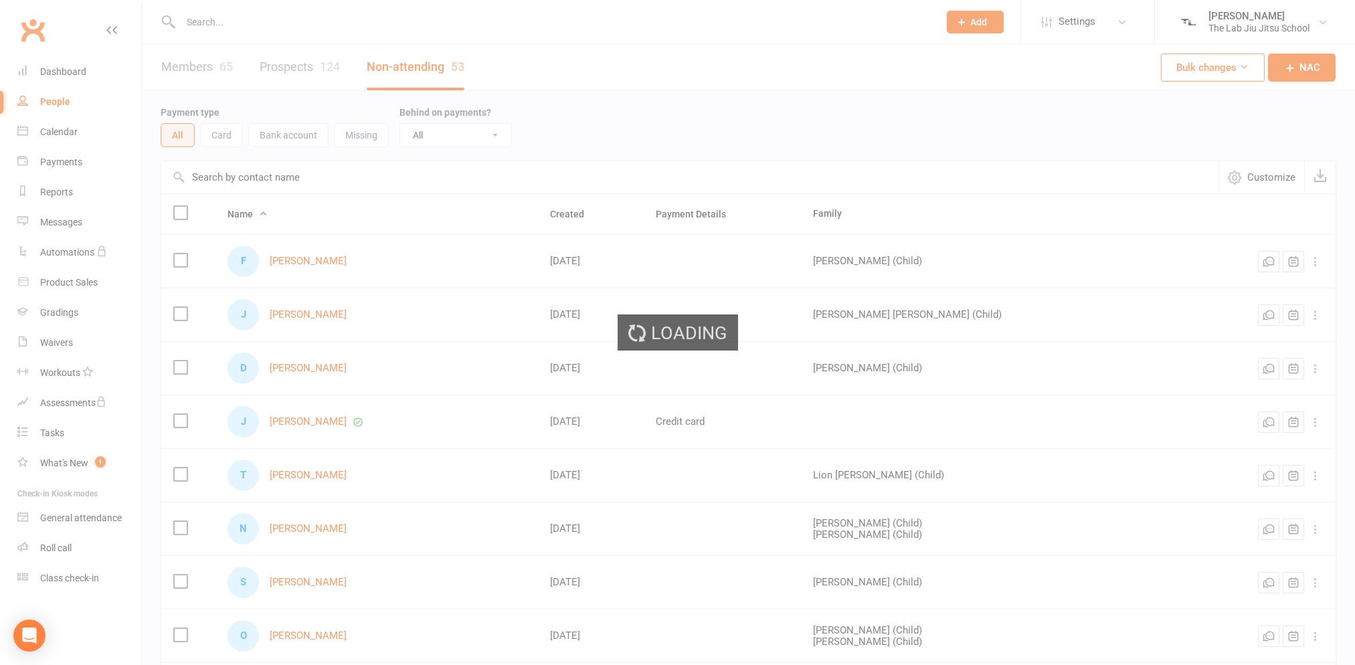
select select "100"
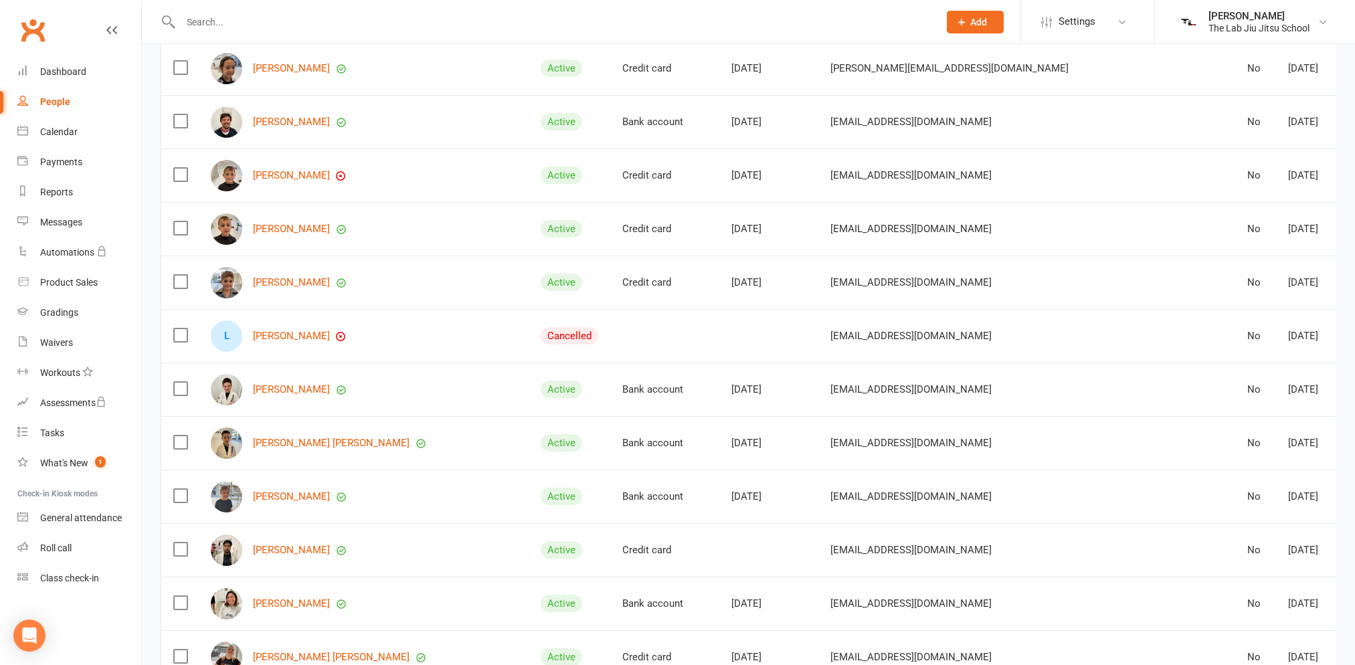
scroll to position [2409, 0]
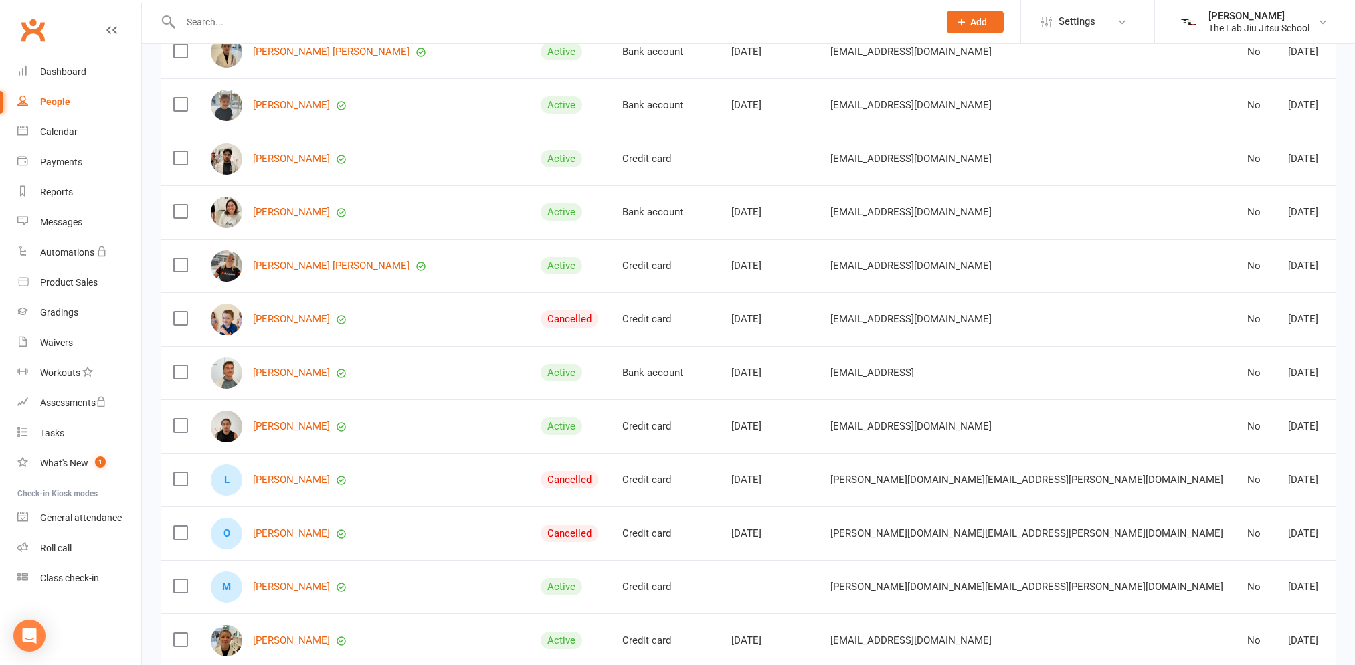
click at [1281, 417] on link "Archive member" at bounding box center [1246, 422] width 132 height 27
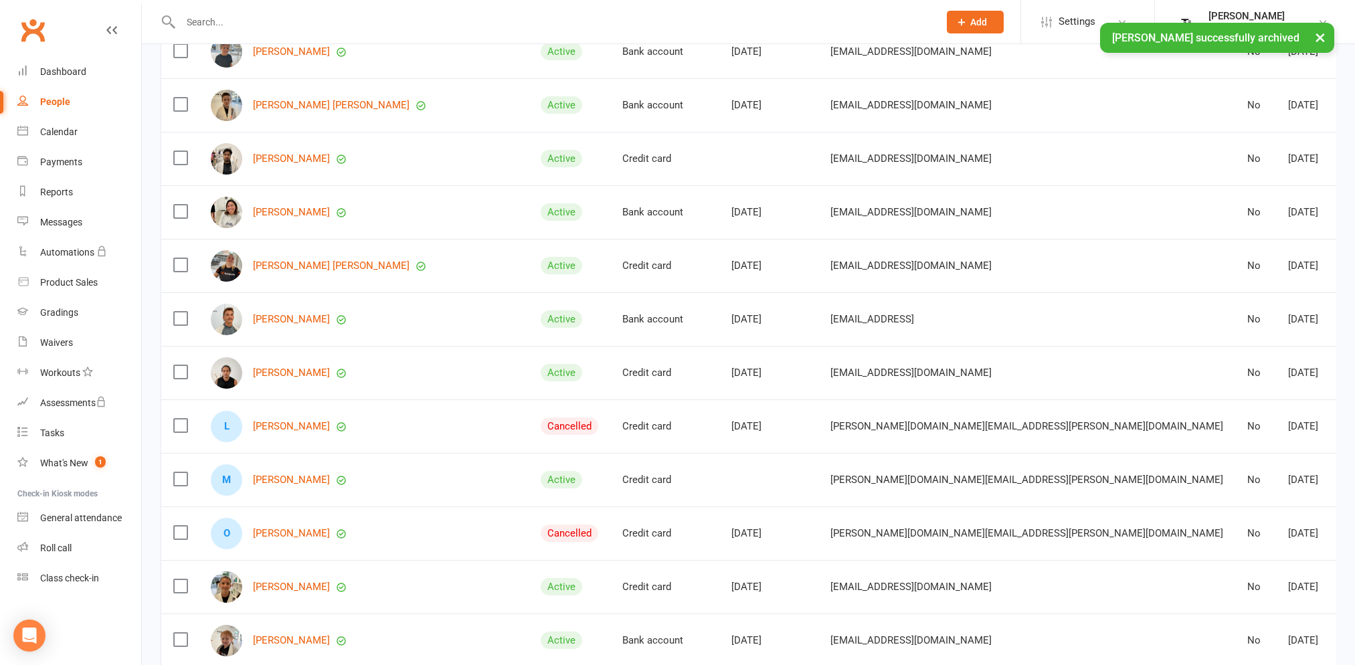
click at [1241, 523] on link "Archive member" at bounding box center [1246, 529] width 132 height 27
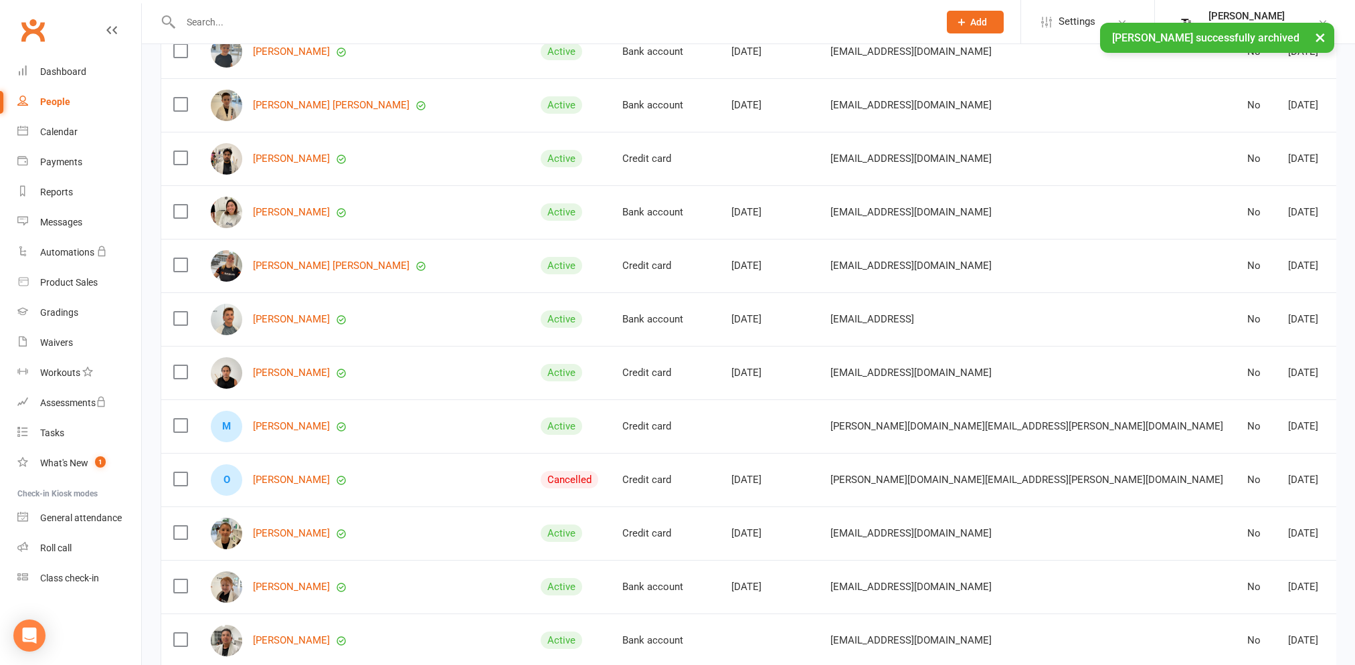
click at [1237, 577] on link "Archive member" at bounding box center [1246, 582] width 132 height 27
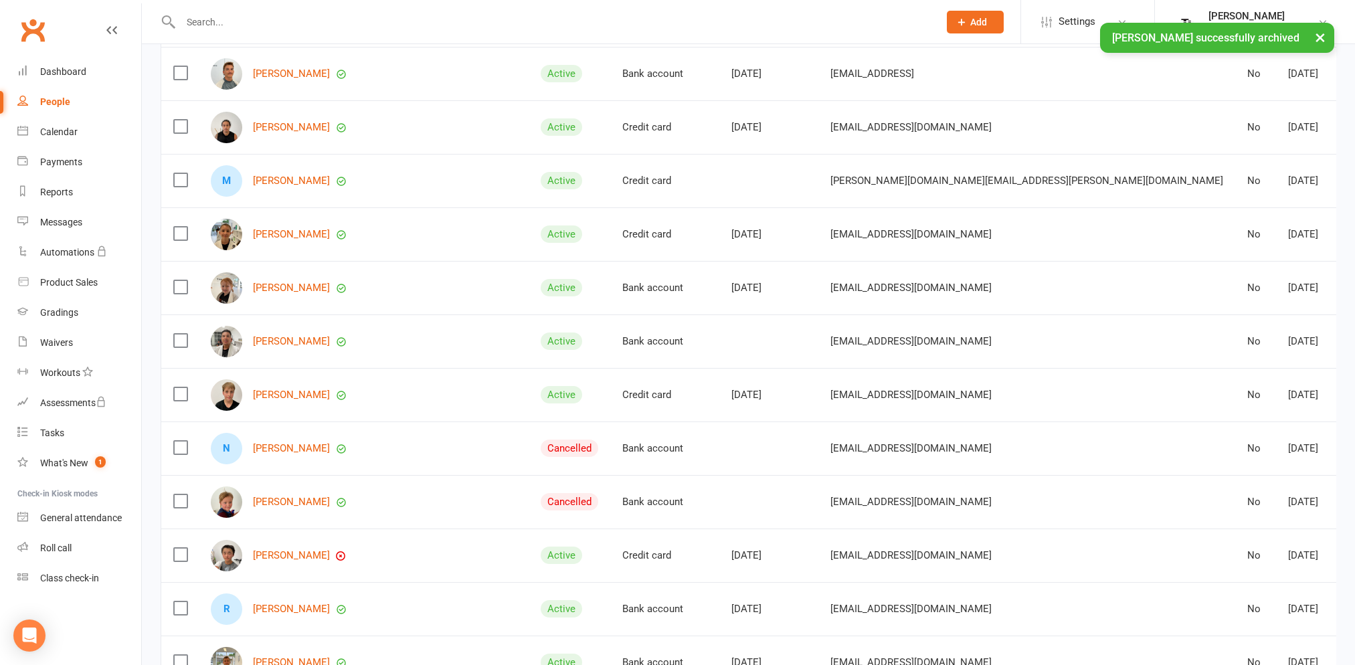
scroll to position [2677, 0]
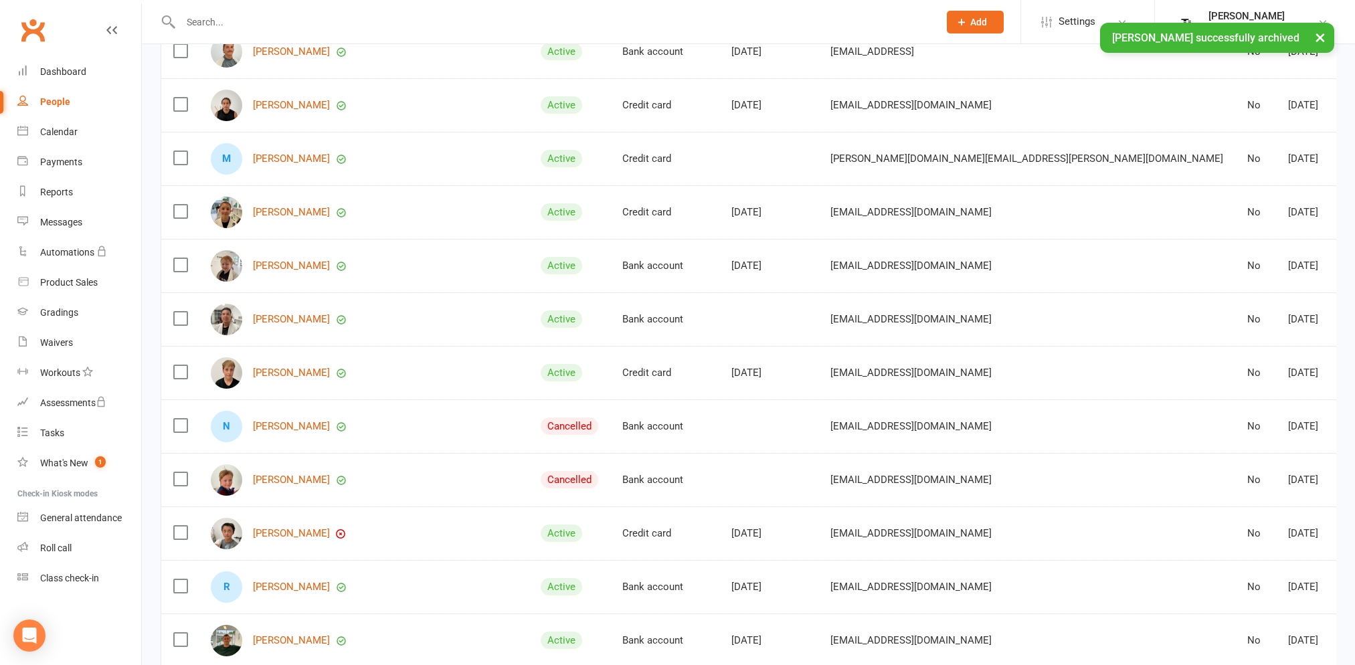
click at [1261, 524] on link "Archive member" at bounding box center [1246, 529] width 132 height 27
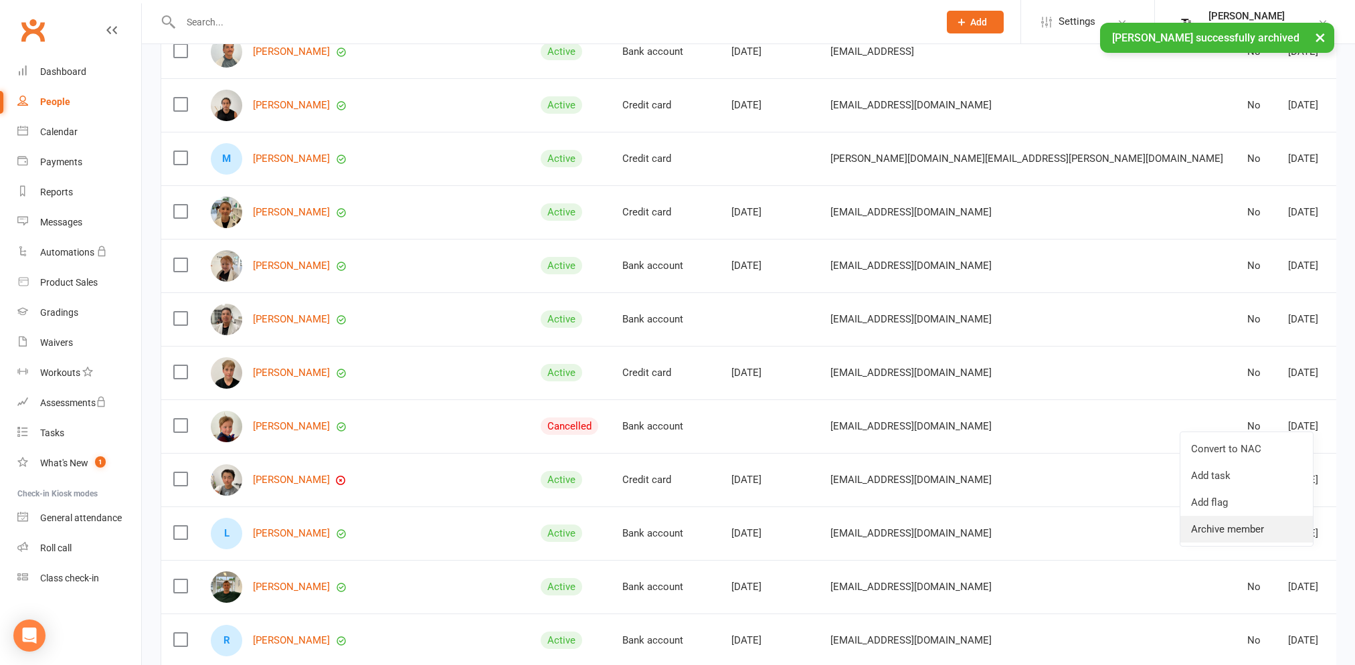
click at [1253, 525] on link "Archive member" at bounding box center [1246, 529] width 132 height 27
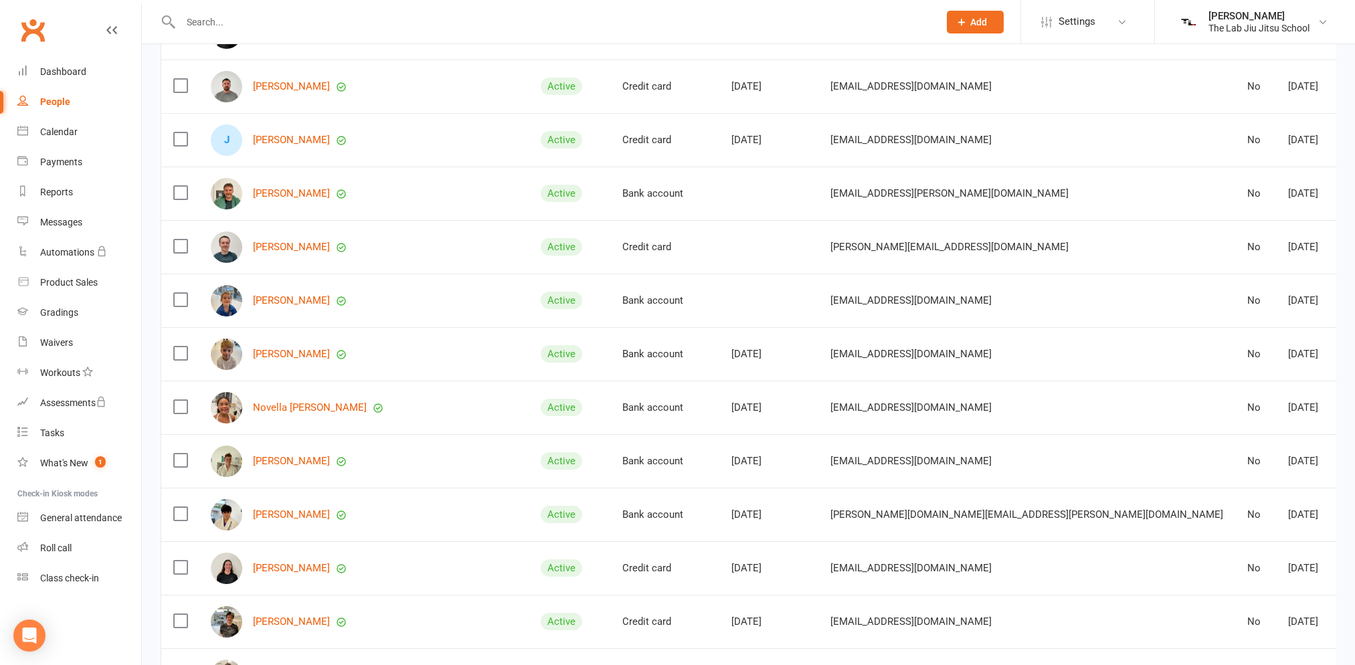
scroll to position [1004, 0]
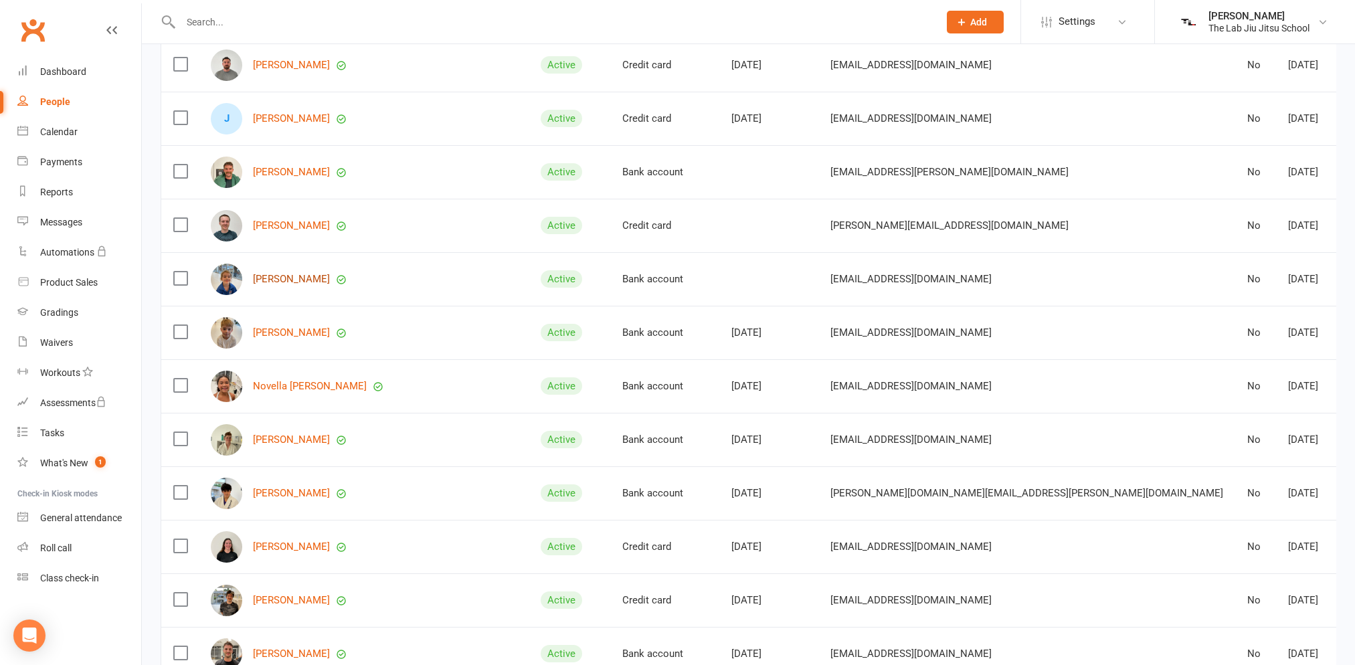
click at [315, 275] on link "[PERSON_NAME]" at bounding box center [291, 279] width 77 height 11
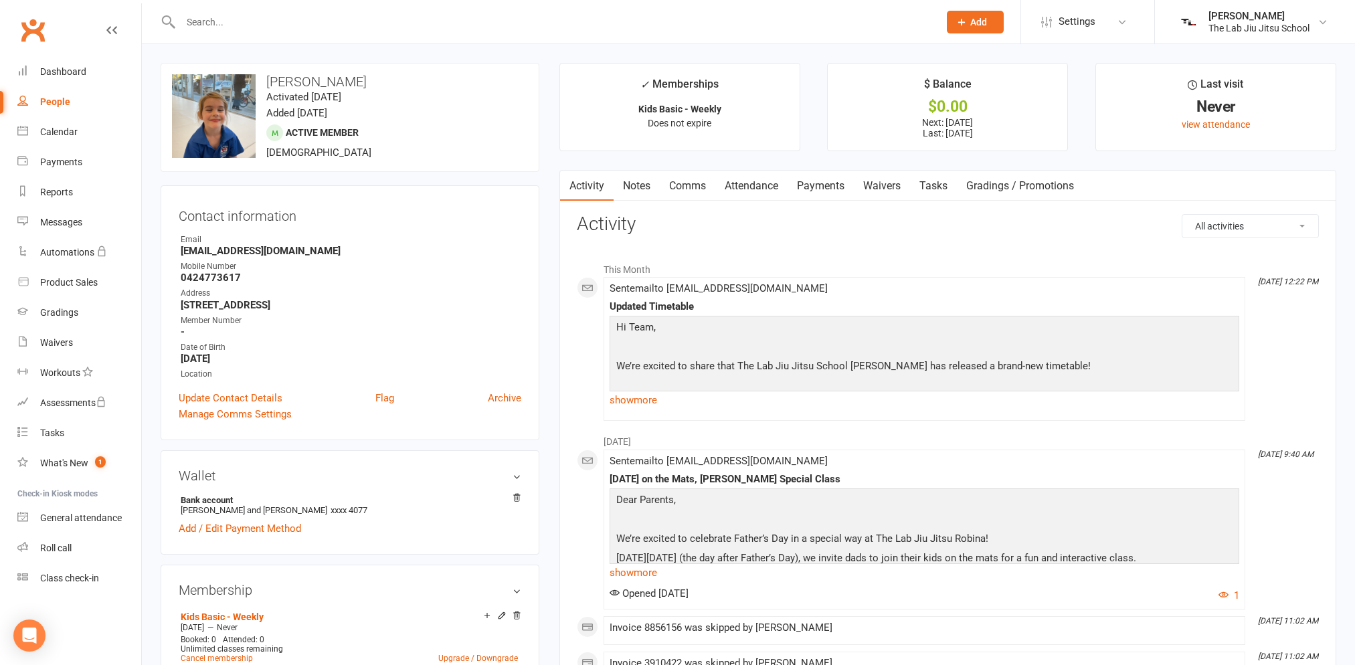
click at [809, 190] on link "Payments" at bounding box center [821, 186] width 66 height 31
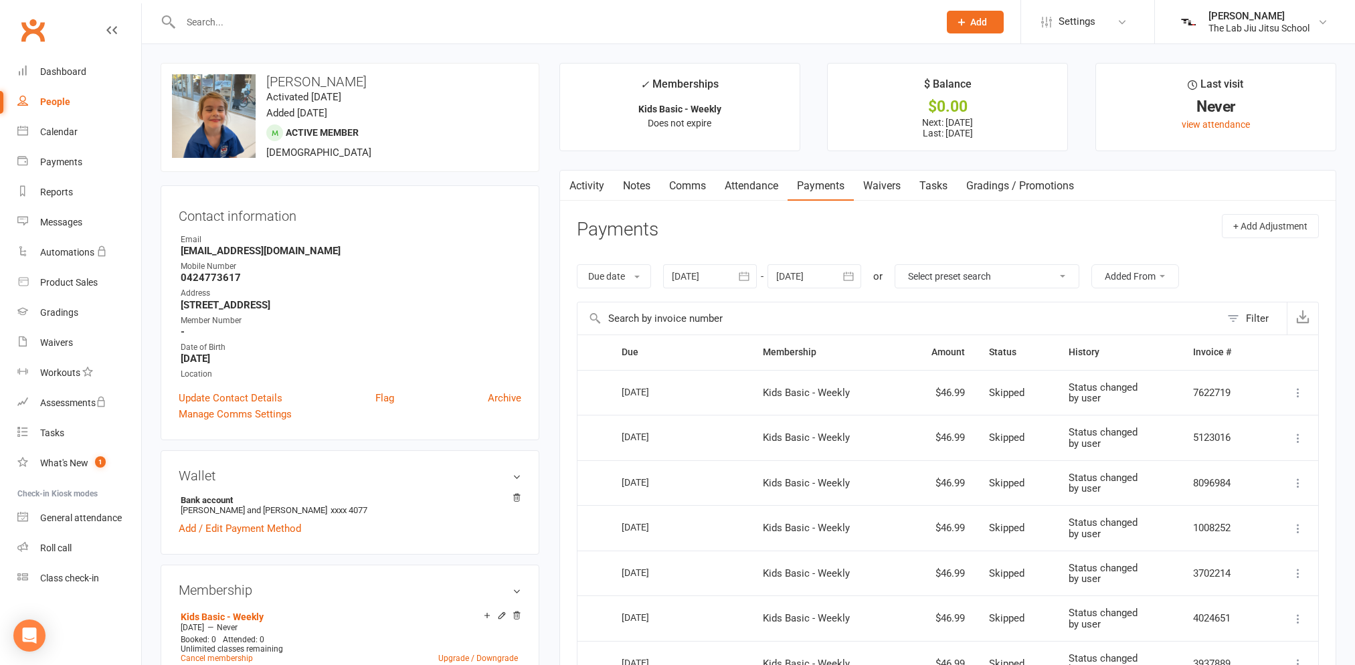
click at [70, 99] on link "People" at bounding box center [79, 102] width 124 height 30
select select "100"
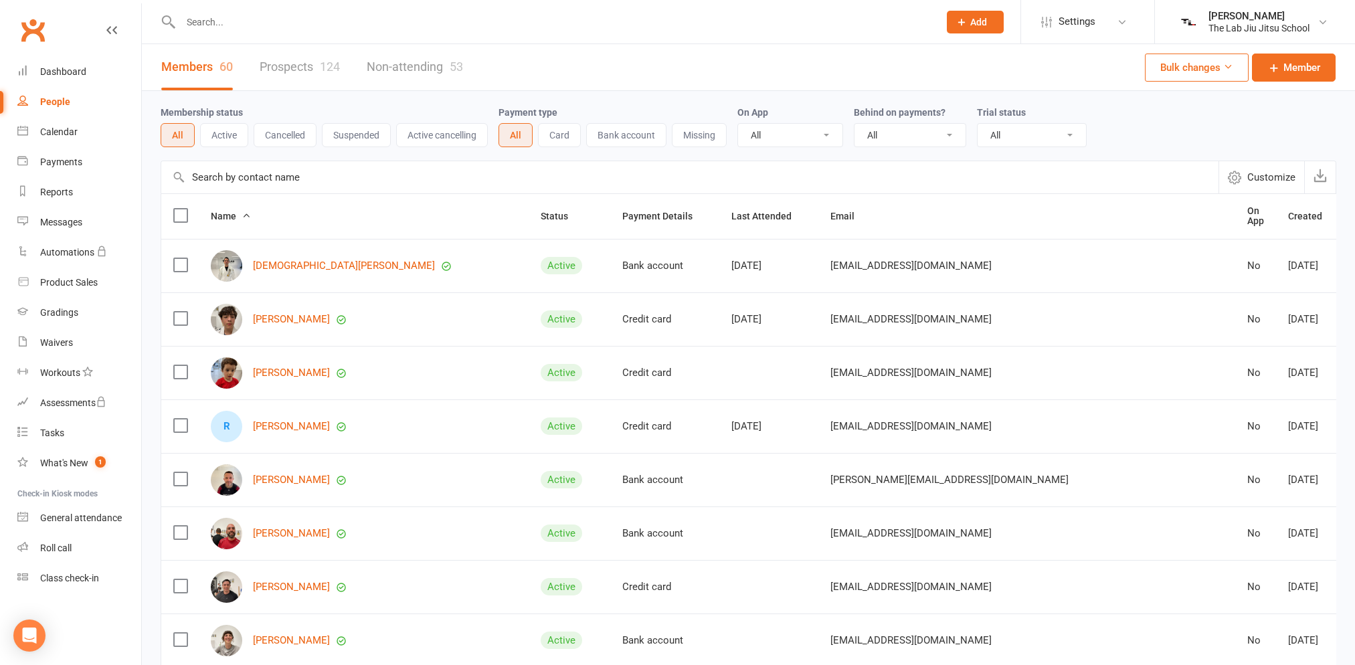
click at [333, 72] on div "124" at bounding box center [330, 67] width 20 height 14
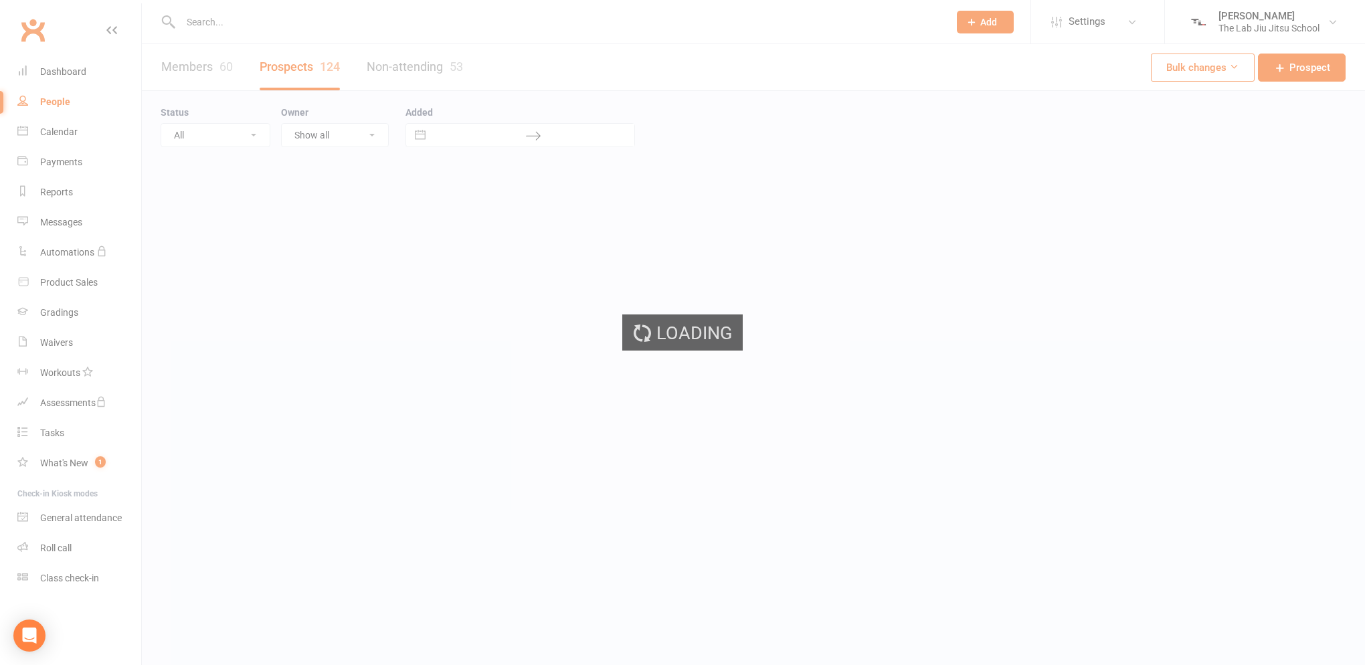
select select "100"
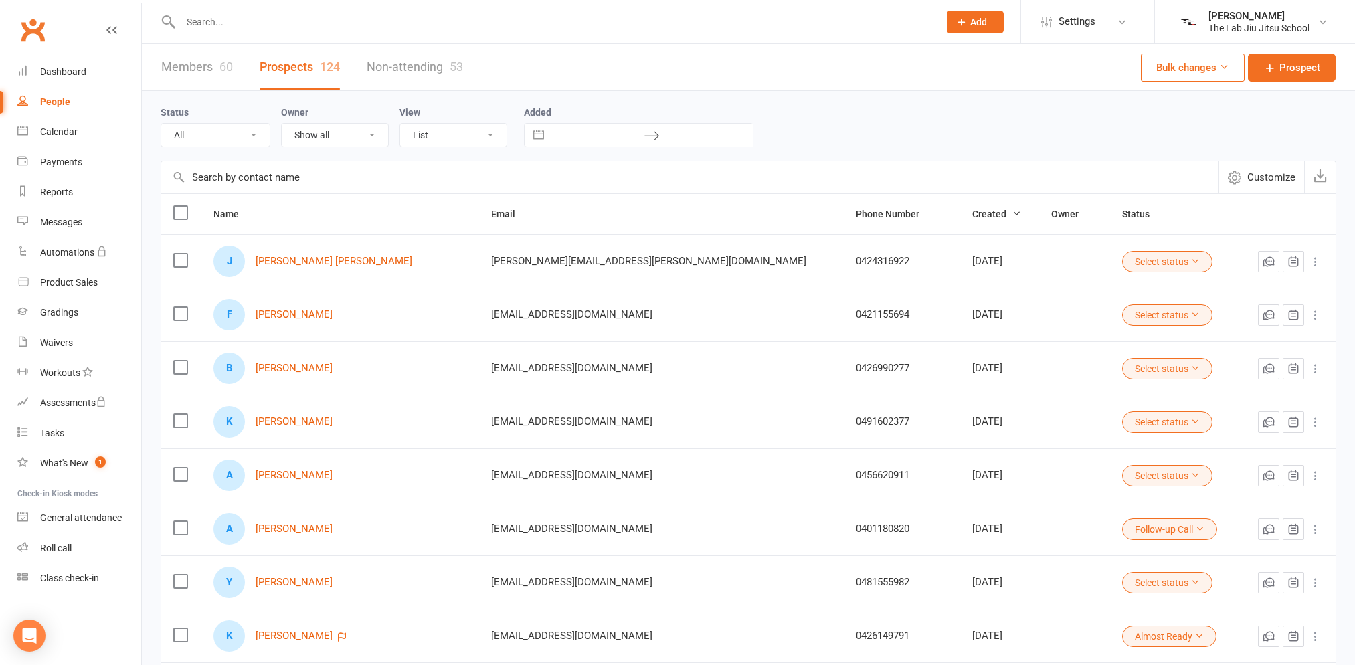
click at [1122, 321] on button "Select status" at bounding box center [1167, 314] width 90 height 21
click at [1071, 480] on link "Not interested" at bounding box center [1077, 478] width 132 height 27
click at [77, 72] on div "Dashboard" at bounding box center [63, 71] width 46 height 11
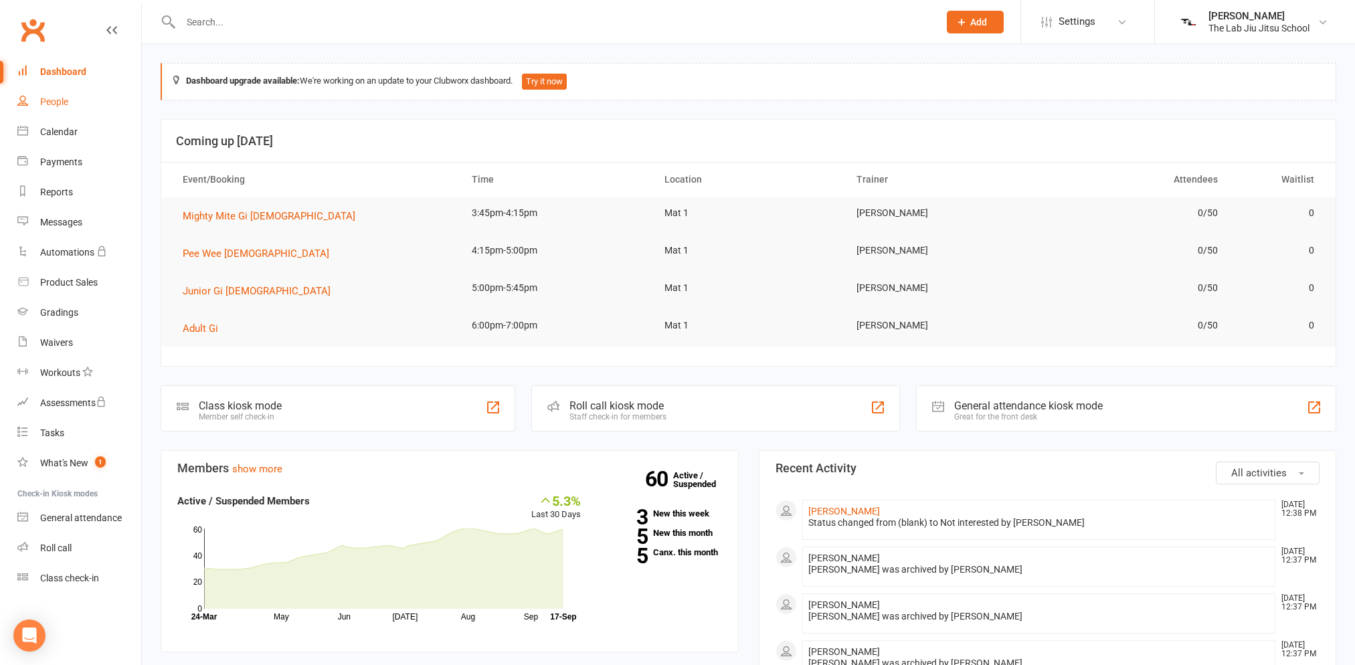
click at [62, 108] on link "People" at bounding box center [79, 102] width 124 height 30
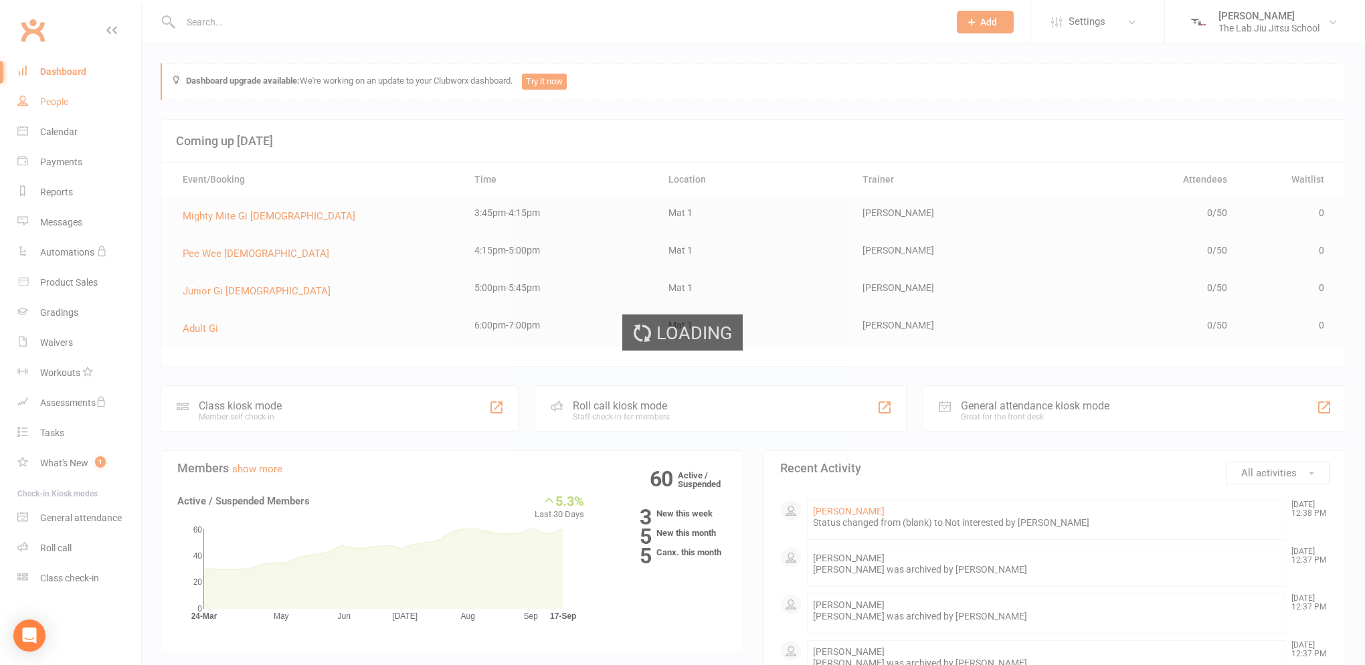
select select "100"
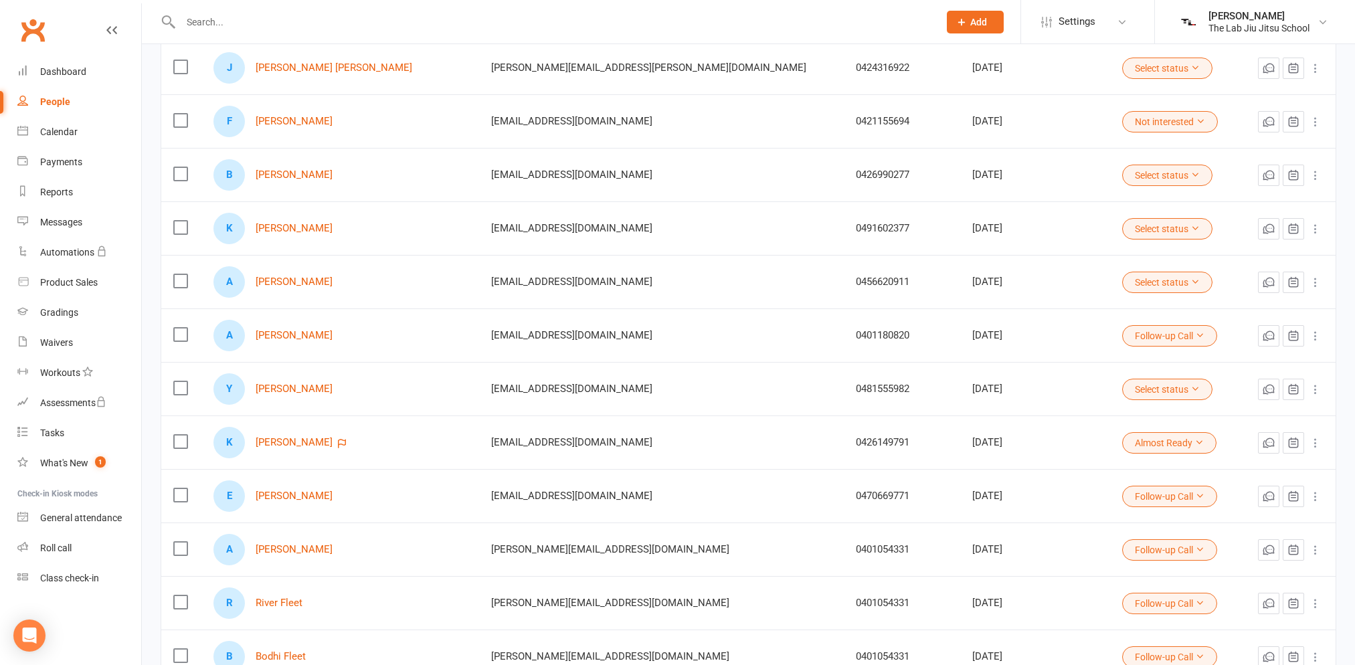
scroll to position [201, 0]
